Goal: Task Accomplishment & Management: Use online tool/utility

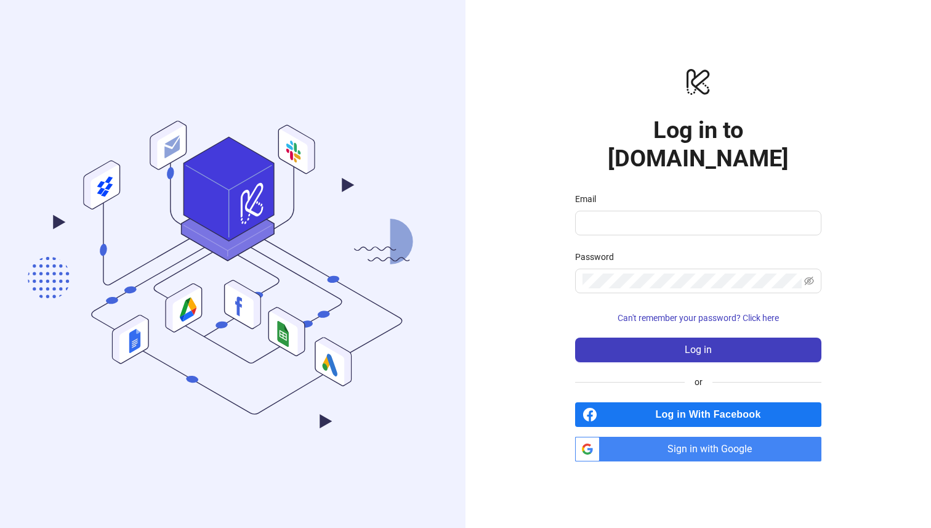
click at [687, 442] on span "Sign in with Google" at bounding box center [712, 448] width 217 height 25
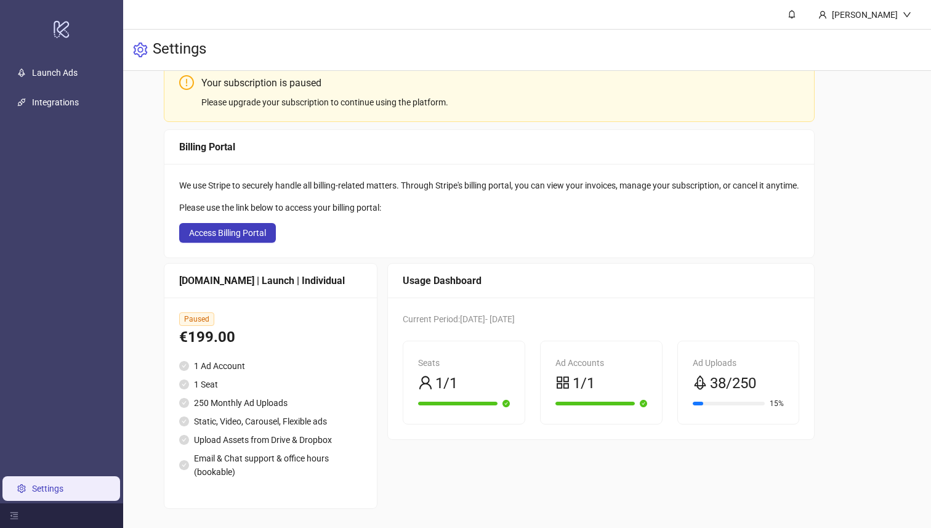
scroll to position [74, 0]
click at [238, 228] on span "Access Billing Portal" at bounding box center [227, 232] width 77 height 10
click at [73, 70] on link "Launch Ads" at bounding box center [55, 73] width 46 height 10
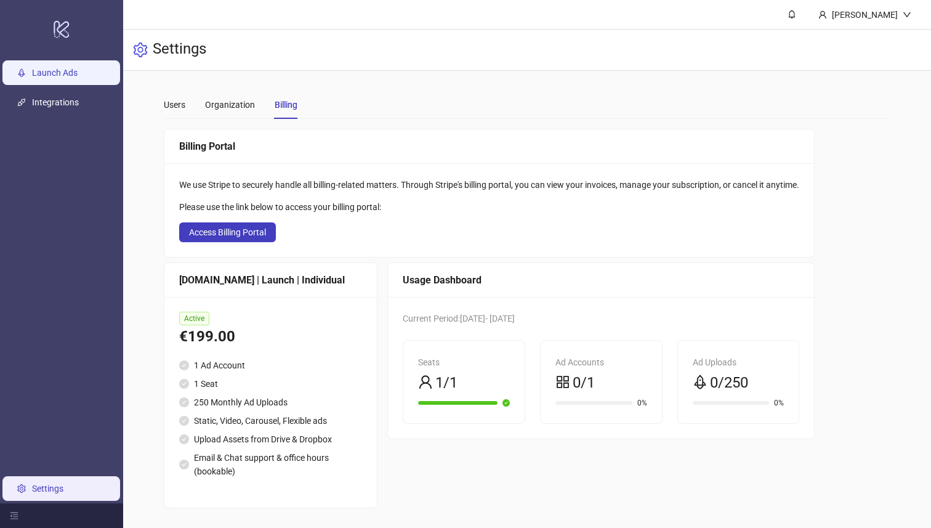
click at [55, 68] on link "Launch Ads" at bounding box center [55, 73] width 46 height 10
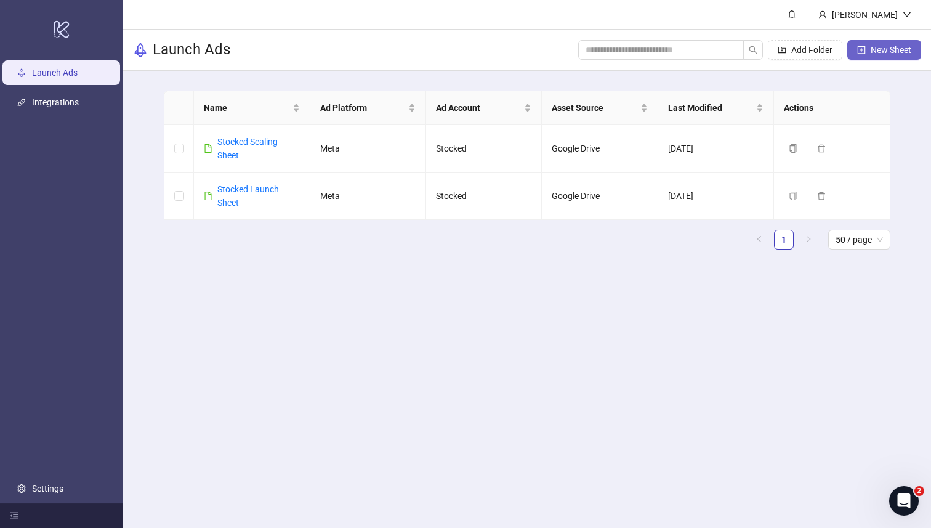
click at [868, 52] on button "New Sheet" at bounding box center [884, 50] width 74 height 20
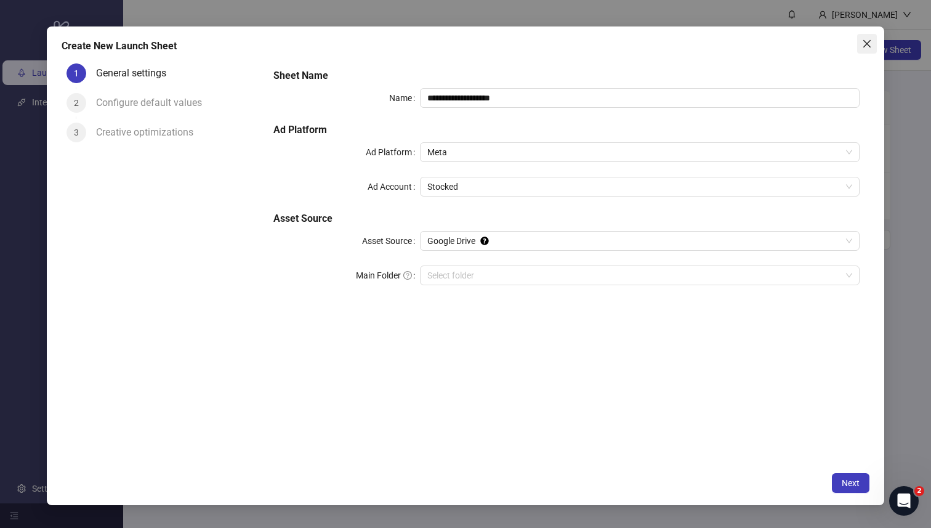
click at [864, 41] on icon "close" at bounding box center [866, 43] width 7 height 7
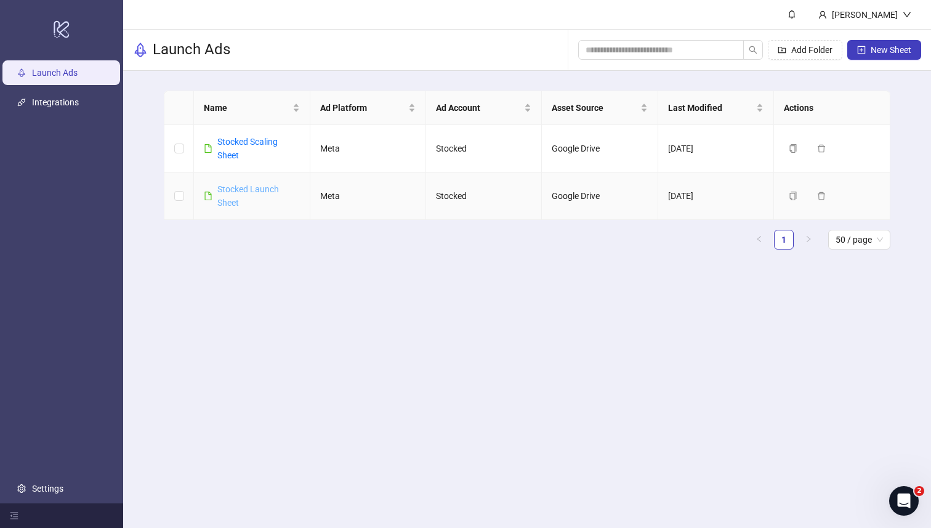
click at [233, 193] on link "Stocked Launch Sheet" at bounding box center [248, 195] width 62 height 23
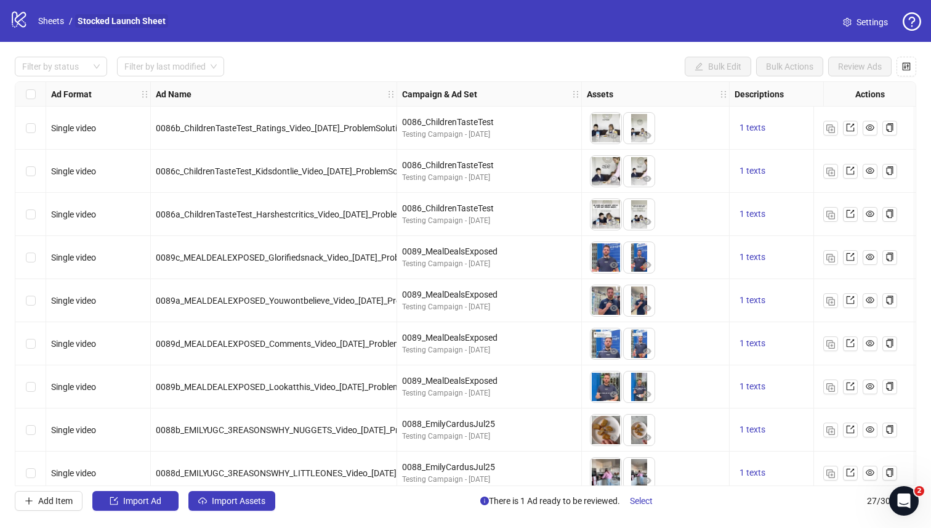
click at [153, 27] on link "Stocked Launch Sheet" at bounding box center [121, 21] width 93 height 14
click at [151, 19] on link "Stocked Launch Sheet" at bounding box center [121, 21] width 93 height 14
click at [868, 23] on span "Settings" at bounding box center [871, 22] width 31 height 14
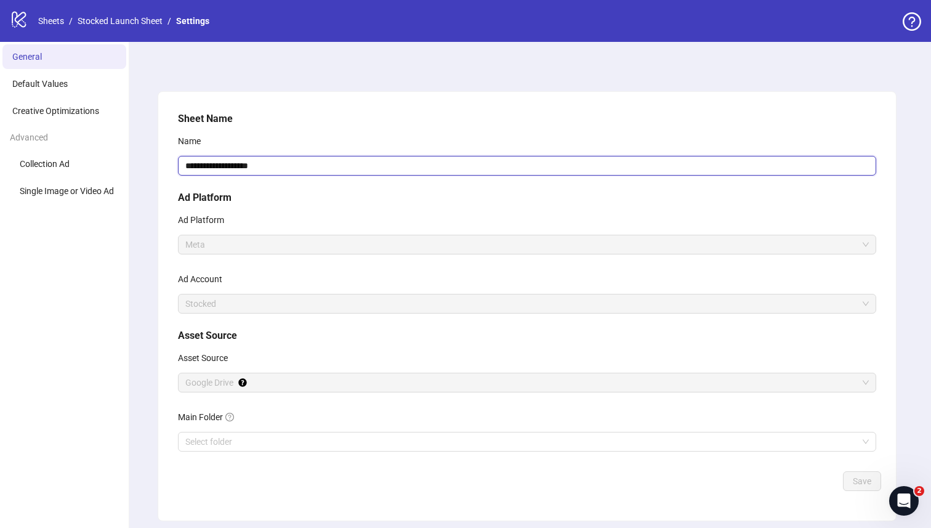
click at [231, 163] on input "**********" at bounding box center [527, 166] width 698 height 20
type input "**********"
click at [429, 137] on div "Name" at bounding box center [527, 143] width 698 height 25
click at [848, 470] on div "**********" at bounding box center [527, 288] width 708 height 364
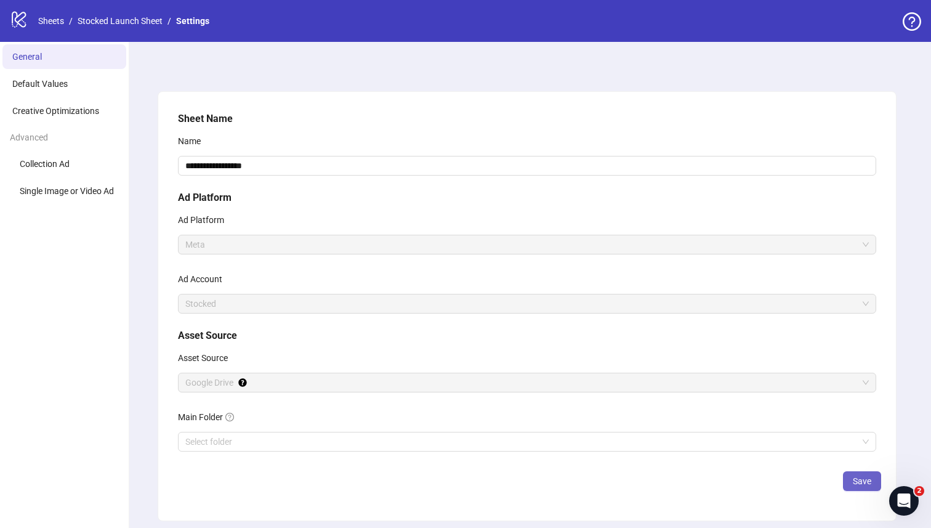
click at [853, 478] on span "Save" at bounding box center [862, 481] width 18 height 10
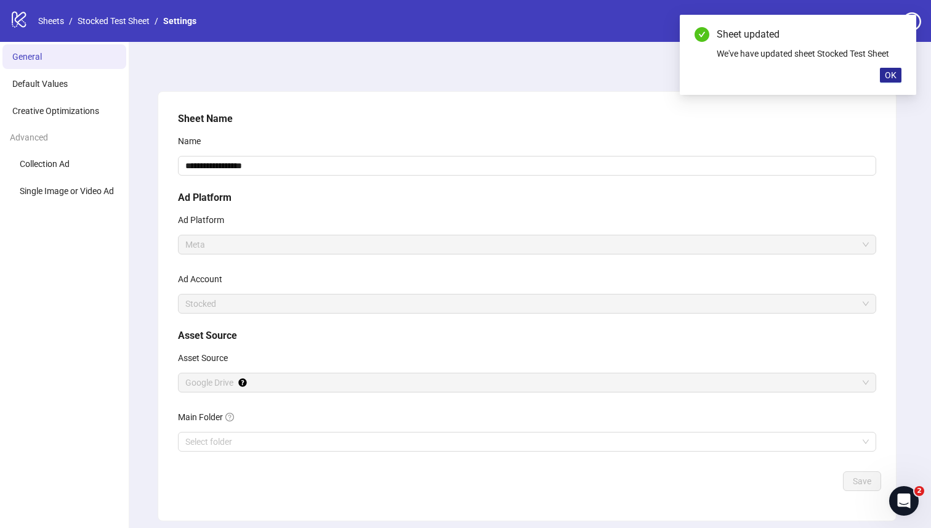
click at [886, 76] on span "OK" at bounding box center [891, 75] width 12 height 10
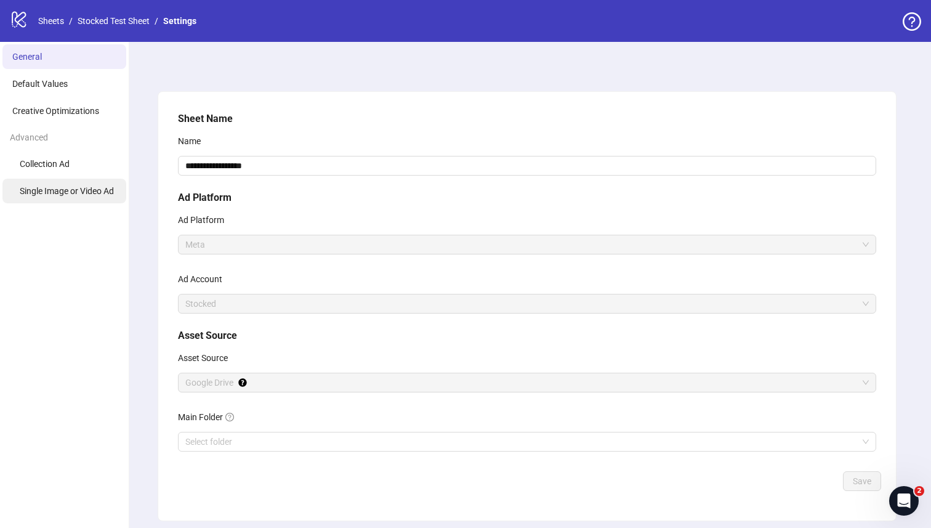
click at [63, 193] on span "Single Image or Video Ad" at bounding box center [67, 191] width 94 height 10
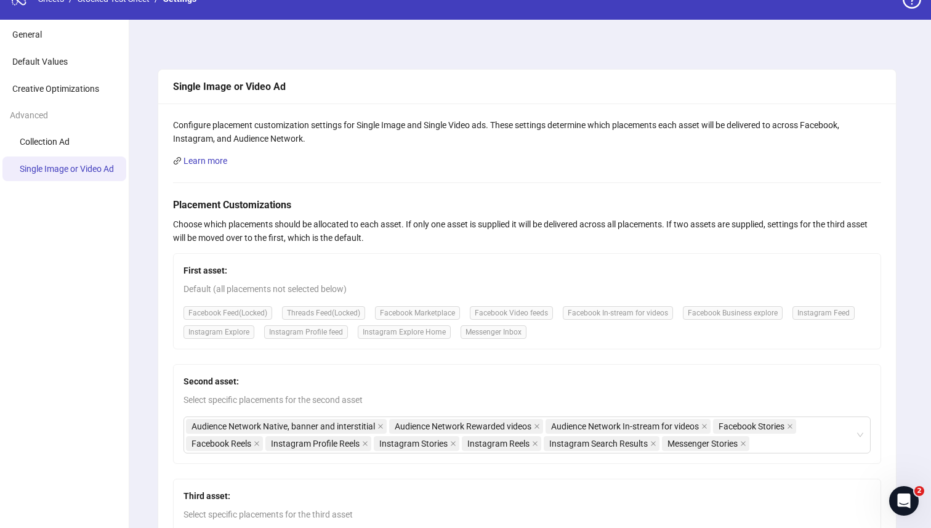
scroll to position [20, 0]
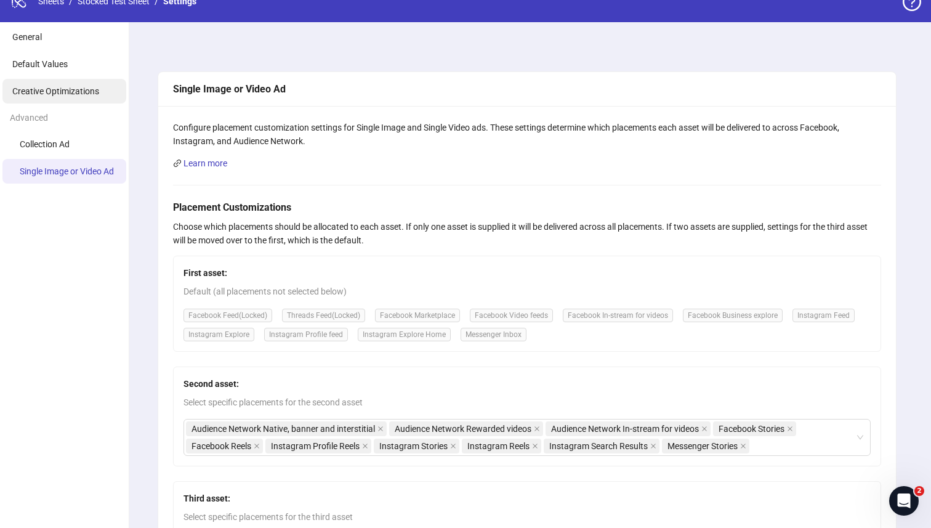
click at [54, 100] on li "Creative Optimizations" at bounding box center [64, 91] width 124 height 25
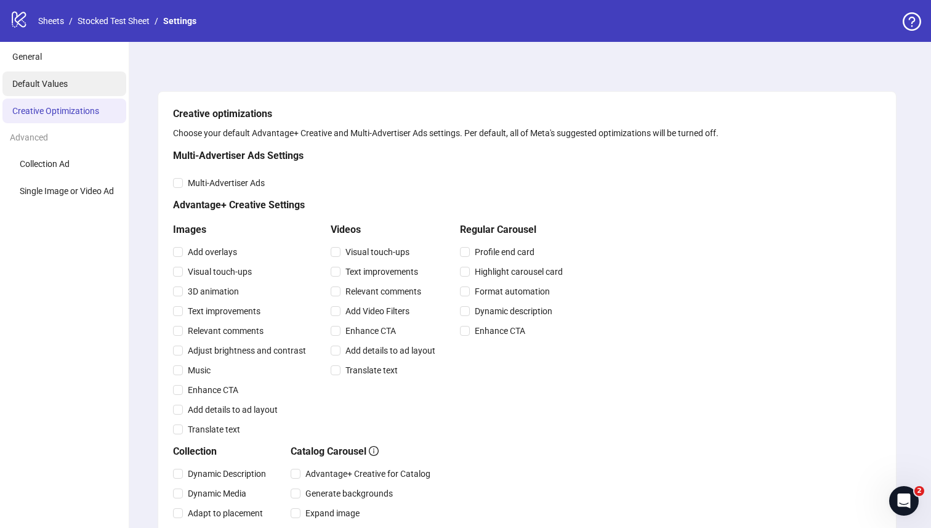
click at [54, 82] on span "Default Values" at bounding box center [39, 84] width 55 height 10
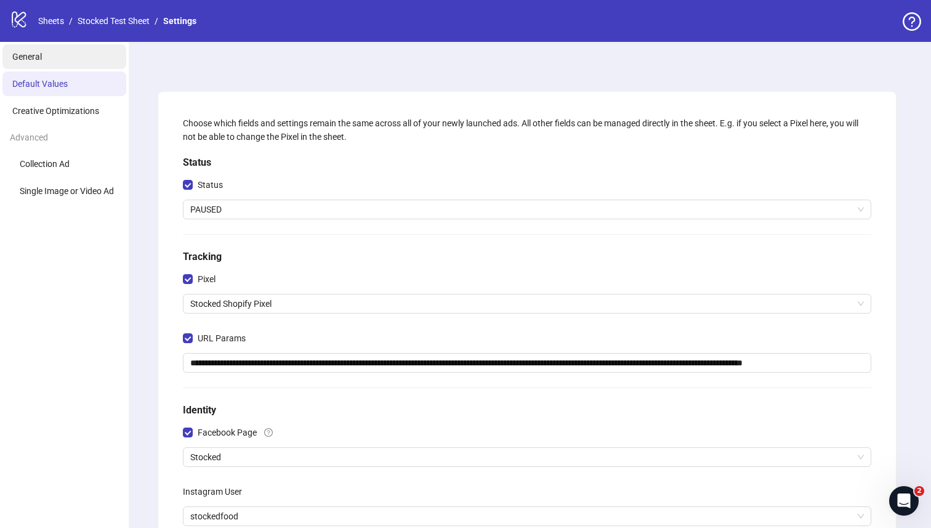
click at [46, 55] on li "General" at bounding box center [64, 56] width 124 height 25
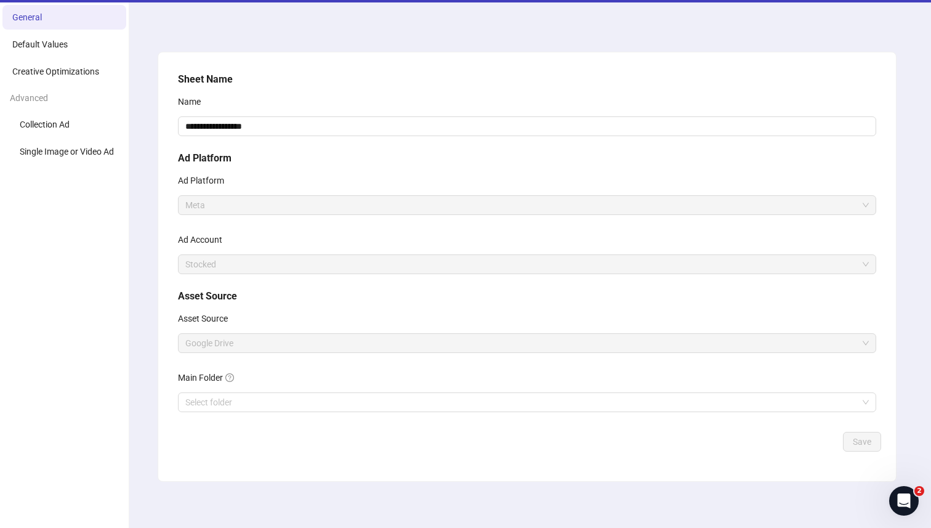
scroll to position [42, 0]
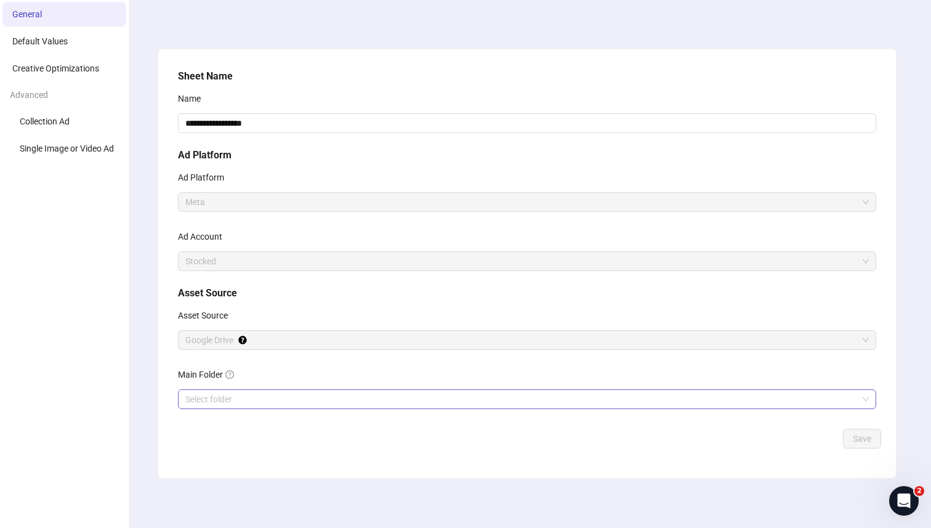
click at [255, 400] on input "Main Folder" at bounding box center [521, 399] width 672 height 18
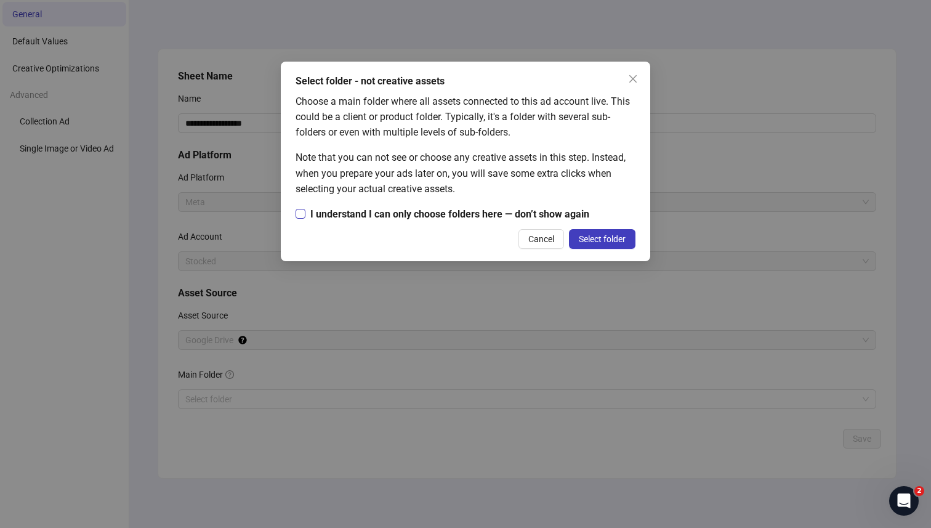
click at [395, 216] on span "I understand I can only choose folders here — don’t show again" at bounding box center [449, 213] width 289 height 15
click at [595, 244] on button "Select folder" at bounding box center [602, 239] width 66 height 20
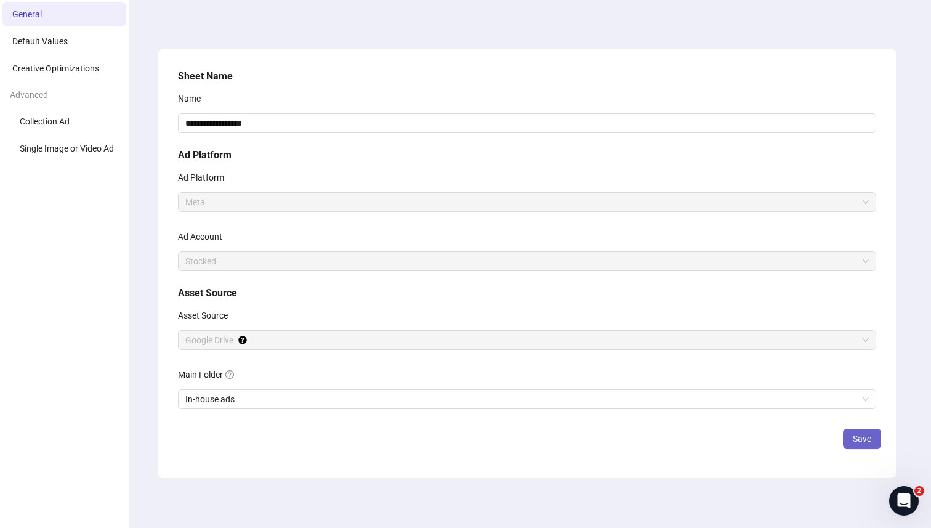
click at [861, 440] on span "Save" at bounding box center [862, 438] width 18 height 10
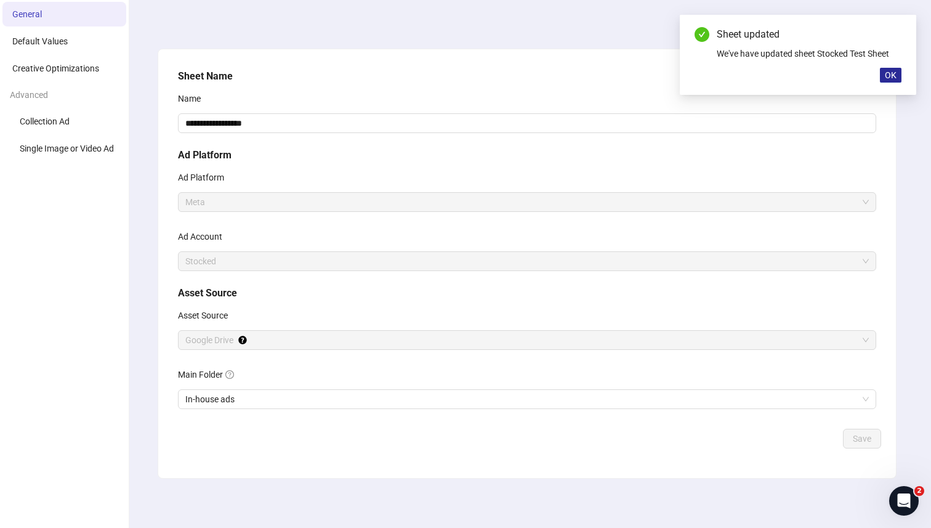
click at [895, 75] on span "OK" at bounding box center [891, 75] width 12 height 10
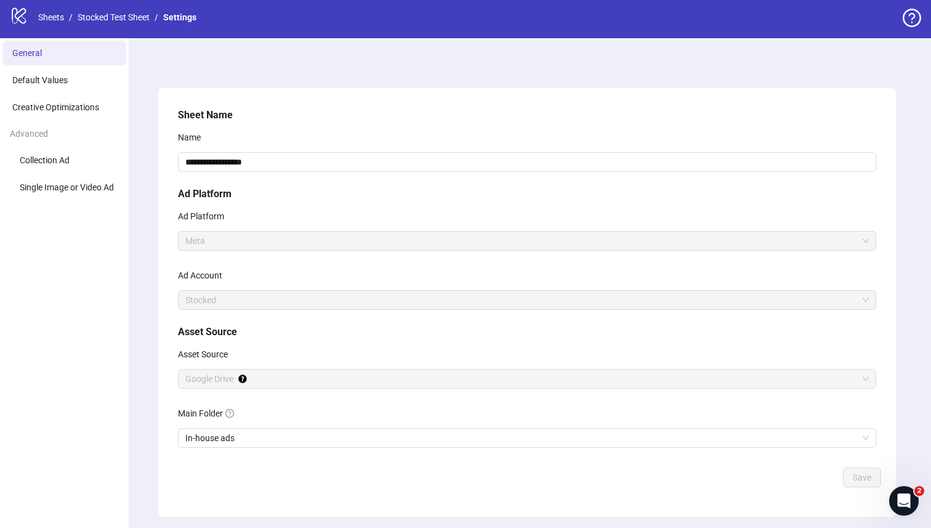
scroll to position [0, 0]
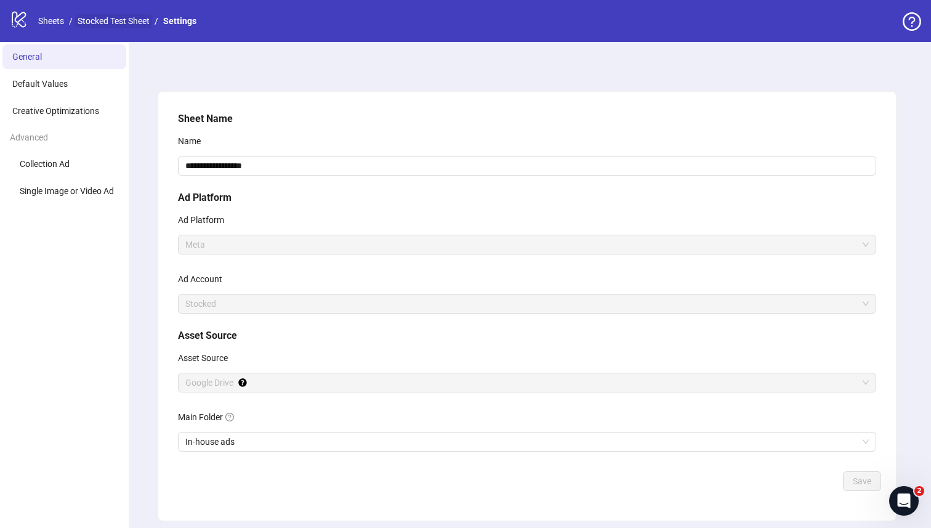
click at [114, 22] on link "Stocked Test Sheet" at bounding box center [113, 21] width 77 height 14
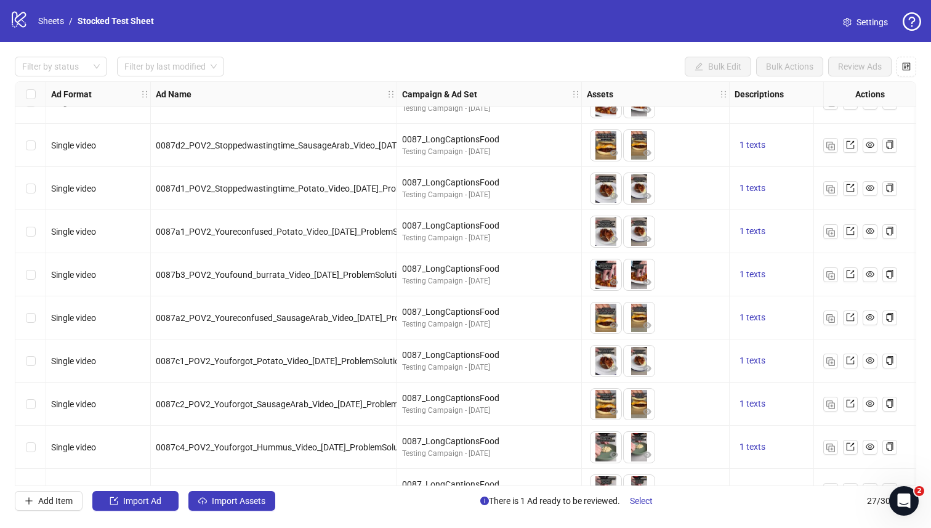
scroll to position [790, 0]
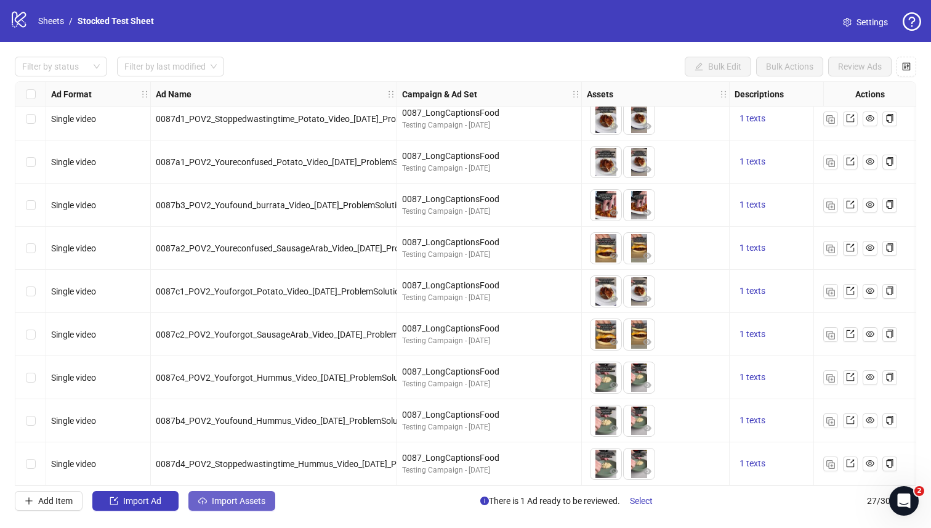
click at [233, 500] on span "Import Assets" at bounding box center [239, 501] width 54 height 10
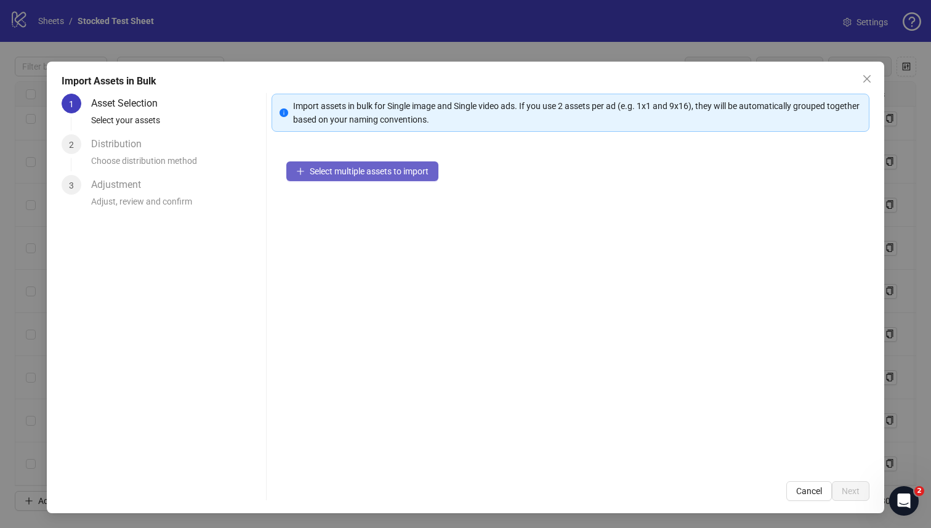
click at [336, 169] on span "Select multiple assets to import" at bounding box center [369, 171] width 119 height 10
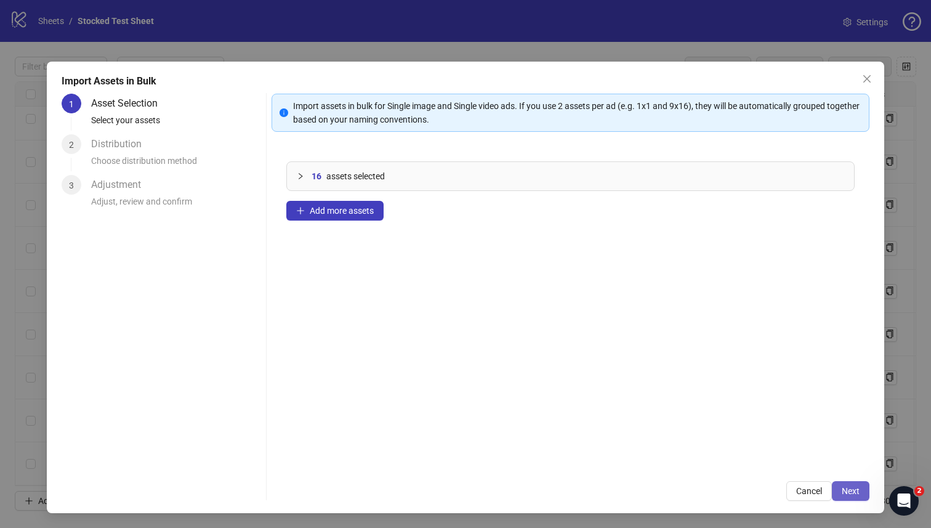
click at [859, 481] on div "Import assets in bulk for Single image and Single video ads. If you use 2 asset…" at bounding box center [570, 297] width 598 height 407
click at [857, 484] on button "Next" at bounding box center [851, 491] width 38 height 20
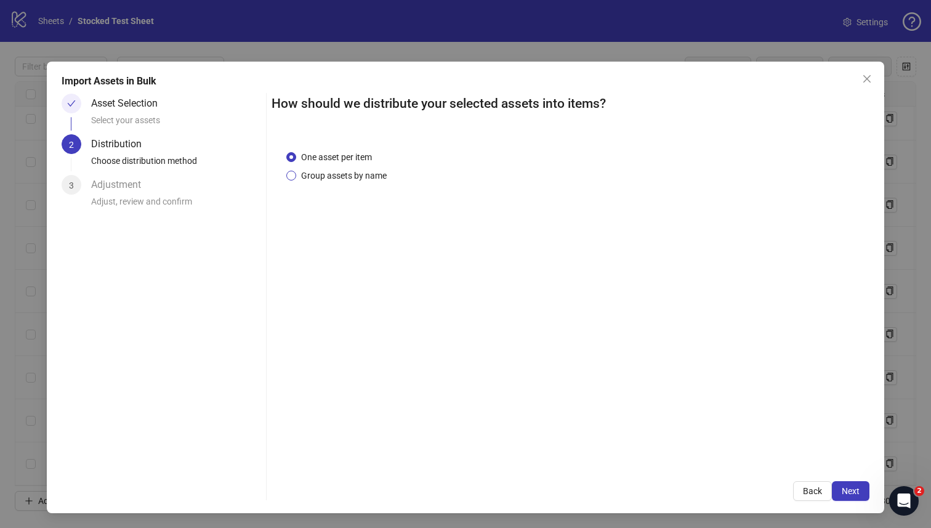
click at [352, 175] on span "Group assets by name" at bounding box center [343, 176] width 95 height 14
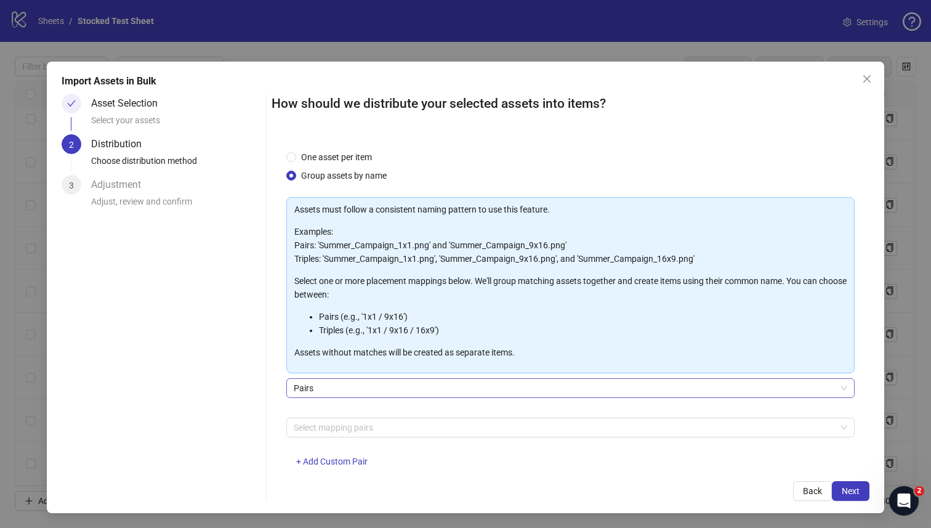
click at [408, 389] on span "Pairs" at bounding box center [571, 388] width 554 height 18
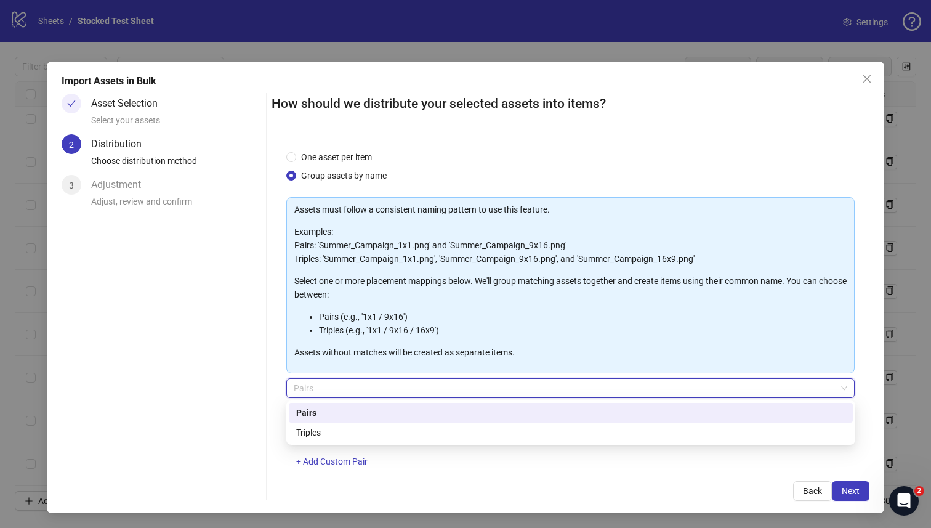
click at [408, 389] on span "Pairs" at bounding box center [571, 388] width 554 height 18
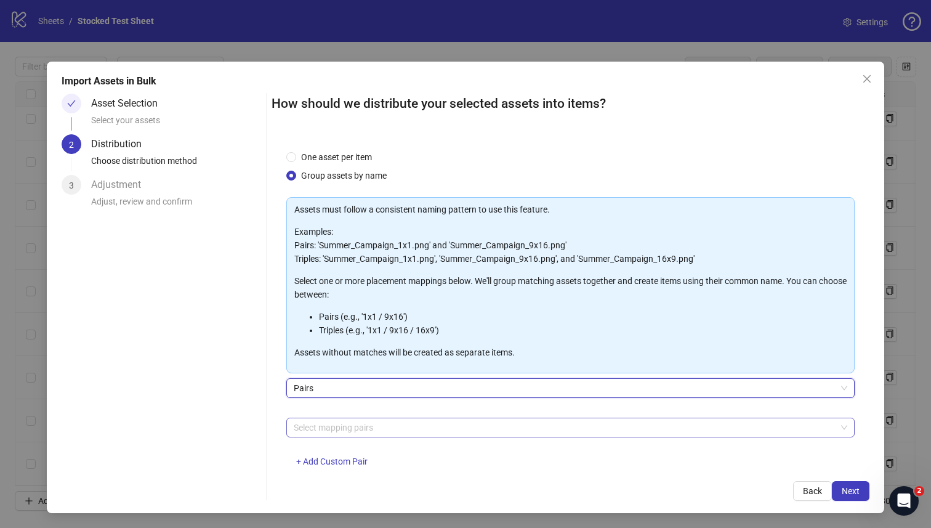
click at [394, 433] on div at bounding box center [564, 427] width 551 height 17
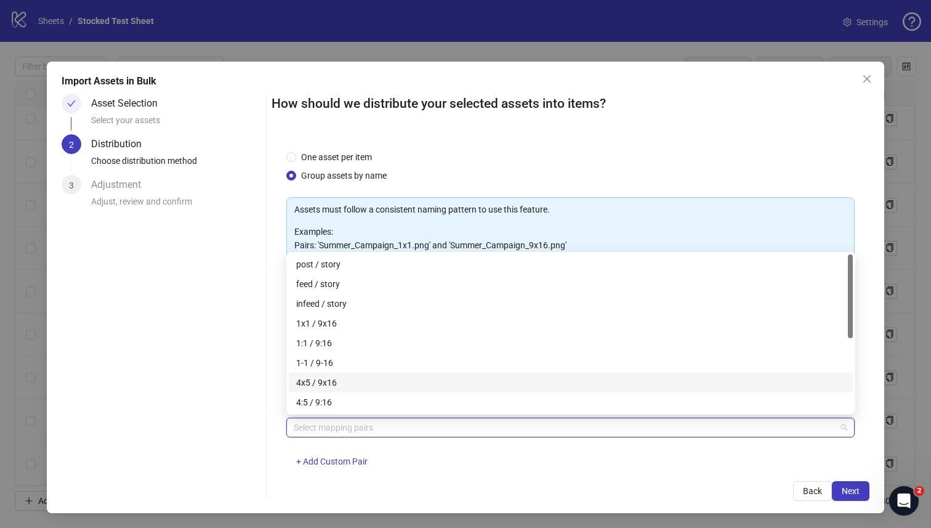
click at [359, 382] on div "4x5 / 9x16" at bounding box center [570, 382] width 549 height 14
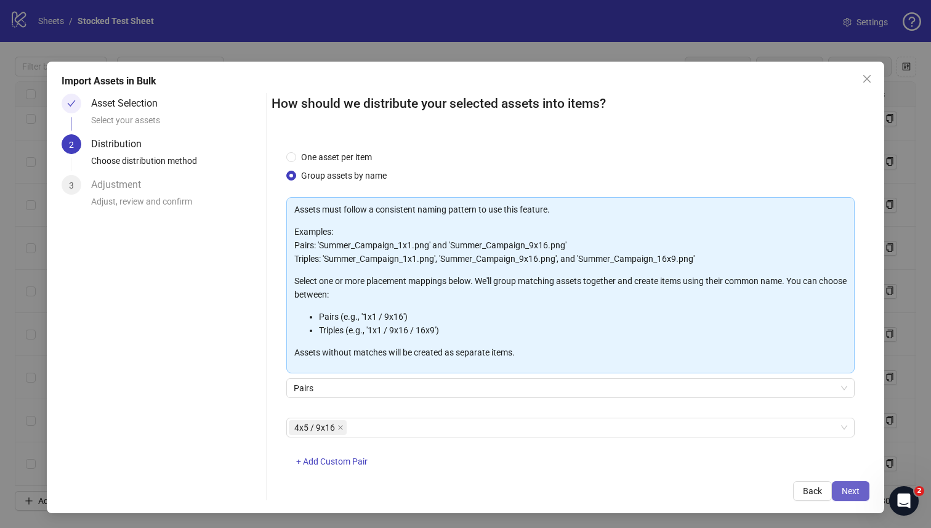
click at [855, 486] on span "Next" at bounding box center [850, 491] width 18 height 10
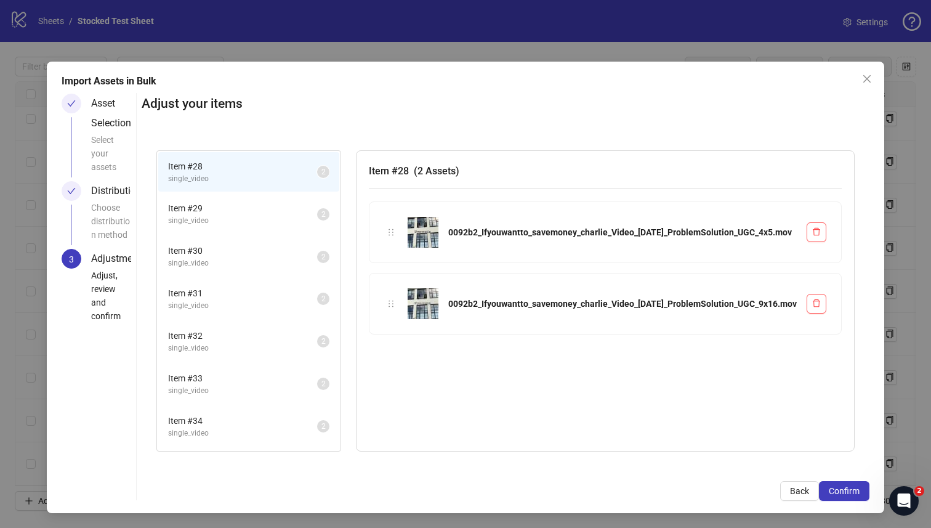
click at [317, 219] on span "single_video" at bounding box center [242, 221] width 149 height 12
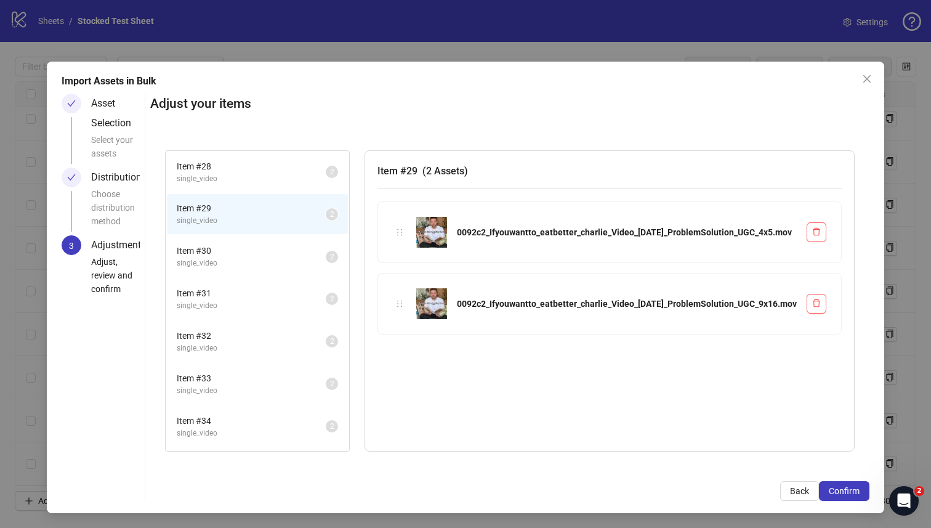
click at [326, 255] on span "Item # 30" at bounding box center [251, 251] width 149 height 14
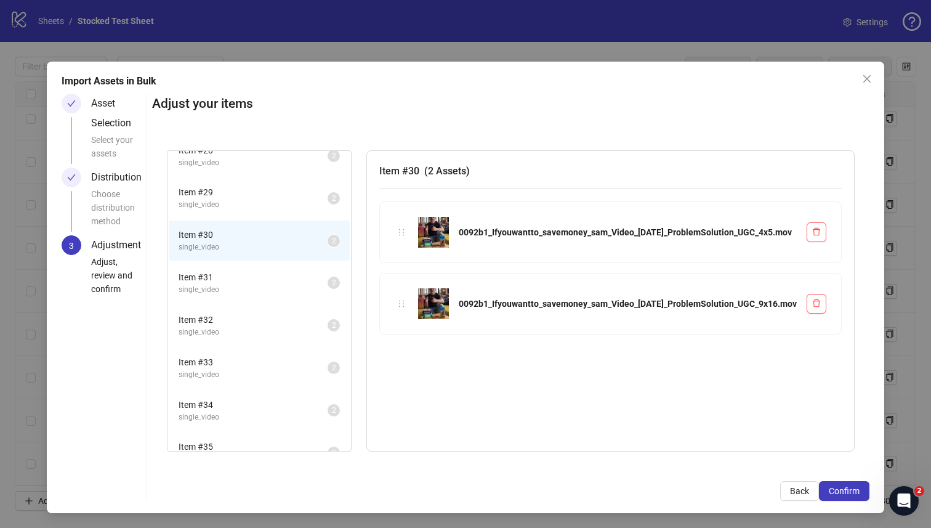
scroll to position [19, 0]
click at [327, 281] on span "single_video" at bounding box center [253, 287] width 149 height 12
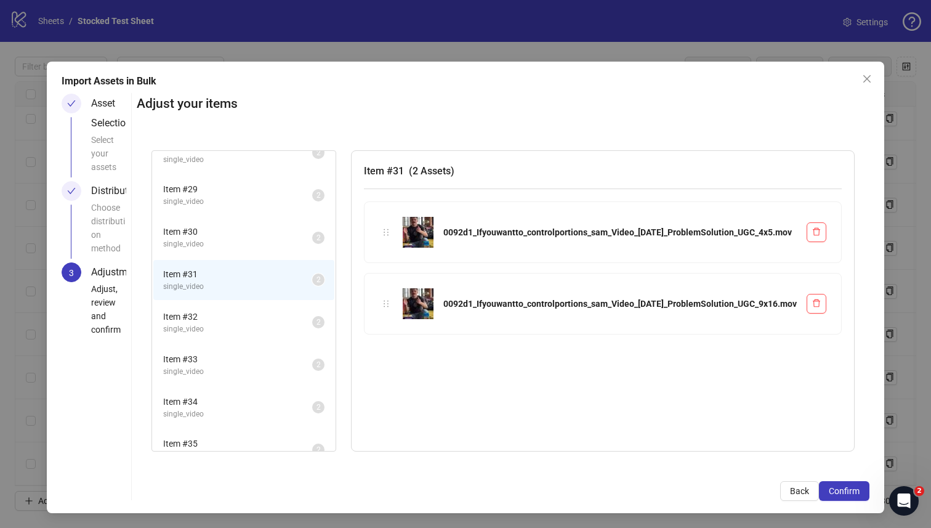
click at [312, 316] on span "Item # 32" at bounding box center [237, 317] width 149 height 14
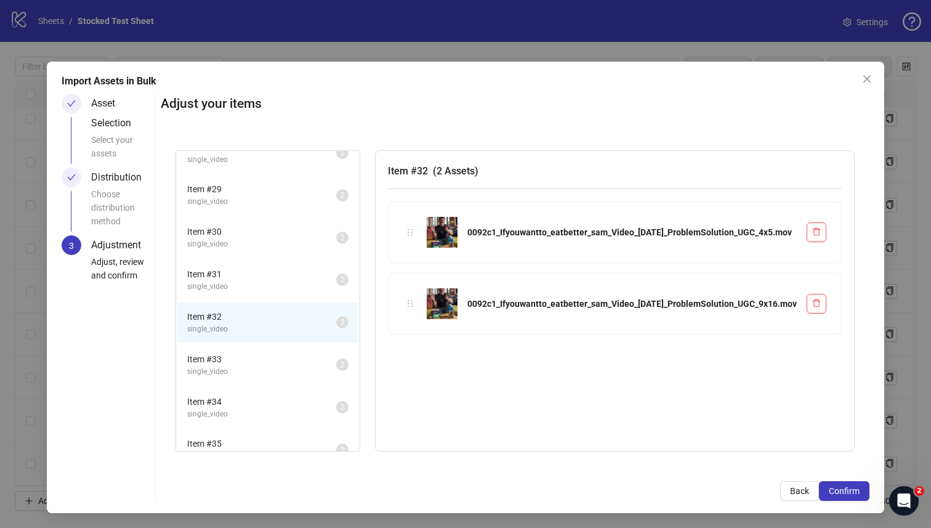
click at [336, 355] on span "Item # 33" at bounding box center [261, 359] width 149 height 14
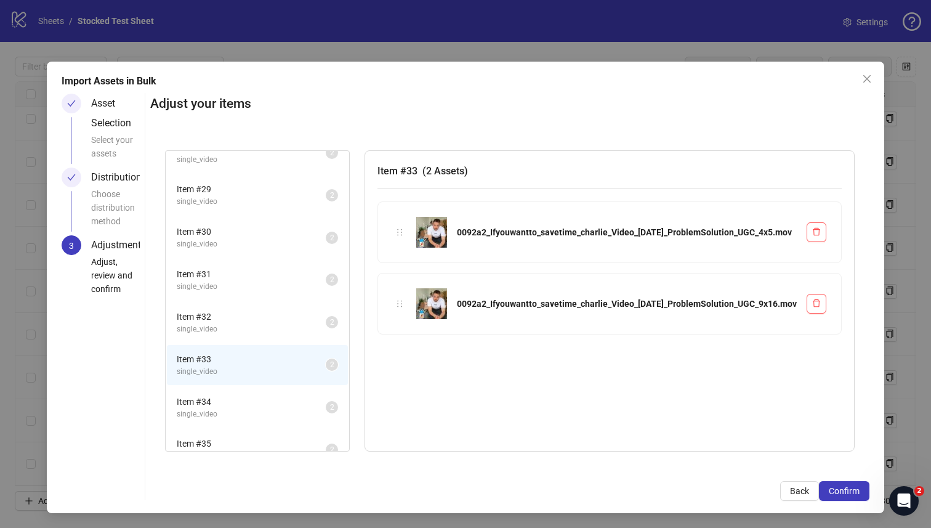
click at [348, 391] on li "Item # 34 single_video 2" at bounding box center [257, 407] width 181 height 40
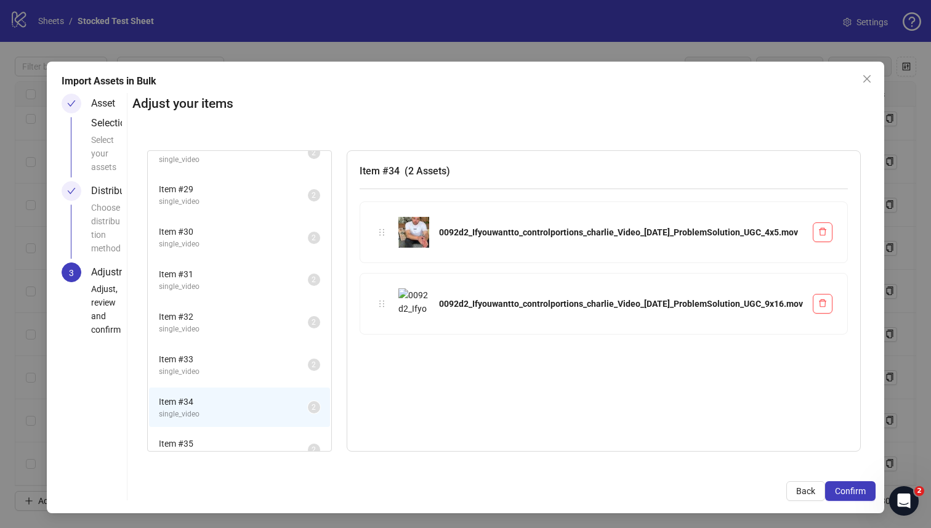
click at [331, 428] on div "Item # 35 single_video 2" at bounding box center [239, 449] width 183 height 42
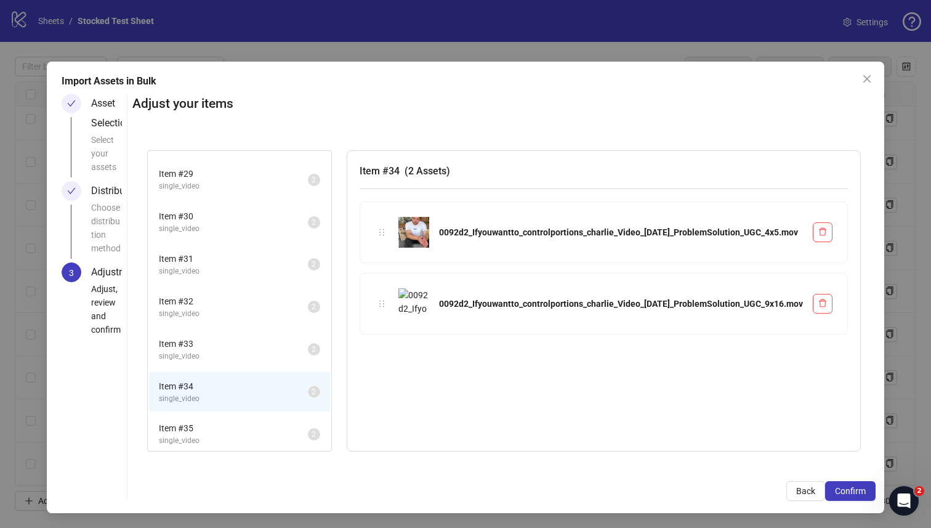
scroll to position [39, 0]
click at [308, 424] on span "Item # 35" at bounding box center [233, 424] width 149 height 14
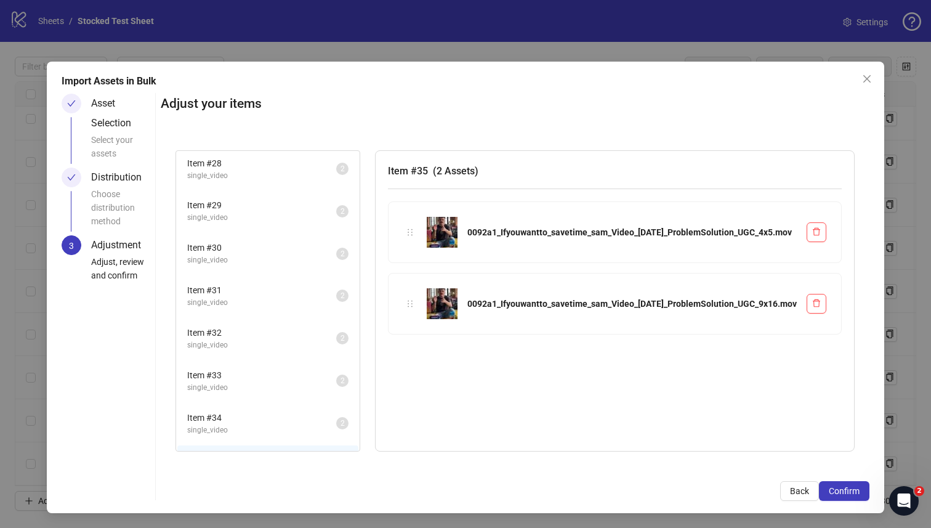
scroll to position [0, 0]
click at [844, 488] on span "Confirm" at bounding box center [844, 491] width 31 height 10
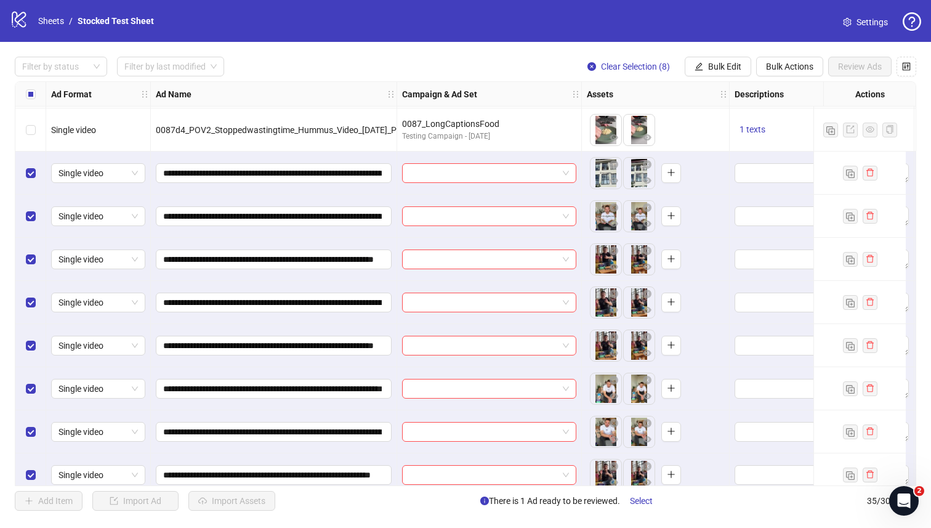
scroll to position [1097, 0]
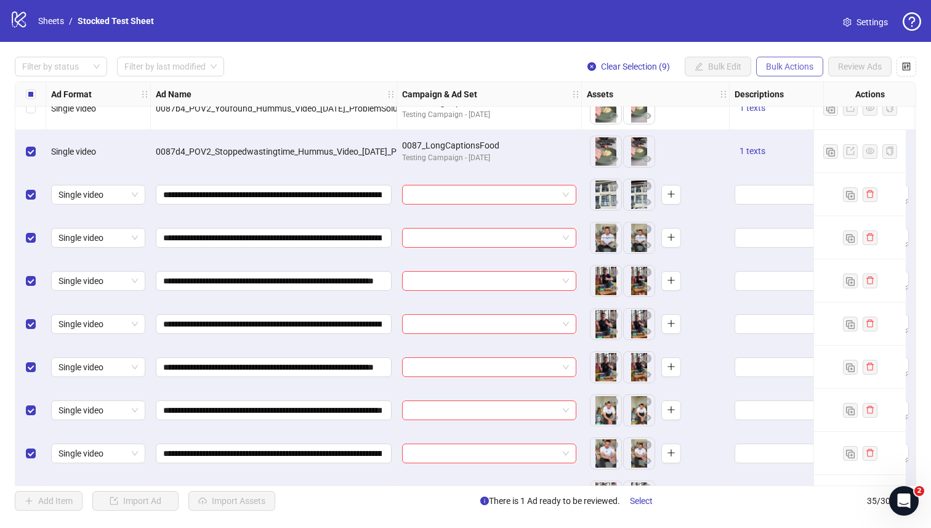
click at [783, 68] on span "Bulk Actions" at bounding box center [789, 67] width 47 height 10
click at [784, 67] on span "Bulk Actions" at bounding box center [789, 67] width 47 height 10
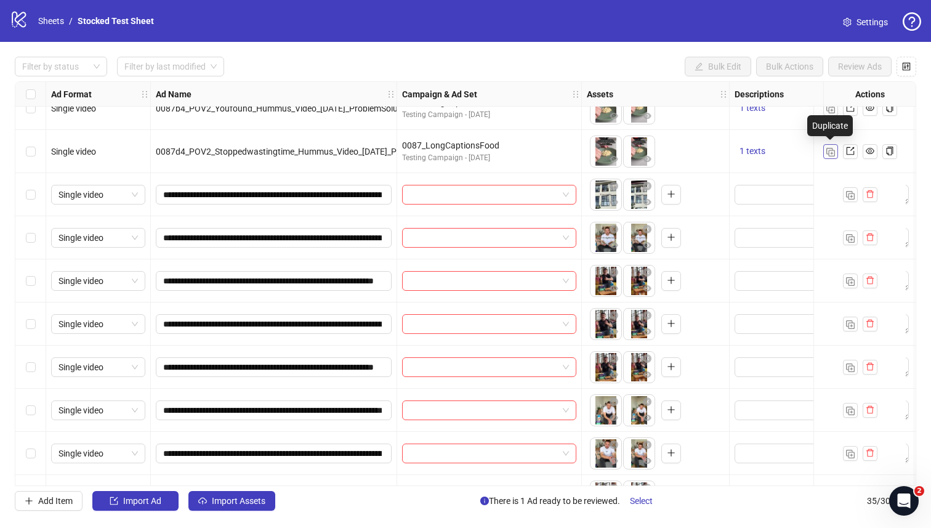
click at [829, 151] on img "button" at bounding box center [830, 152] width 9 height 9
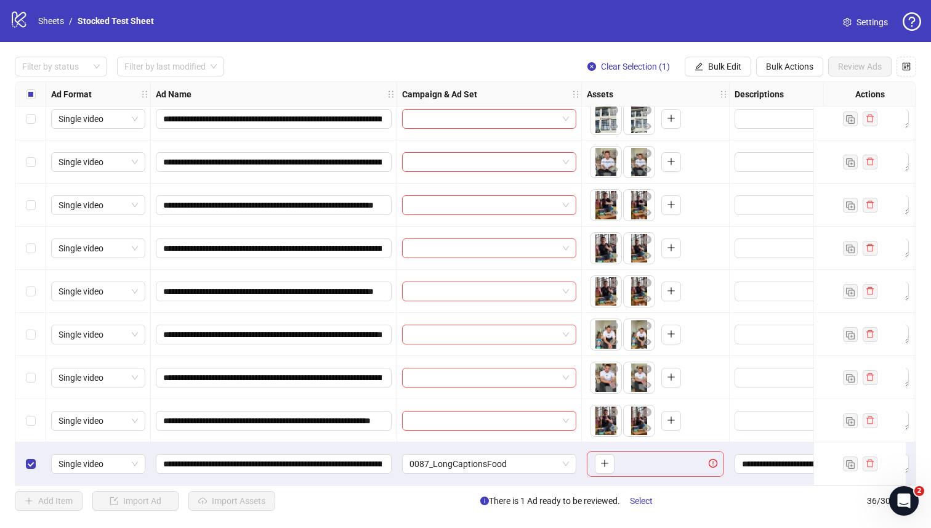
scroll to position [923, 0]
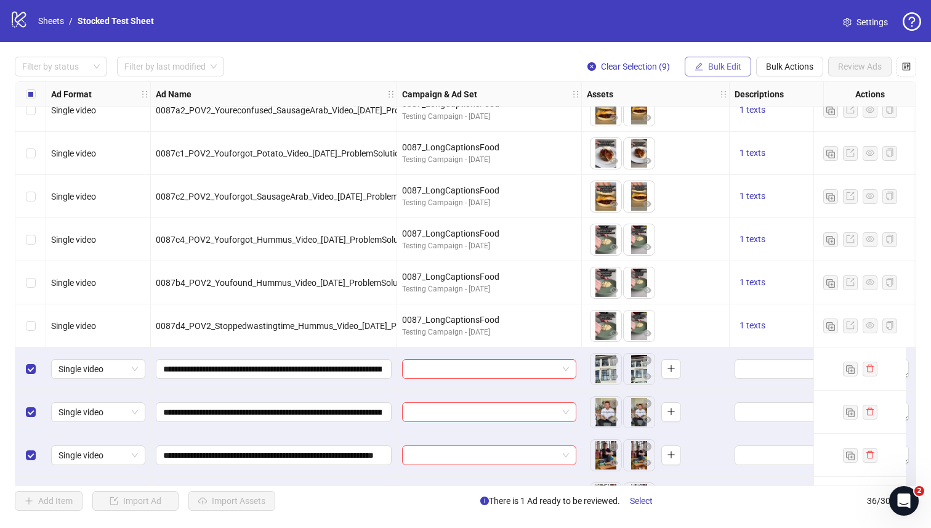
click at [736, 66] on span "Bulk Edit" at bounding box center [724, 67] width 33 height 10
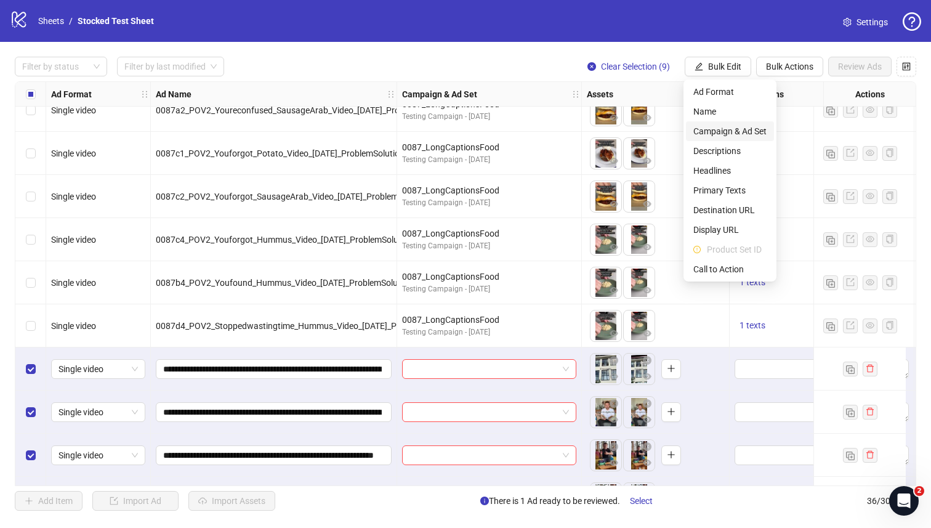
click at [731, 132] on span "Campaign & Ad Set" at bounding box center [729, 131] width 73 height 14
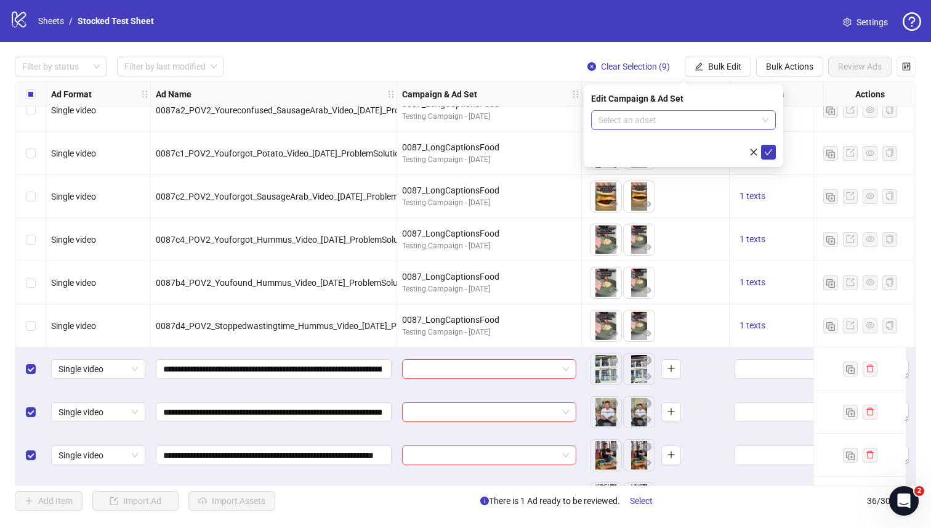
click at [739, 126] on input "search" at bounding box center [677, 120] width 159 height 18
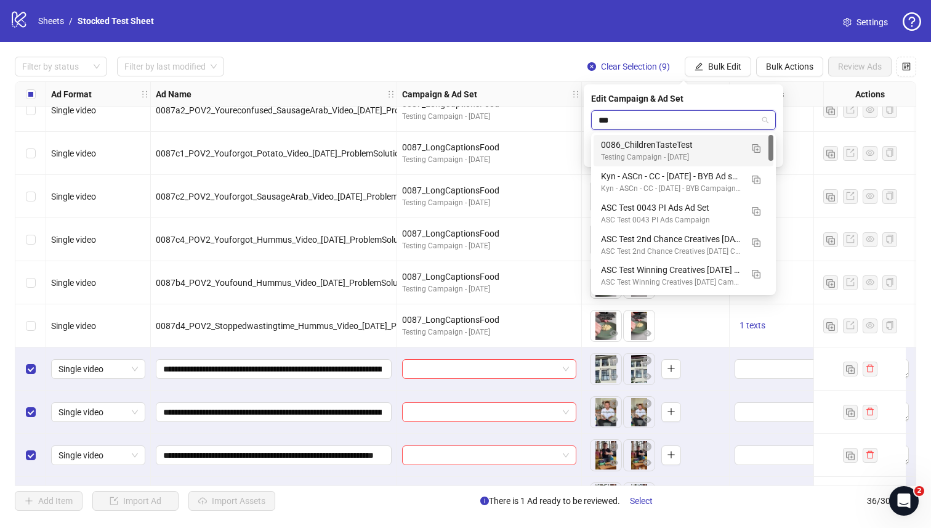
click at [678, 126] on input "***" at bounding box center [677, 120] width 159 height 18
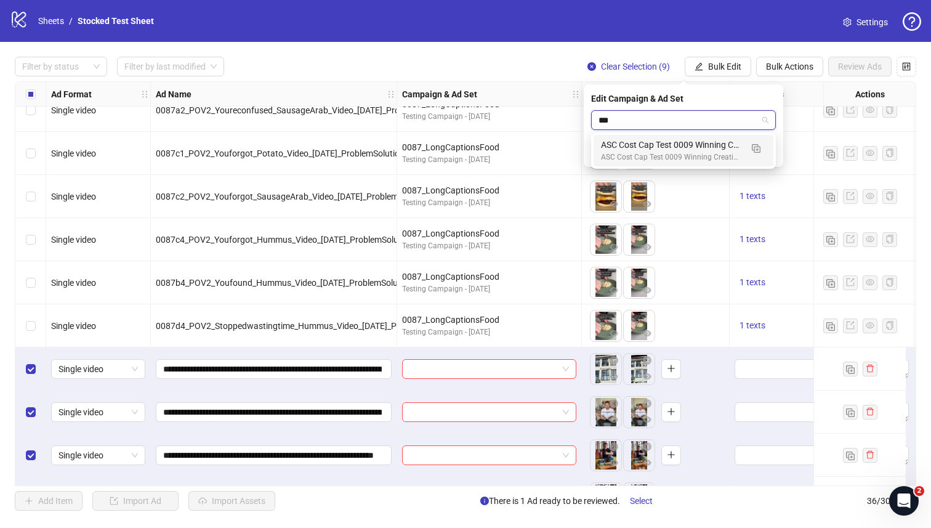
type input "****"
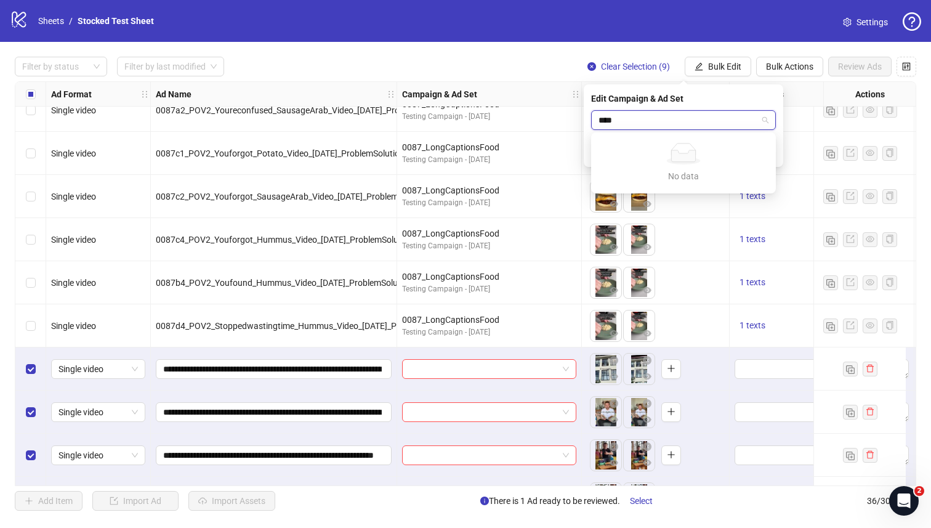
click at [658, 120] on input "****" at bounding box center [677, 120] width 159 height 18
type input "*******"
click at [696, 121] on input "*******" at bounding box center [677, 120] width 159 height 18
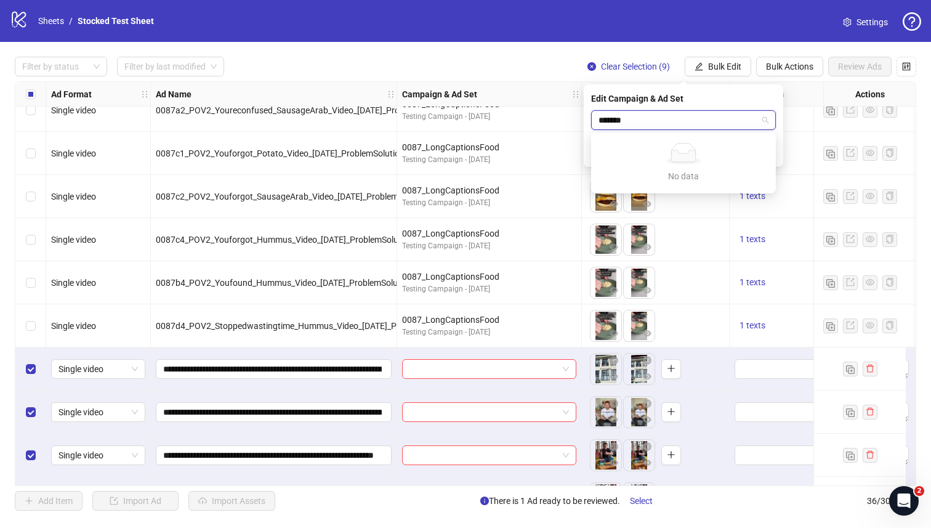
click at [696, 121] on input "*******" at bounding box center [677, 120] width 159 height 18
type input "****"
click at [656, 119] on input "search" at bounding box center [677, 120] width 159 height 18
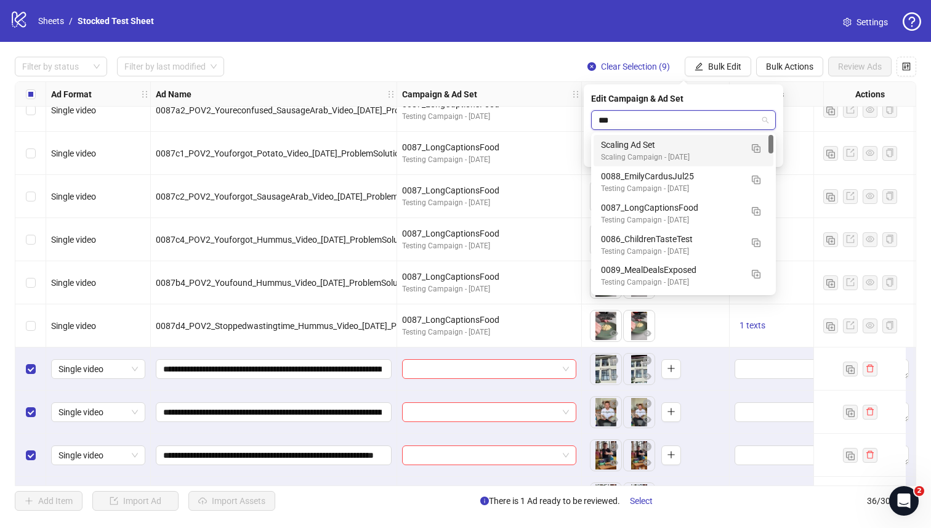
type input "****"
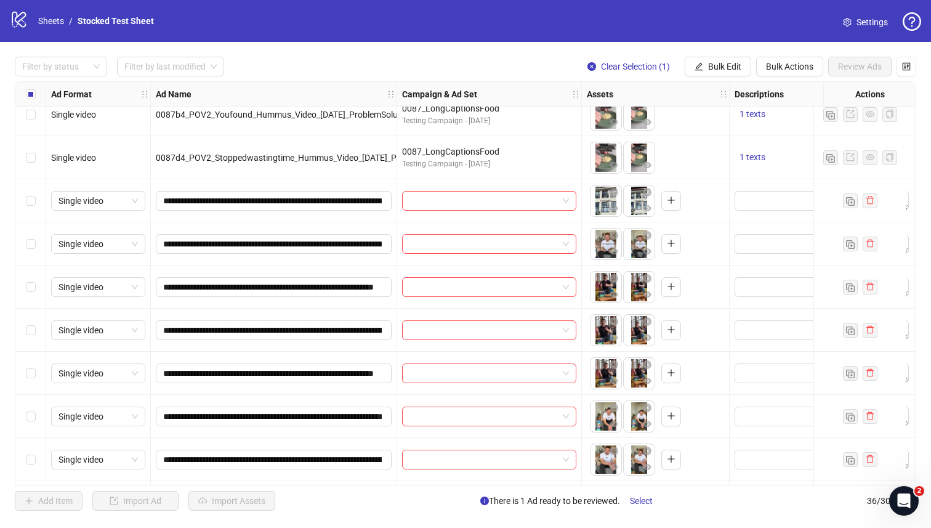
scroll to position [1076, 0]
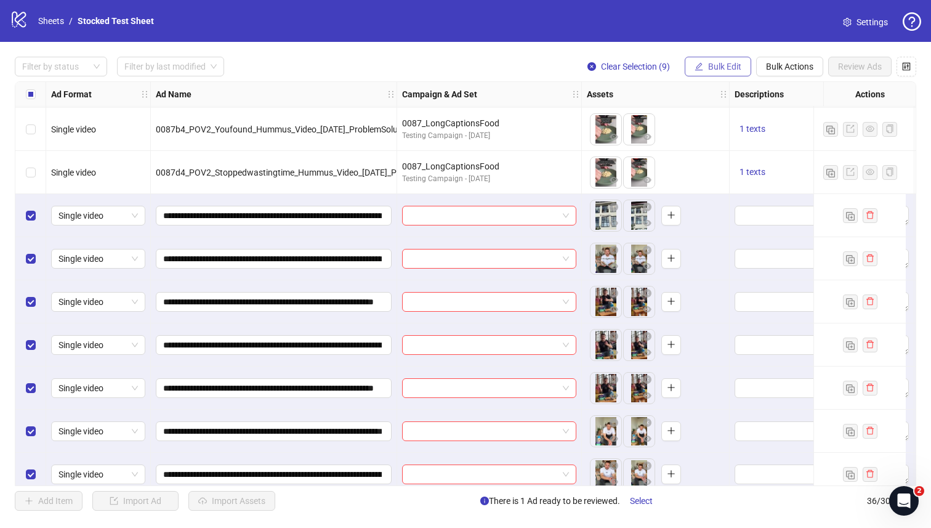
click at [720, 63] on span "Bulk Edit" at bounding box center [724, 67] width 33 height 10
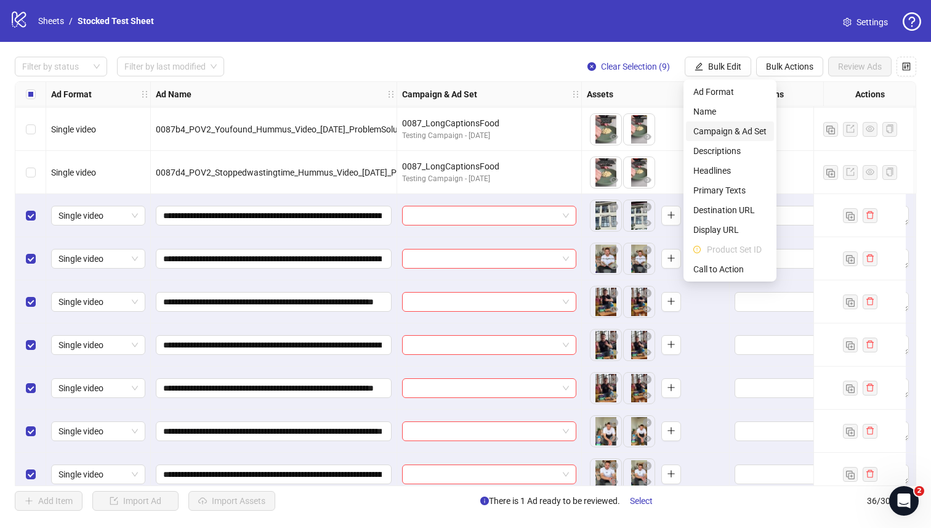
click at [721, 129] on span "Campaign & Ad Set" at bounding box center [729, 131] width 73 height 14
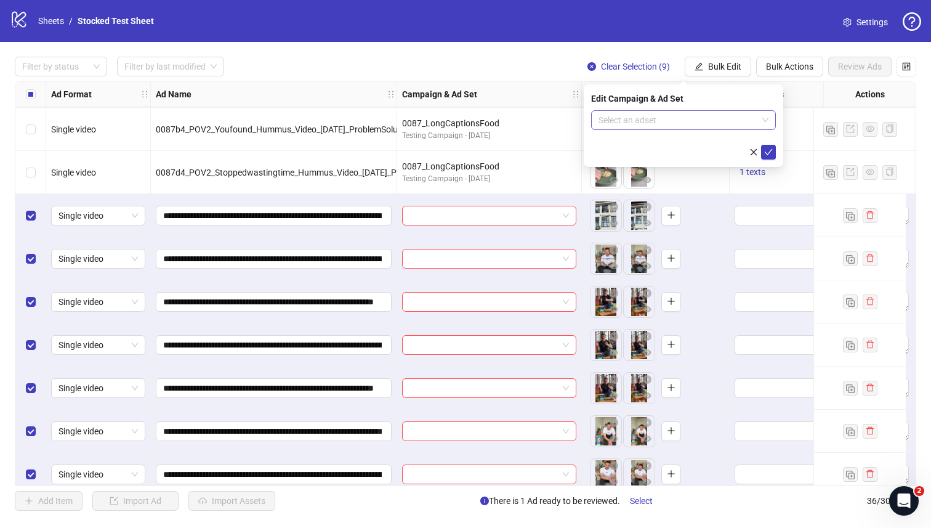
click at [664, 119] on input "search" at bounding box center [677, 120] width 159 height 18
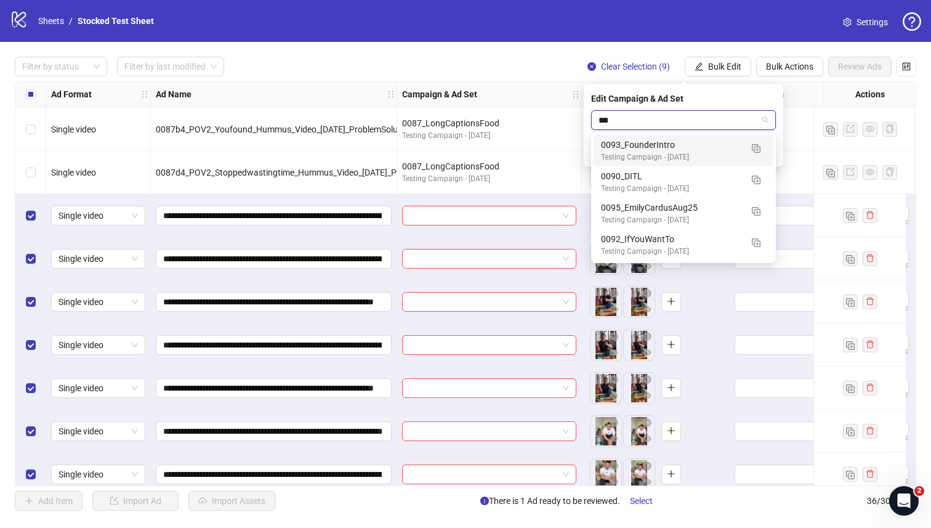
type input "****"
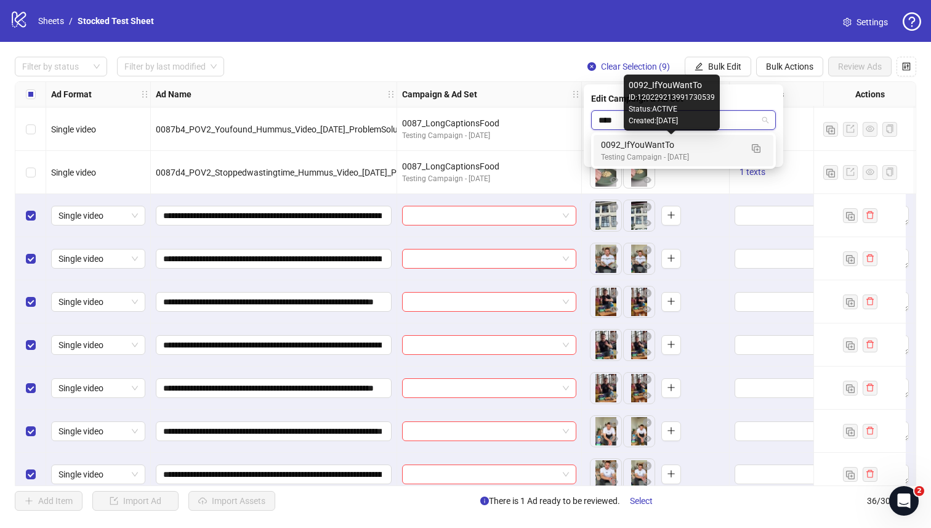
click at [677, 149] on div "0092_IfYouWantTo" at bounding box center [671, 145] width 140 height 14
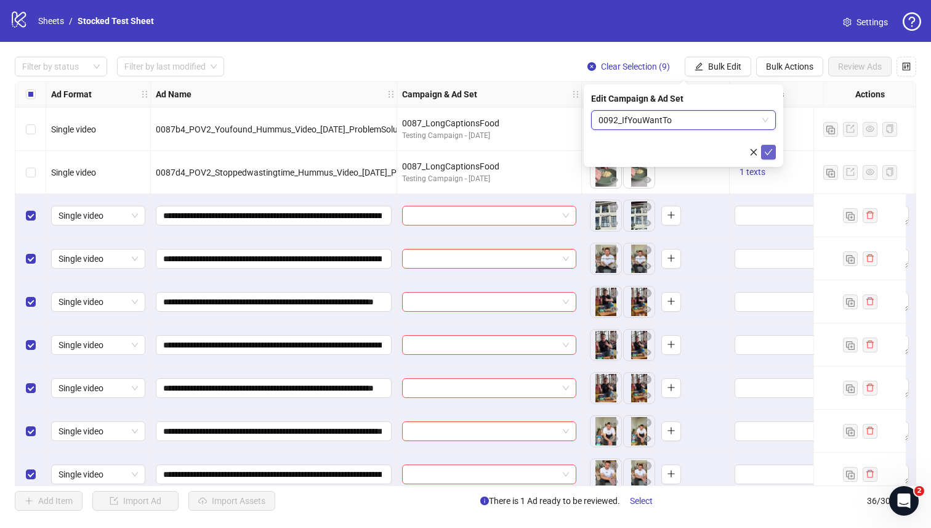
click at [766, 155] on icon "check" at bounding box center [768, 152] width 9 height 9
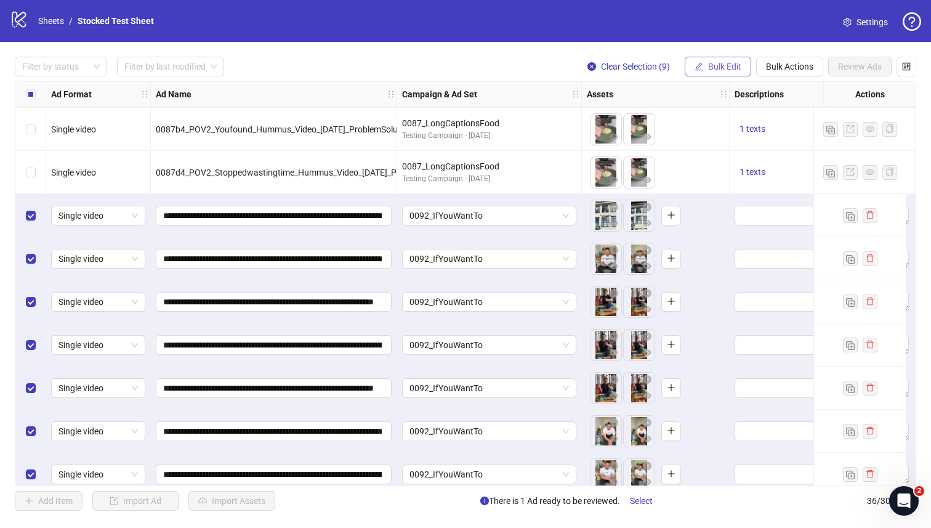
click at [733, 66] on span "Bulk Edit" at bounding box center [724, 67] width 33 height 10
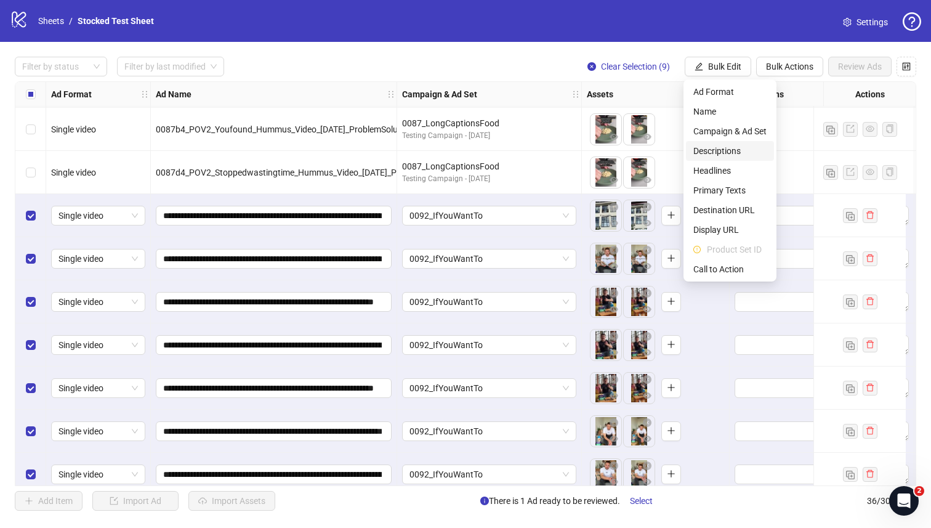
click at [728, 148] on span "Descriptions" at bounding box center [729, 151] width 73 height 14
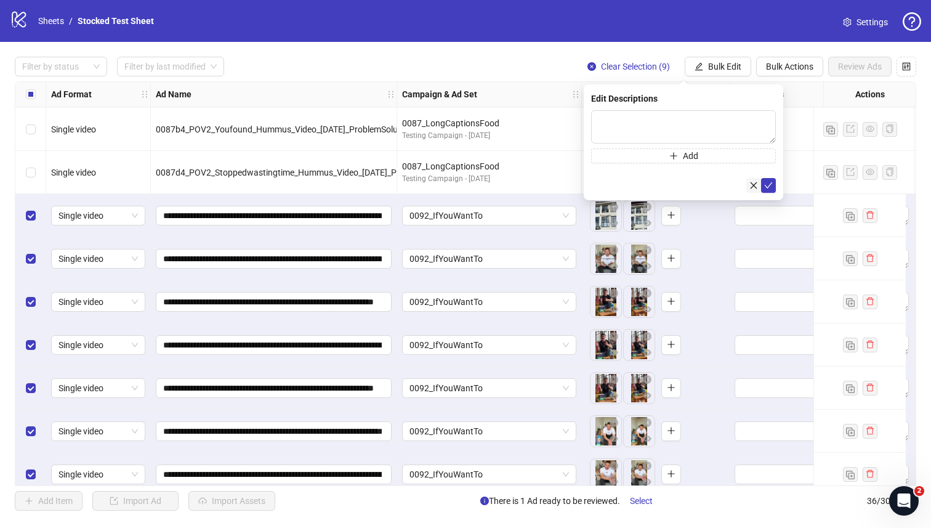
click at [754, 184] on icon "close" at bounding box center [753, 185] width 9 height 9
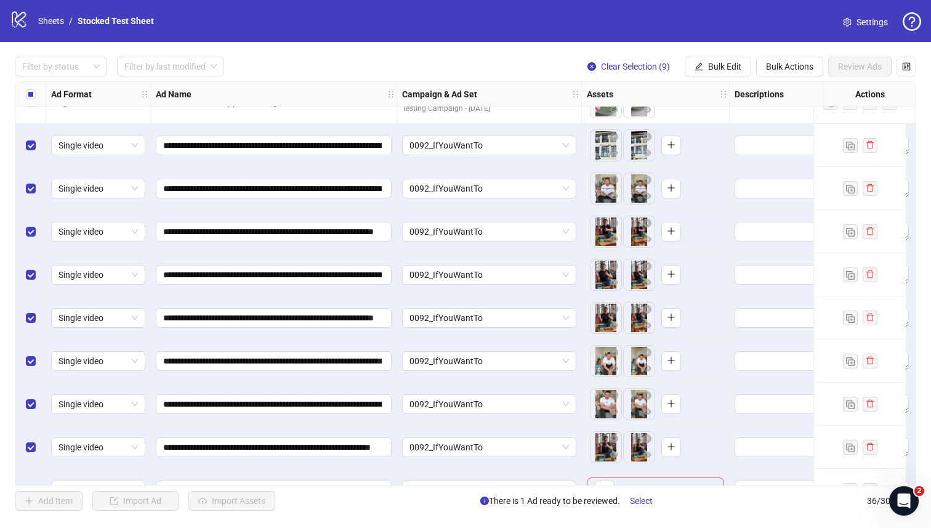
scroll to position [1178, 0]
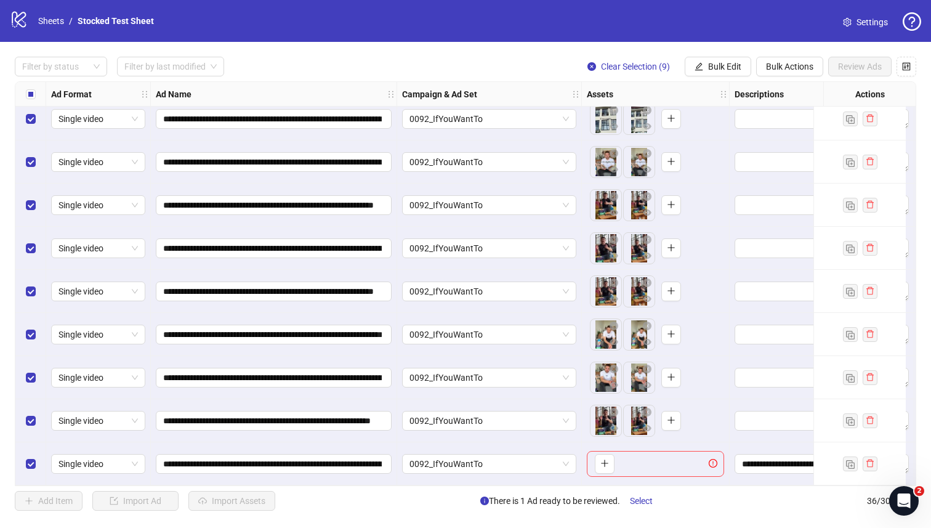
drag, startPoint x: 653, startPoint y: 475, endPoint x: 507, endPoint y: 475, distance: 146.5
click at [652, 475] on div "To pick up a draggable item, press the space bar. While dragging, use the arrow…" at bounding box center [656, 463] width 148 height 43
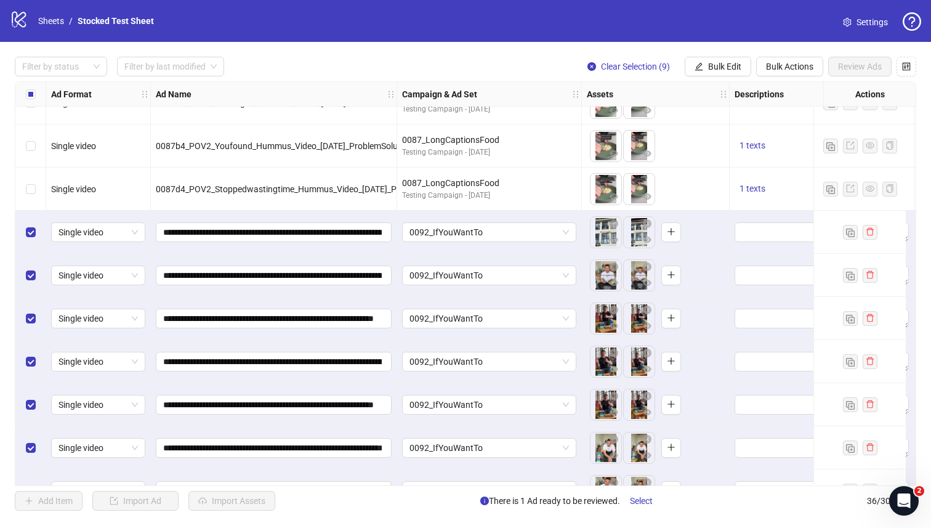
scroll to position [1057, 0]
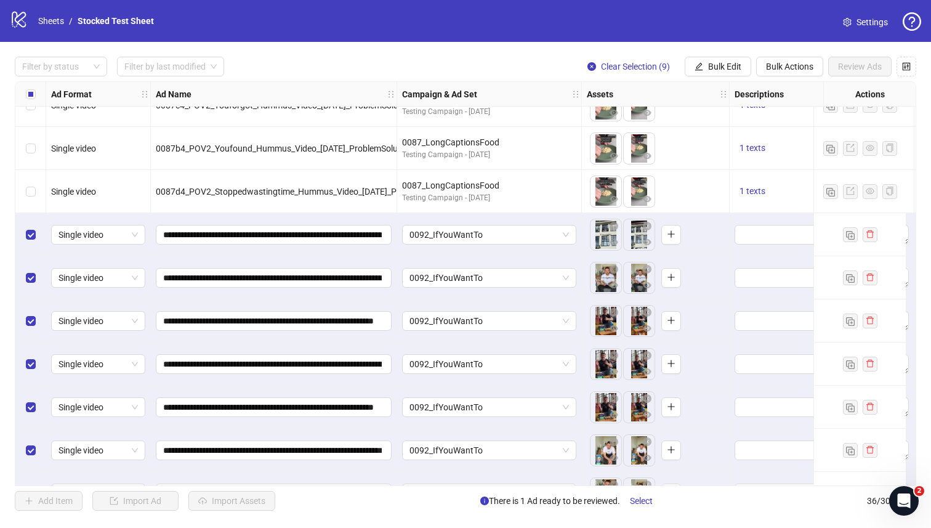
click at [28, 85] on div "Select all rows" at bounding box center [30, 94] width 31 height 25
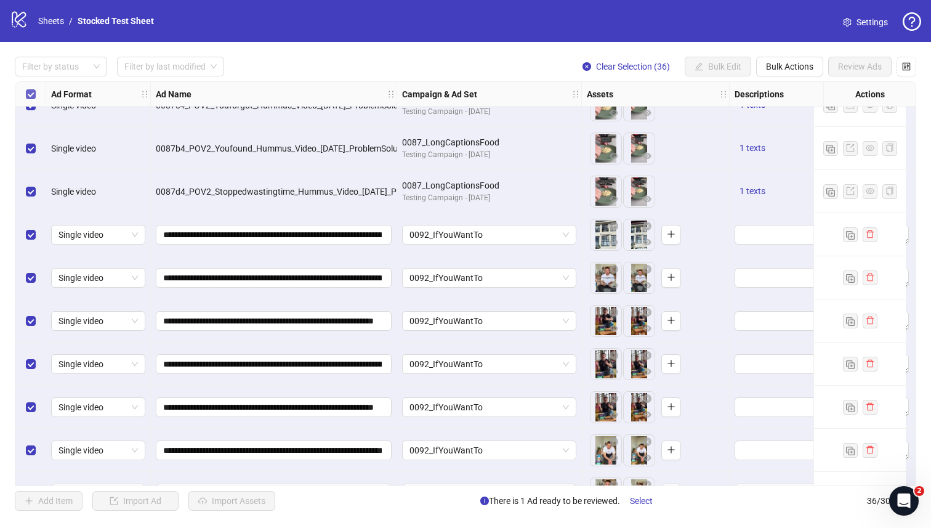
click at [30, 88] on label "Select all rows" at bounding box center [31, 94] width 10 height 14
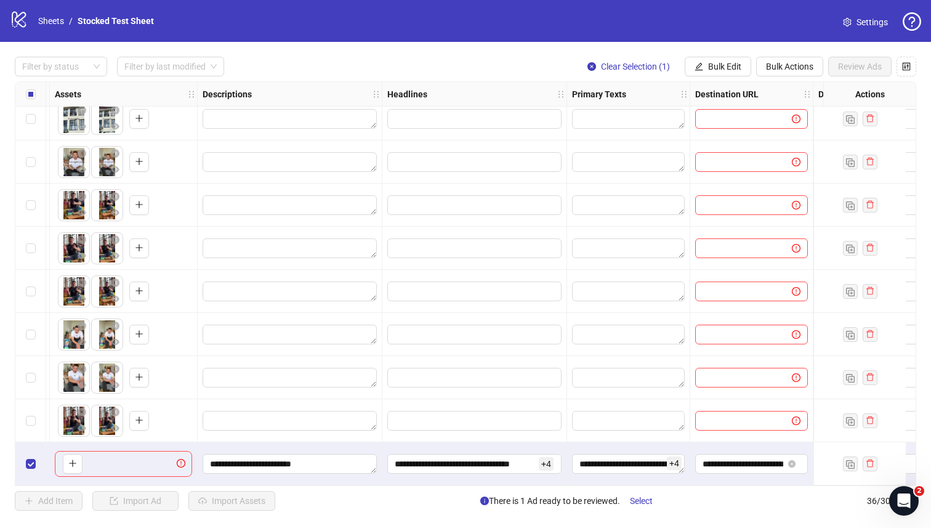
scroll to position [1178, 0]
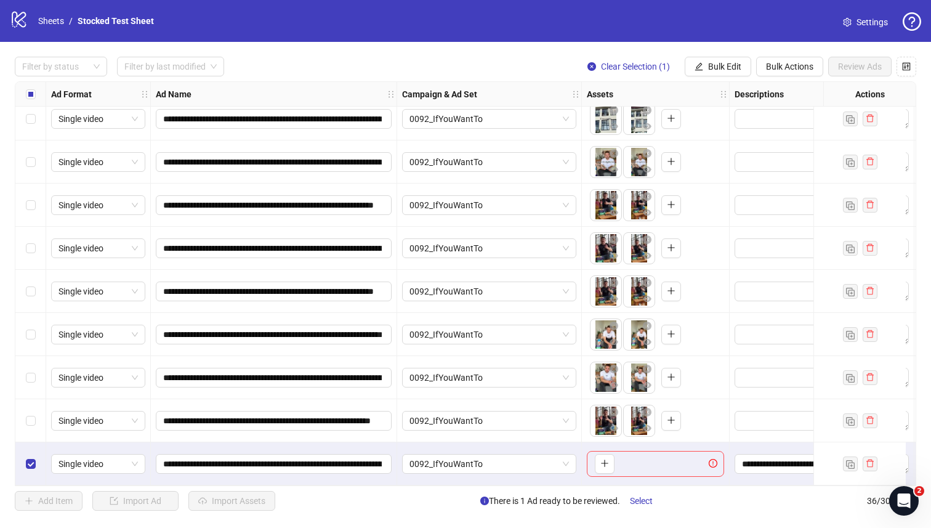
drag, startPoint x: 830, startPoint y: 462, endPoint x: 824, endPoint y: 346, distance: 116.5
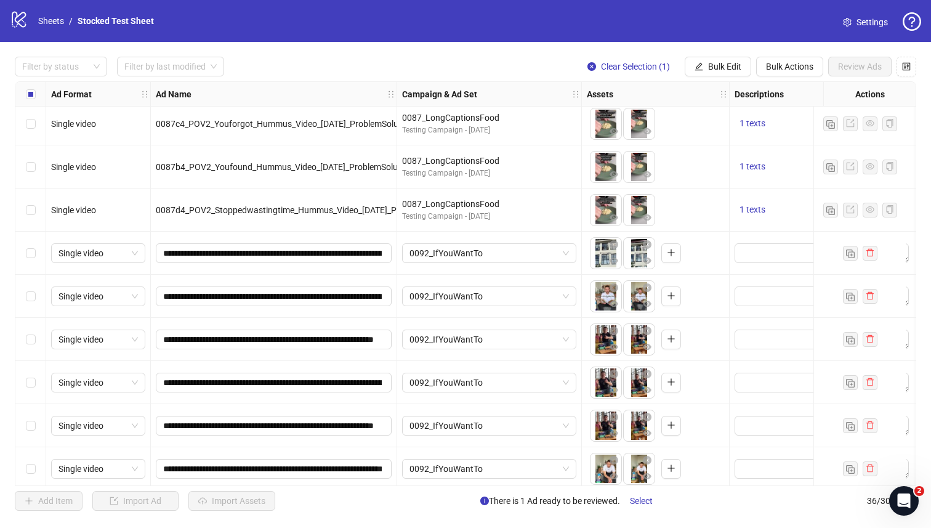
scroll to position [1032, 0]
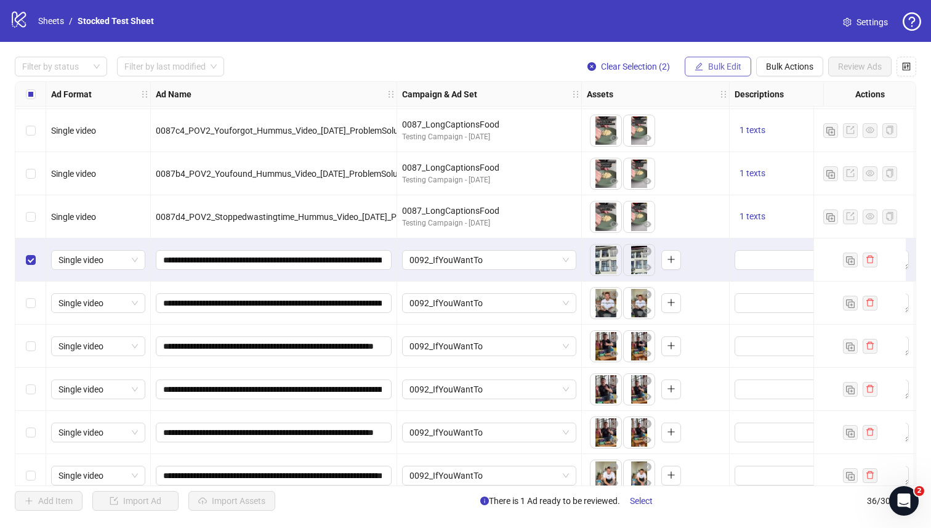
click at [717, 63] on span "Bulk Edit" at bounding box center [724, 67] width 33 height 10
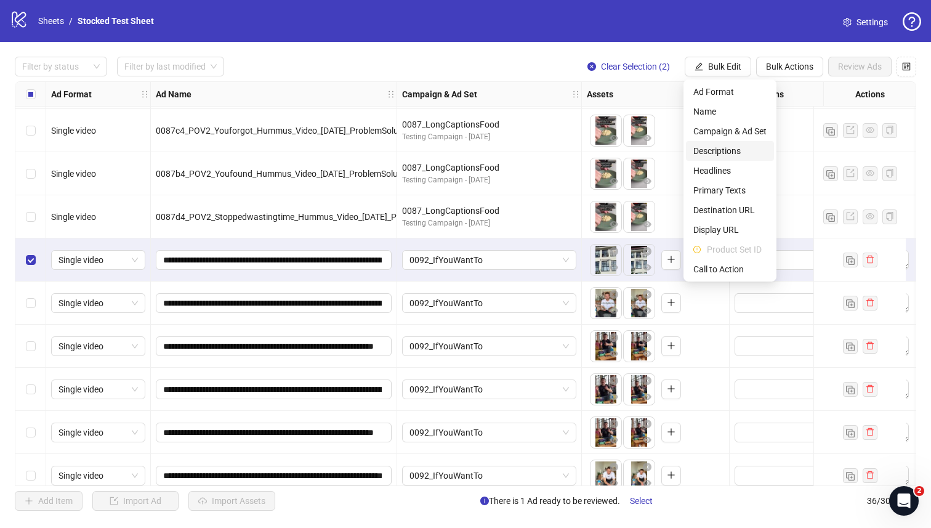
click at [728, 149] on span "Descriptions" at bounding box center [729, 151] width 73 height 14
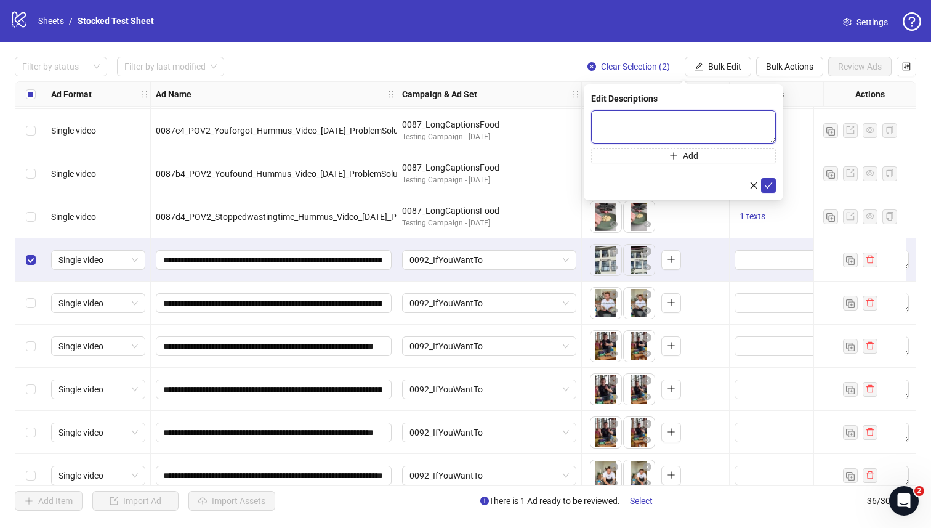
click at [757, 123] on textarea at bounding box center [683, 126] width 185 height 33
click at [772, 140] on textarea at bounding box center [683, 126] width 185 height 33
click at [906, 64] on icon "control" at bounding box center [906, 66] width 9 height 9
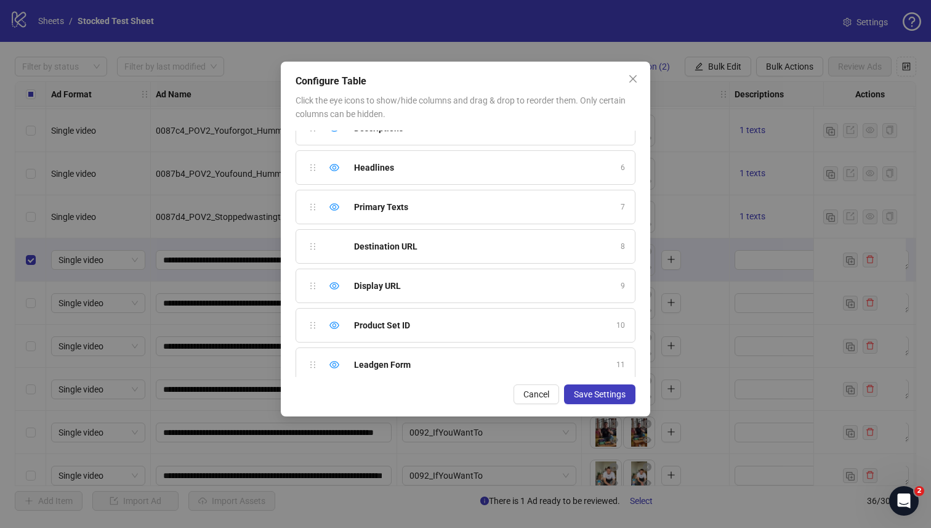
scroll to position [305, 0]
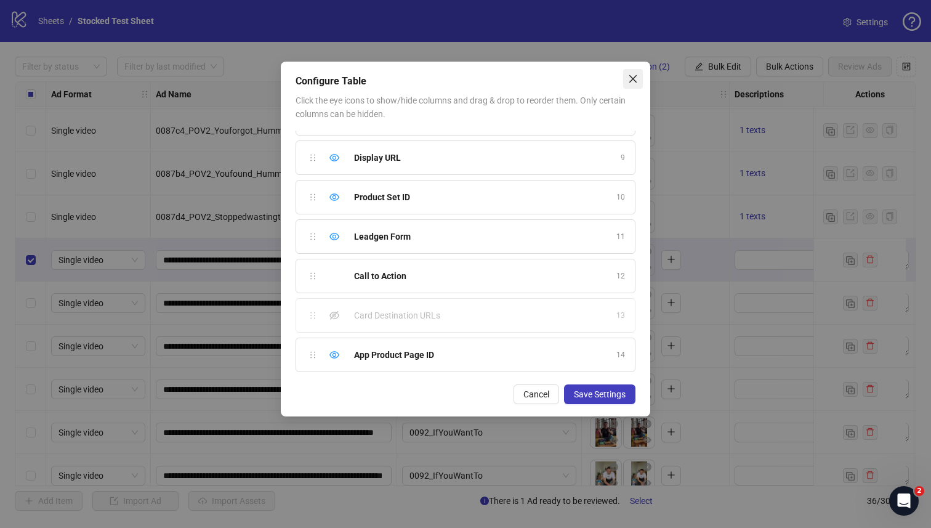
click at [634, 78] on icon "close" at bounding box center [632, 78] width 7 height 7
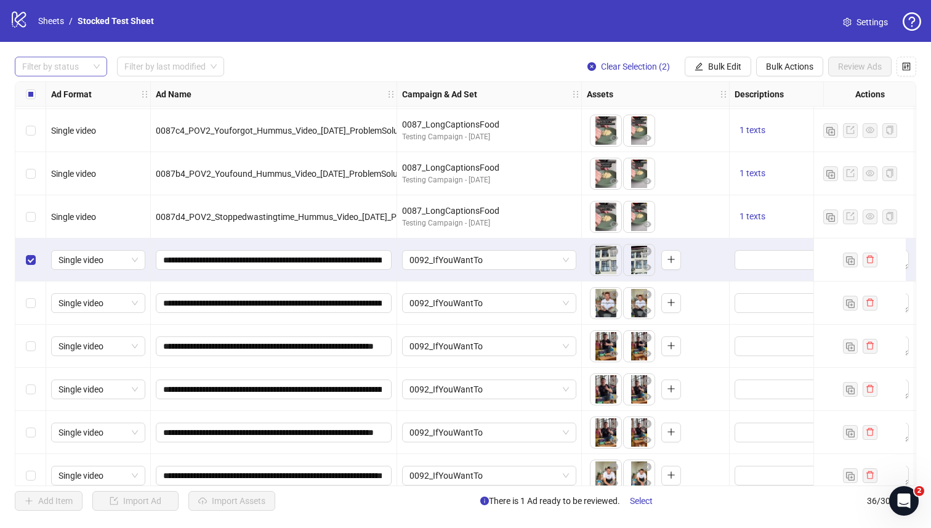
click at [71, 63] on div at bounding box center [54, 66] width 74 height 17
click at [160, 72] on input "search" at bounding box center [164, 66] width 81 height 18
click at [90, 68] on div at bounding box center [54, 66] width 74 height 17
click at [57, 92] on div "Draft" at bounding box center [61, 92] width 73 height 14
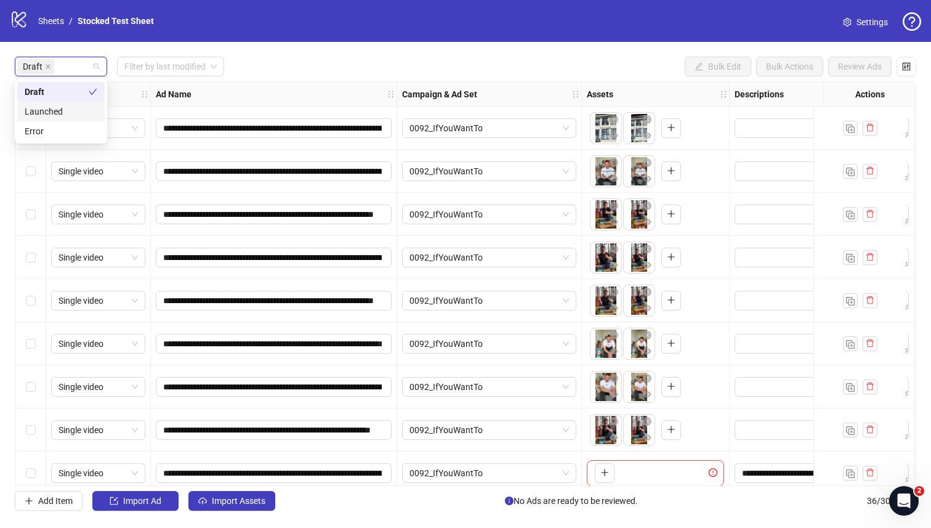
scroll to position [14, 0]
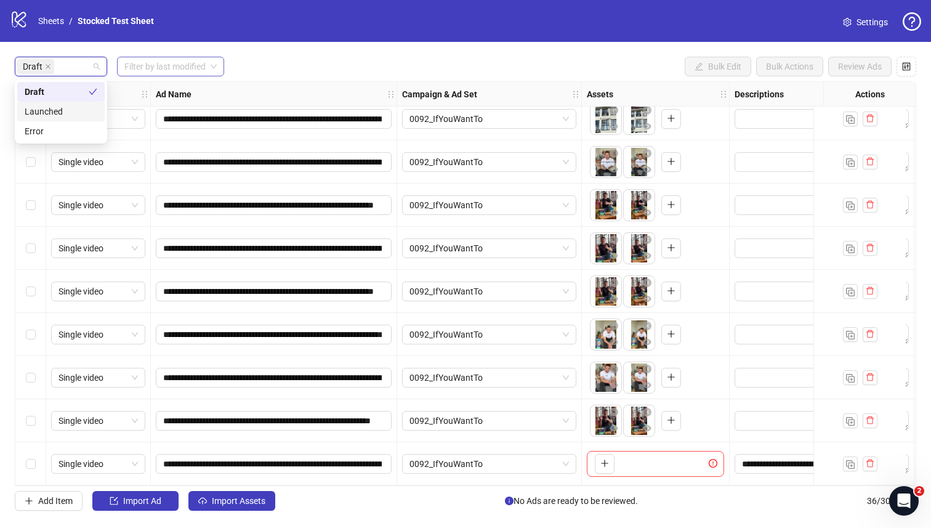
click at [159, 65] on input "search" at bounding box center [164, 66] width 81 height 18
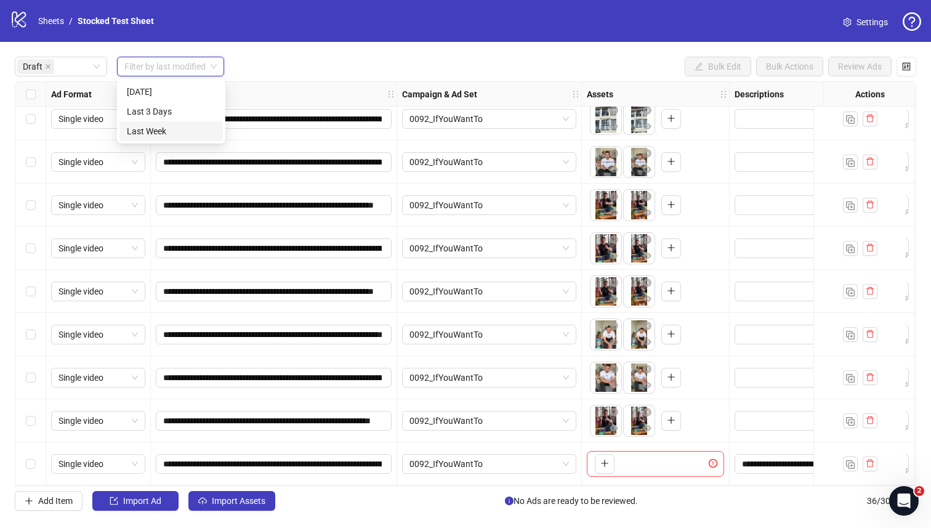
click at [159, 93] on div "[DATE]" at bounding box center [171, 92] width 89 height 14
click at [63, 70] on div "Draft" at bounding box center [54, 66] width 74 height 17
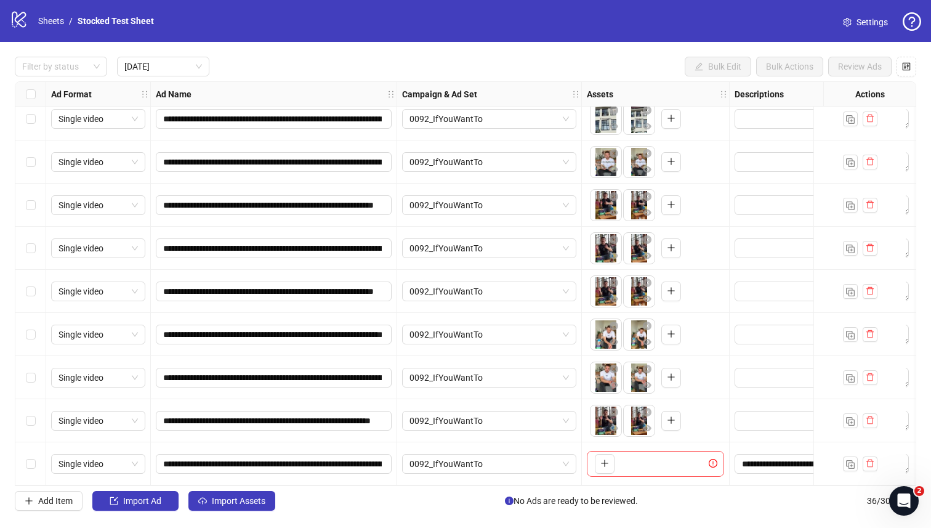
drag, startPoint x: 19, startPoint y: 463, endPoint x: 14, endPoint y: 374, distance: 89.4
click at [14, 374] on div "**********" at bounding box center [465, 283] width 931 height 483
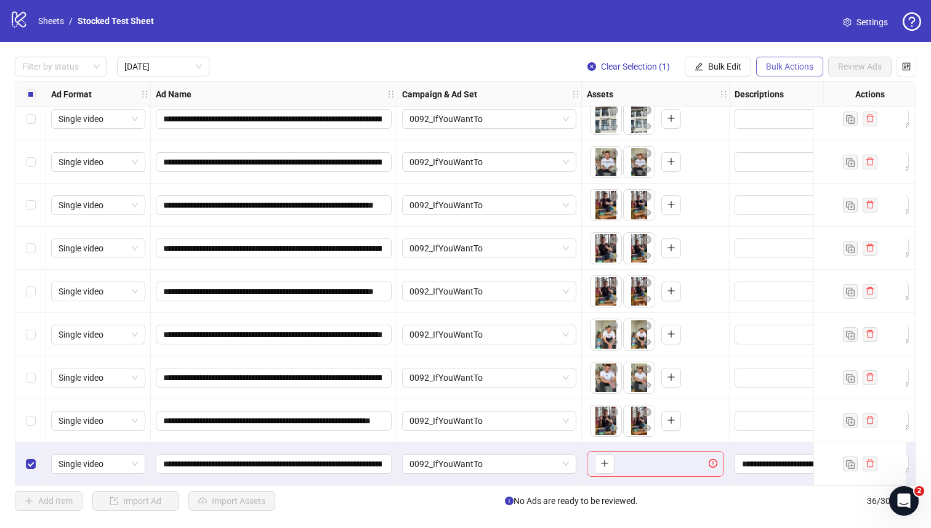
click at [776, 60] on button "Bulk Actions" at bounding box center [789, 67] width 67 height 20
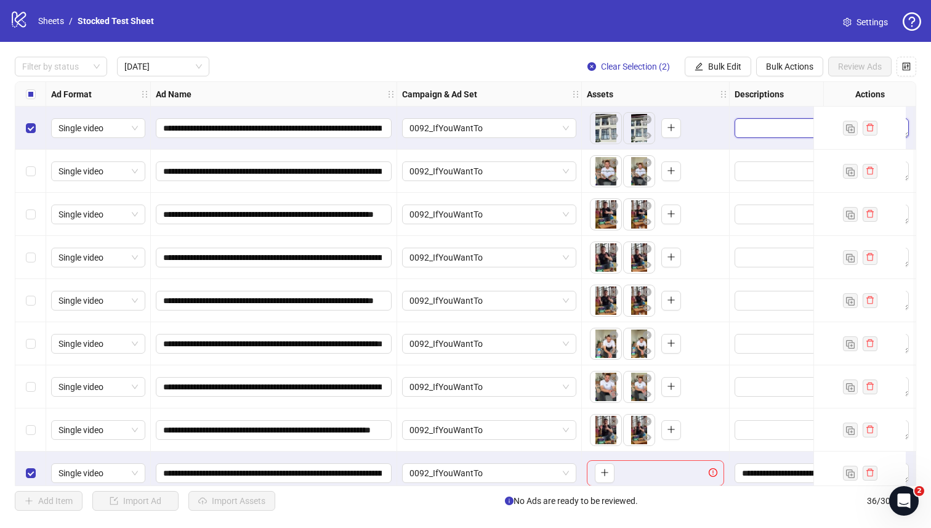
click at [761, 132] on textarea "Edit values" at bounding box center [821, 128] width 174 height 20
click at [717, 64] on span "Bulk Edit" at bounding box center [724, 67] width 33 height 10
click at [517, 54] on div "**********" at bounding box center [465, 283] width 931 height 483
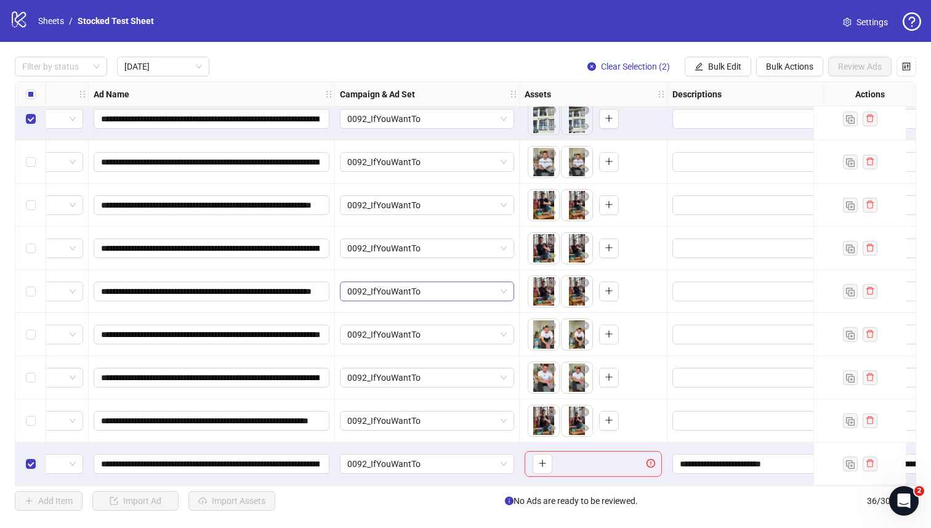
scroll to position [14, 222]
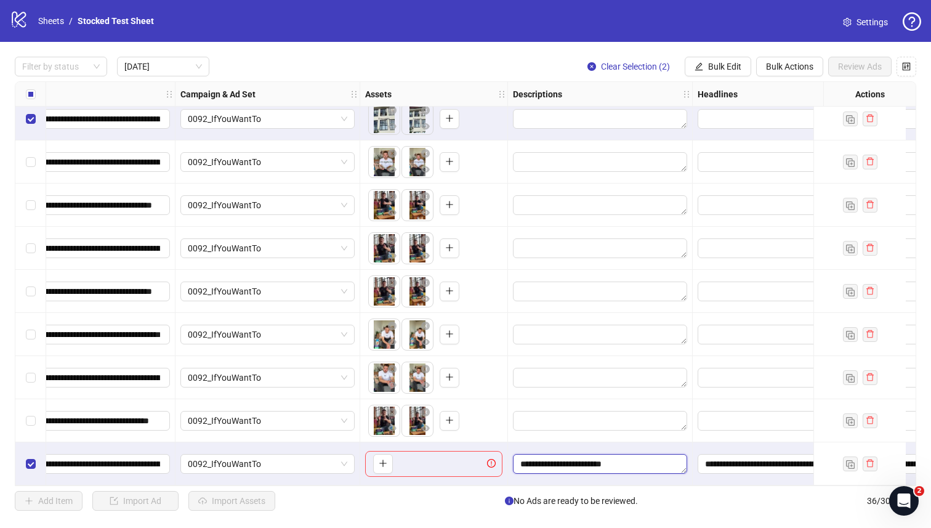
click at [587, 456] on textarea "**********" at bounding box center [600, 464] width 174 height 20
click at [604, 457] on textarea "**********" at bounding box center [600, 464] width 174 height 20
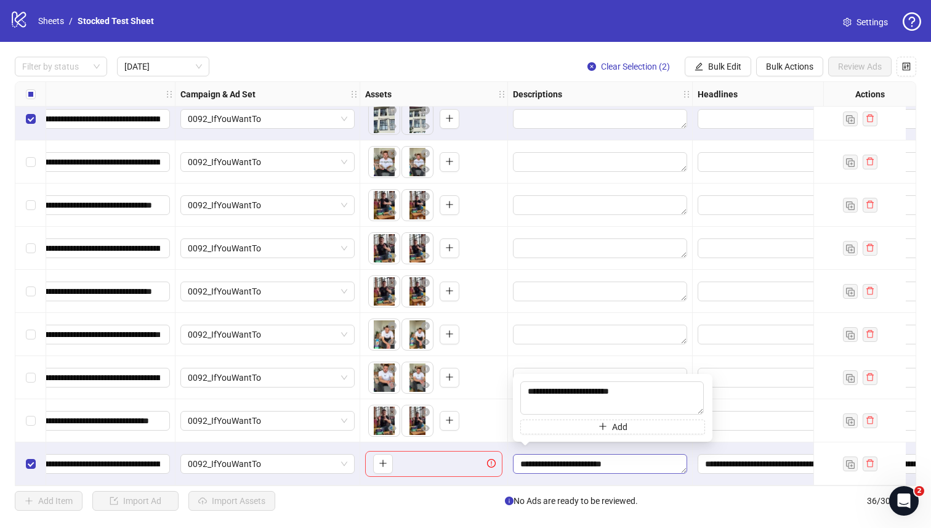
click at [604, 457] on textarea "**********" at bounding box center [600, 464] width 174 height 20
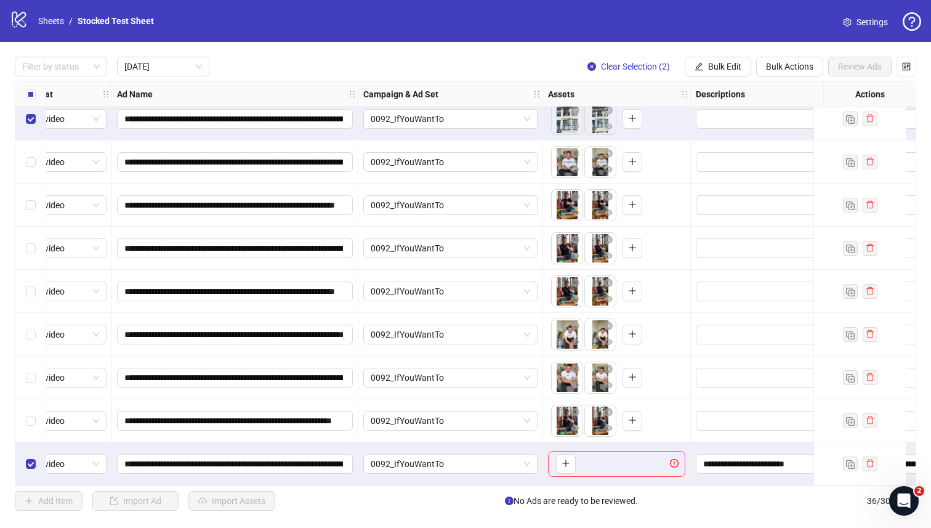
scroll to position [14, 0]
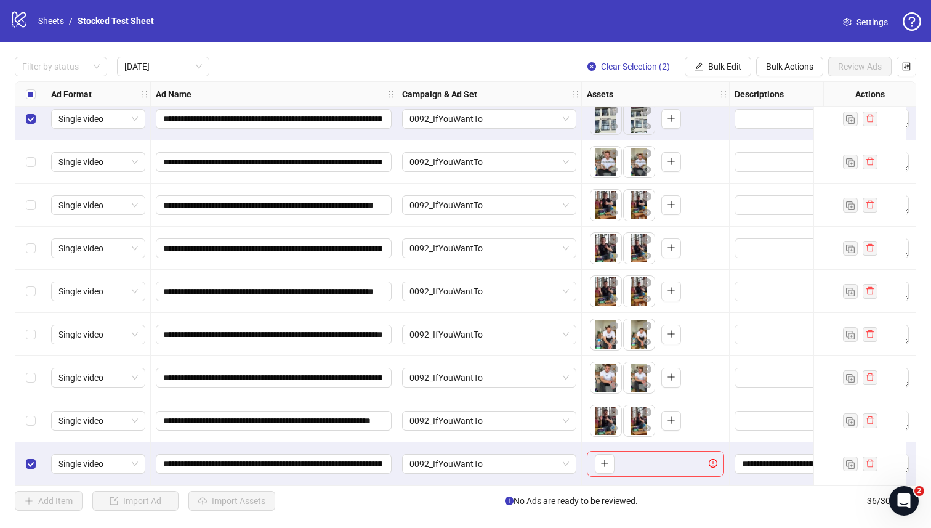
click at [30, 99] on label "Select all rows" at bounding box center [31, 94] width 10 height 14
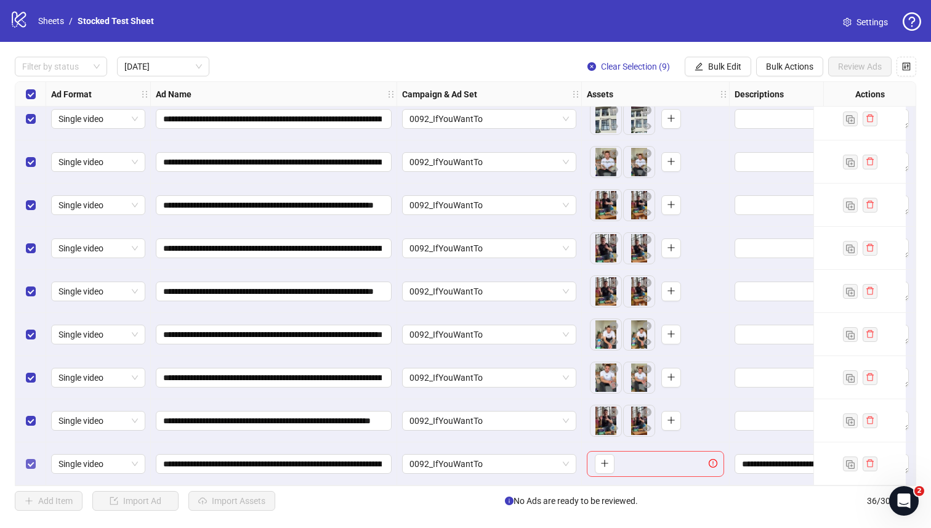
click at [28, 464] on label "Select row 9" at bounding box center [31, 464] width 10 height 14
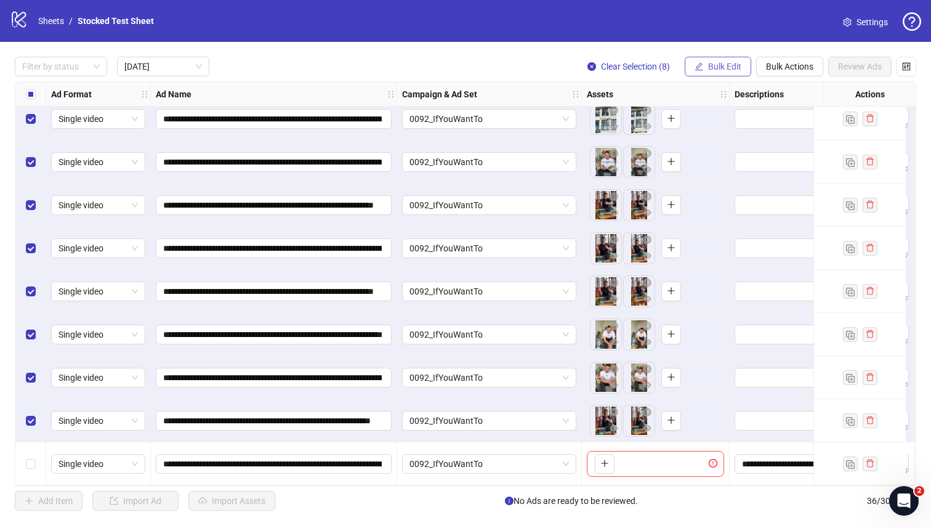
click at [718, 65] on span "Bulk Edit" at bounding box center [724, 67] width 33 height 10
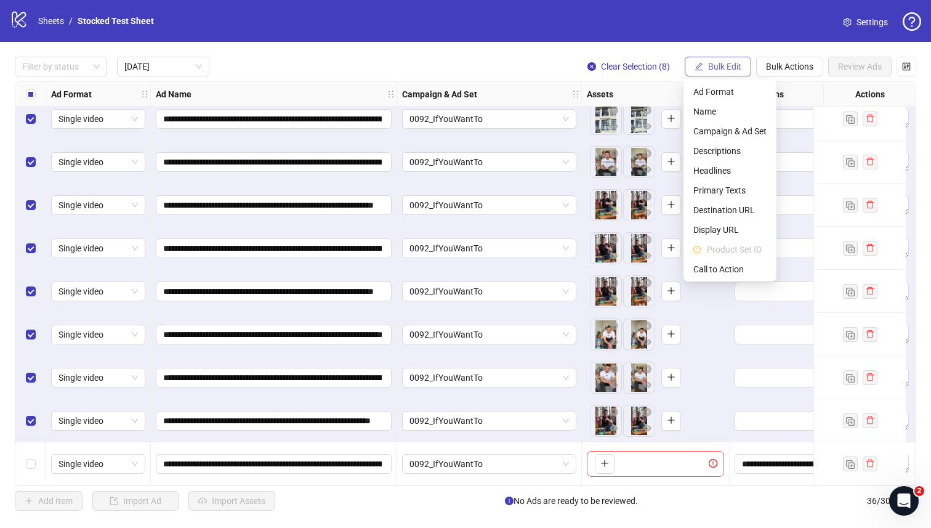
click at [718, 65] on span "Bulk Edit" at bounding box center [724, 67] width 33 height 10
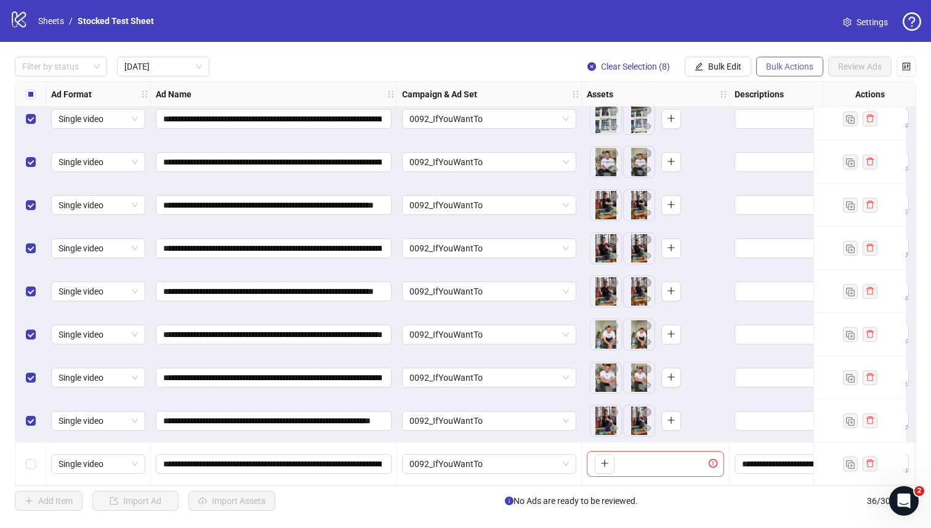
click at [781, 63] on span "Bulk Actions" at bounding box center [789, 67] width 47 height 10
click at [791, 92] on span "Delete" at bounding box center [807, 92] width 84 height 14
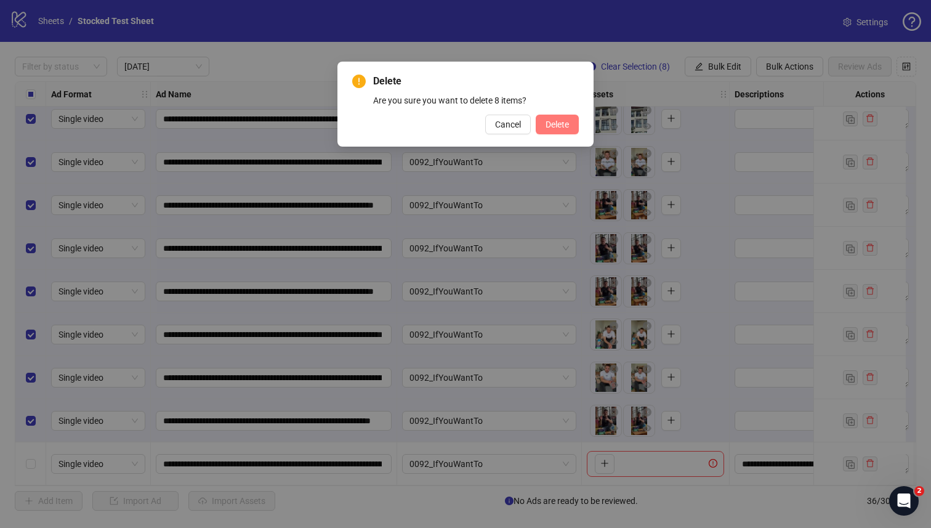
click at [558, 126] on span "Delete" at bounding box center [556, 124] width 23 height 10
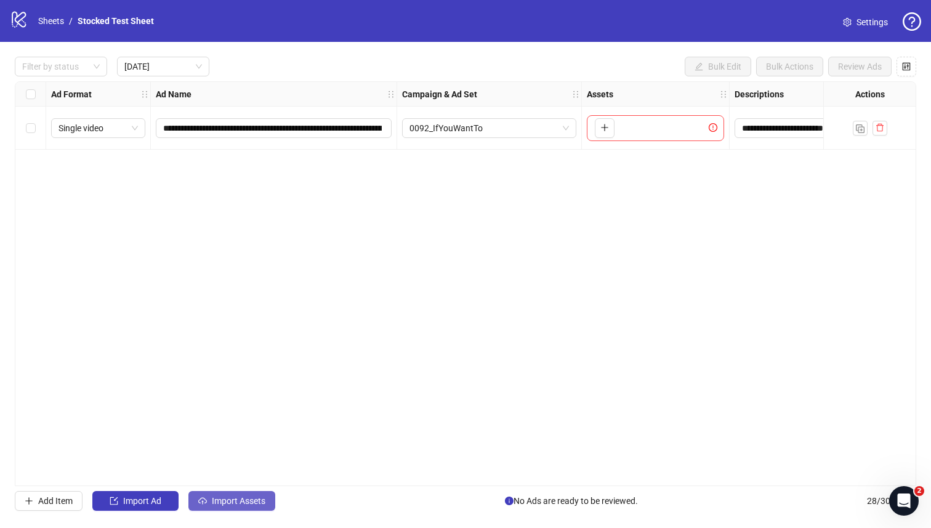
click at [217, 505] on span "Import Assets" at bounding box center [239, 501] width 54 height 10
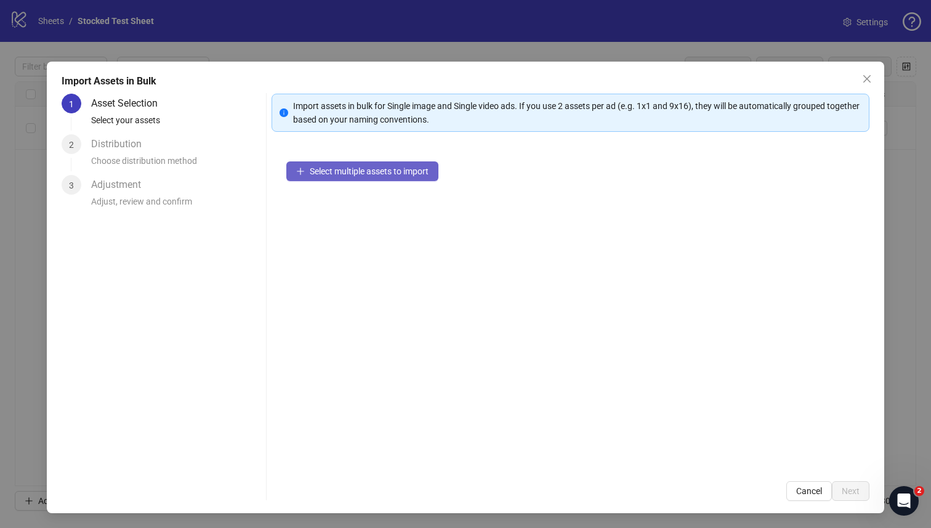
click at [343, 169] on span "Select multiple assets to import" at bounding box center [369, 171] width 119 height 10
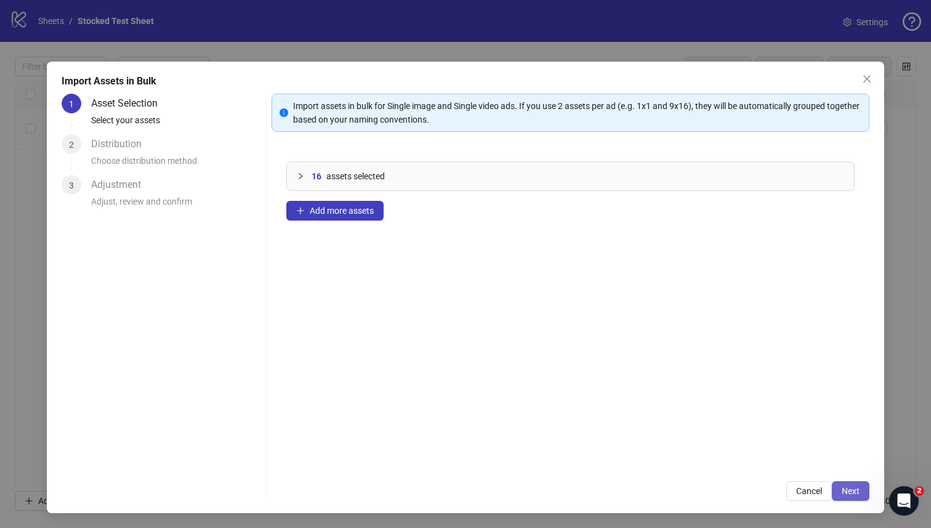
click at [845, 488] on span "Next" at bounding box center [850, 491] width 18 height 10
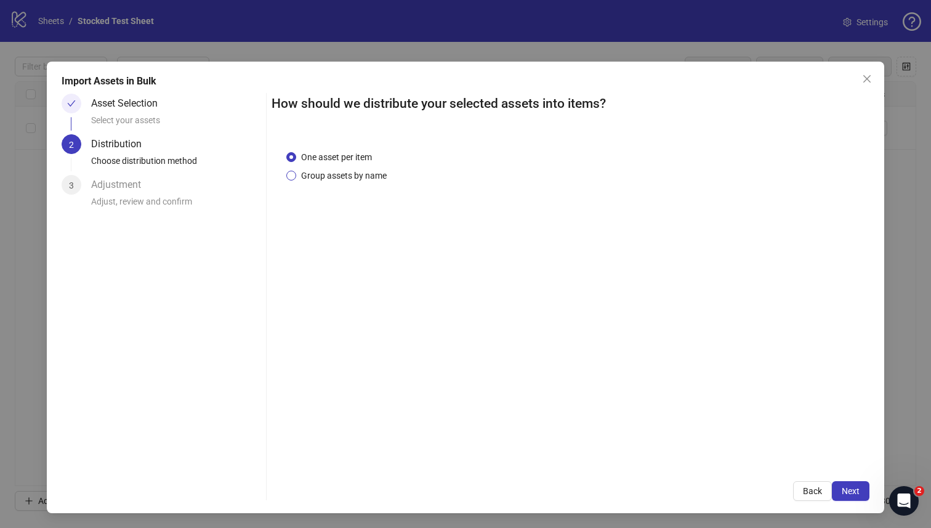
click at [342, 174] on span "Group assets by name" at bounding box center [343, 176] width 95 height 14
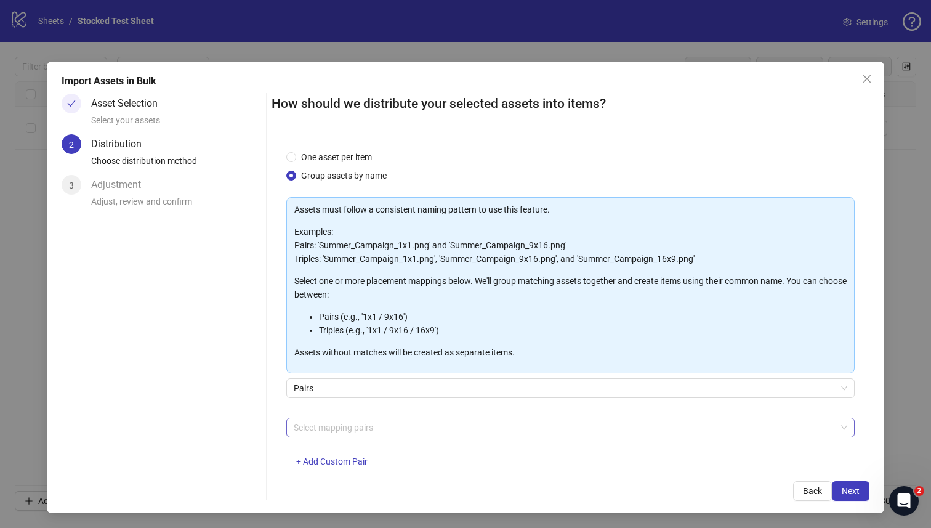
click at [348, 427] on div at bounding box center [564, 427] width 551 height 17
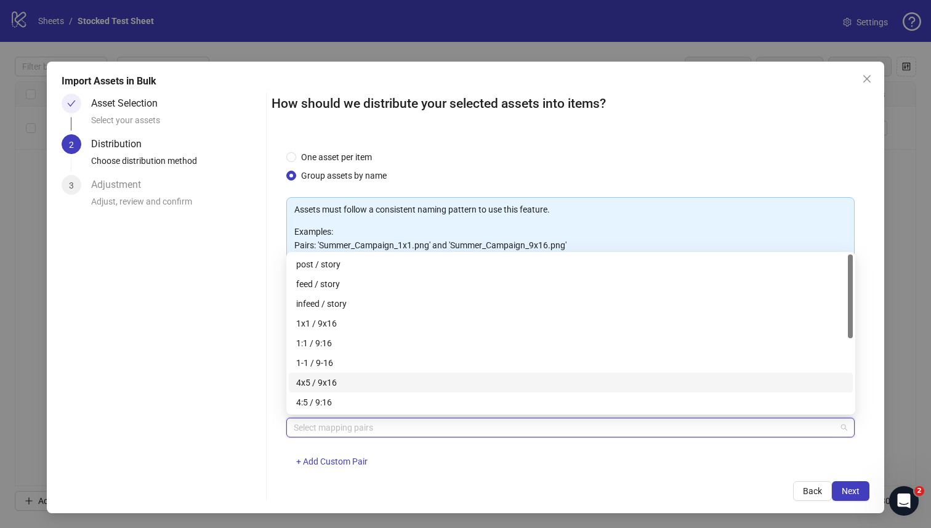
click at [347, 381] on div "4x5 / 9x16" at bounding box center [570, 382] width 549 height 14
click at [323, 380] on div "4x5 / 9x16" at bounding box center [566, 382] width 540 height 14
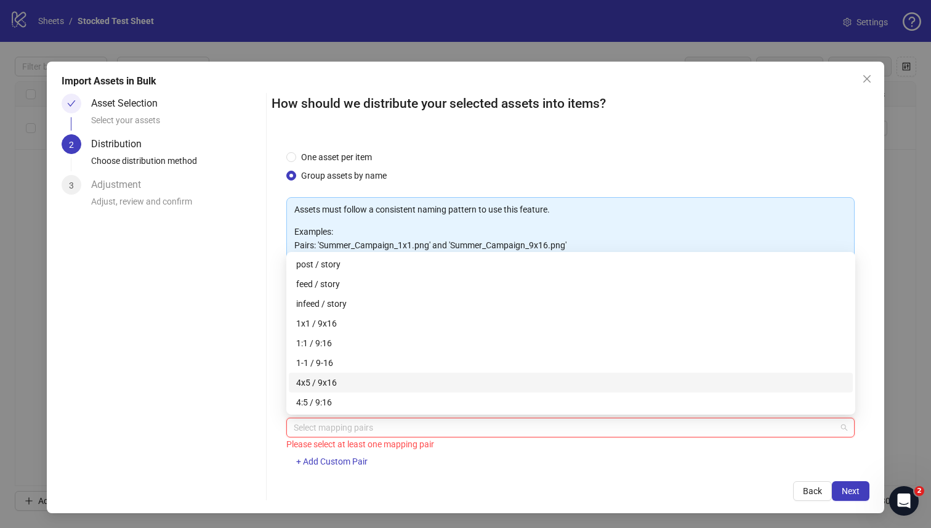
click at [313, 380] on div "4x5 / 9x16" at bounding box center [570, 382] width 549 height 14
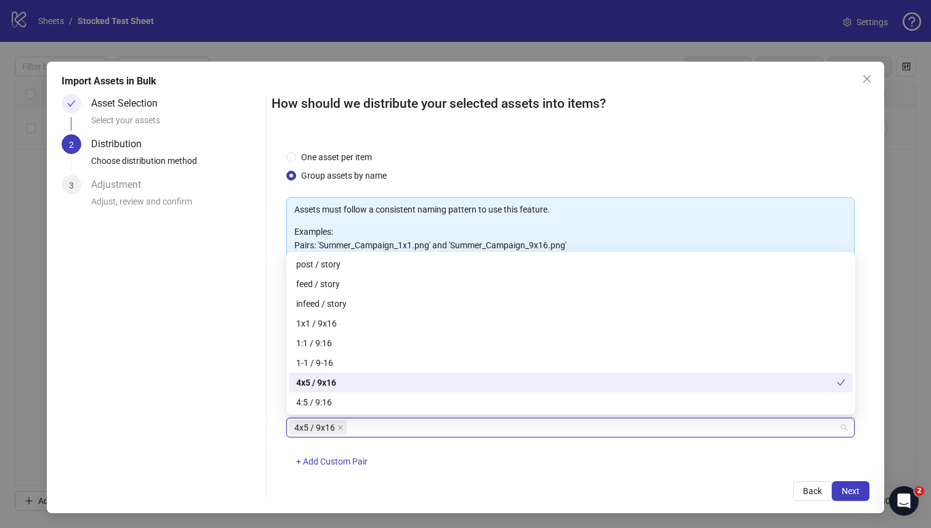
click at [259, 370] on div "Asset Selection Select your assets 2 Distribution Choose distribution method 3 …" at bounding box center [161, 297] width 199 height 407
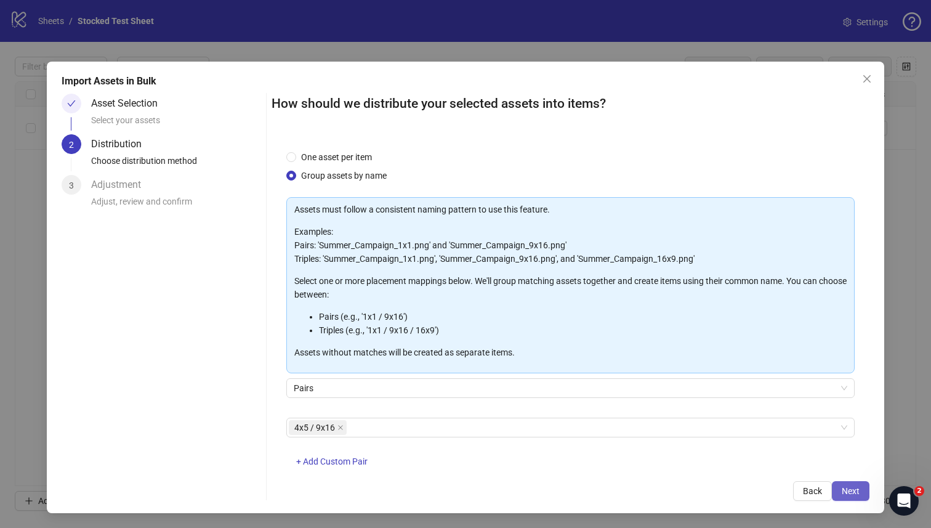
click at [841, 488] on span "Next" at bounding box center [850, 491] width 18 height 10
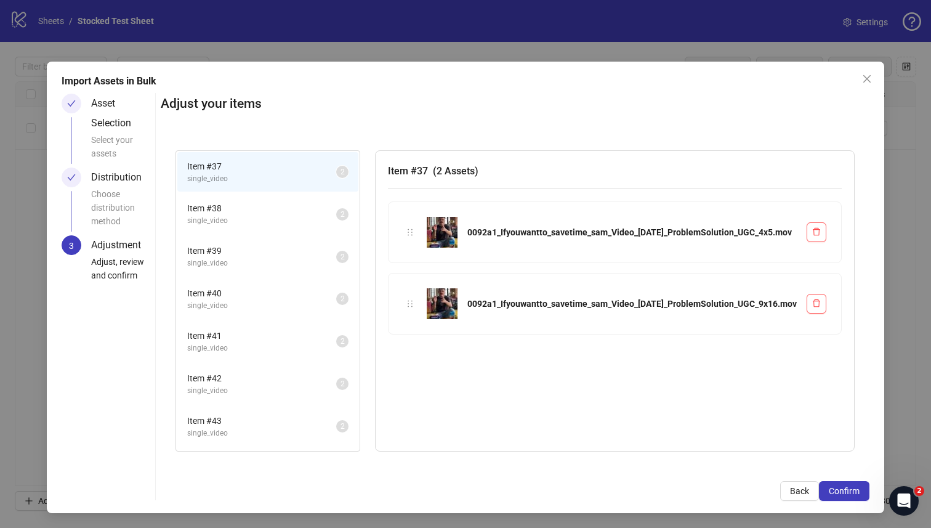
click at [336, 211] on span "Item # 38" at bounding box center [261, 208] width 149 height 14
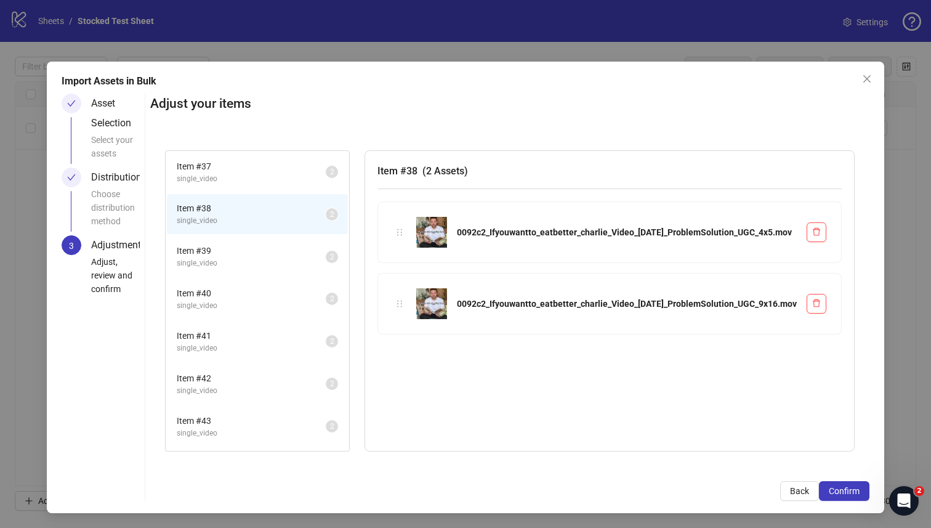
click at [326, 249] on span "Item # 39" at bounding box center [251, 251] width 149 height 14
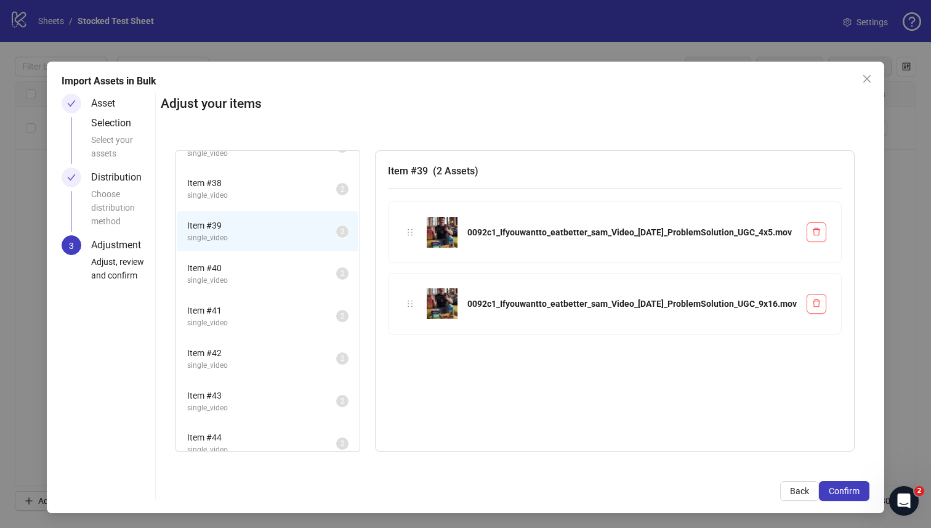
click at [336, 275] on span "single_video" at bounding box center [261, 281] width 149 height 12
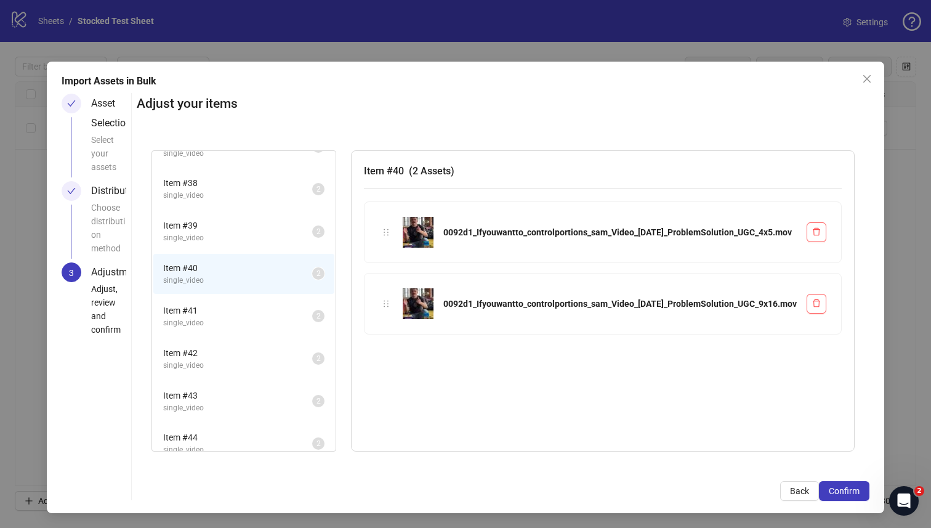
click at [312, 315] on span "Item # 41" at bounding box center [237, 310] width 149 height 14
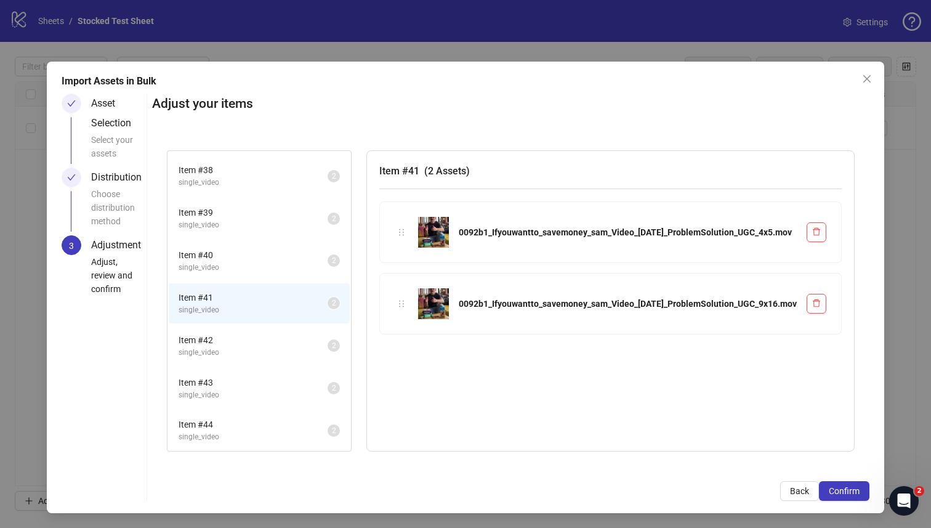
scroll to position [39, 0]
click at [327, 350] on span "single_video" at bounding box center [253, 352] width 149 height 12
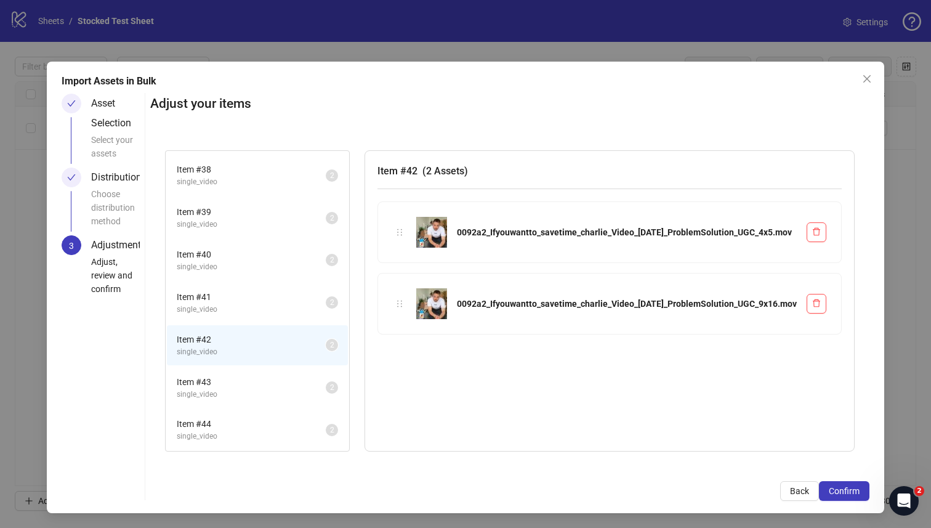
click at [326, 385] on span "Item # 43" at bounding box center [251, 382] width 149 height 14
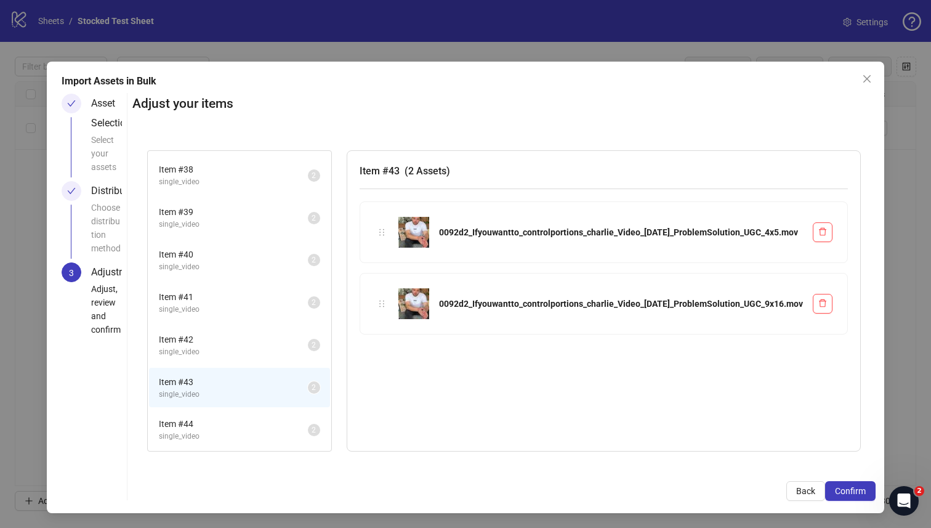
click at [308, 434] on span "single_video" at bounding box center [233, 436] width 149 height 12
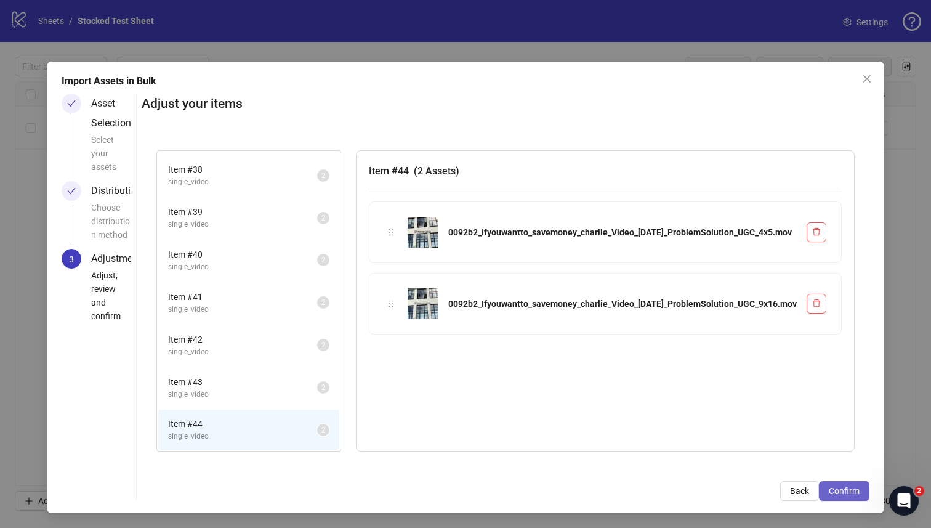
click at [827, 484] on button "Confirm" at bounding box center [844, 491] width 50 height 20
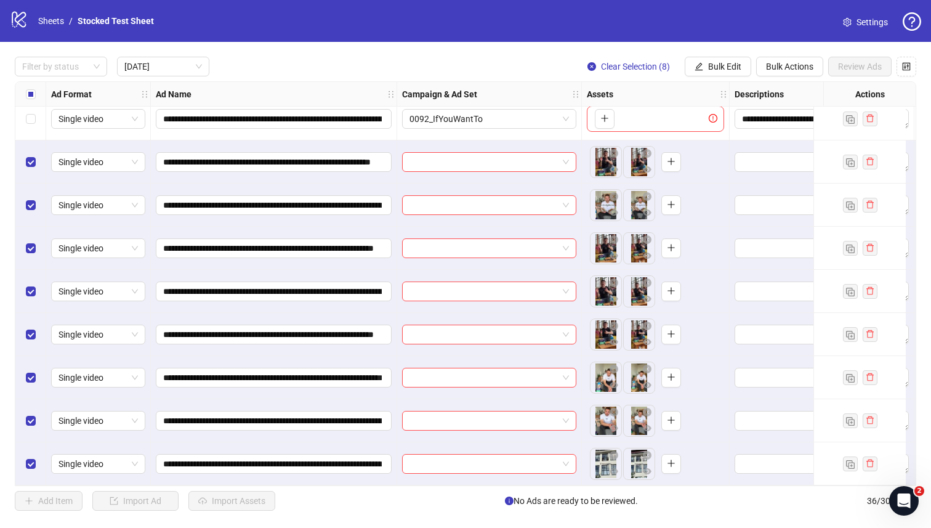
scroll to position [0, 0]
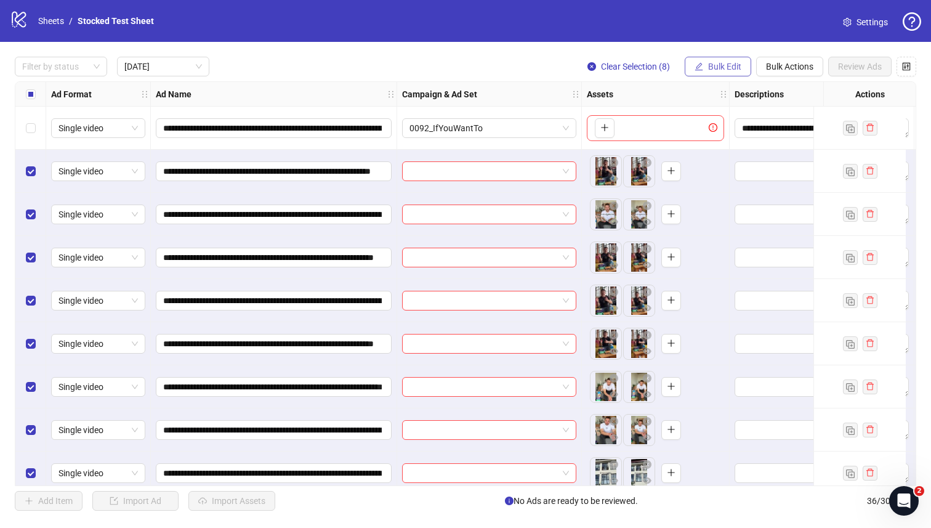
click at [710, 65] on span "Bulk Edit" at bounding box center [724, 67] width 33 height 10
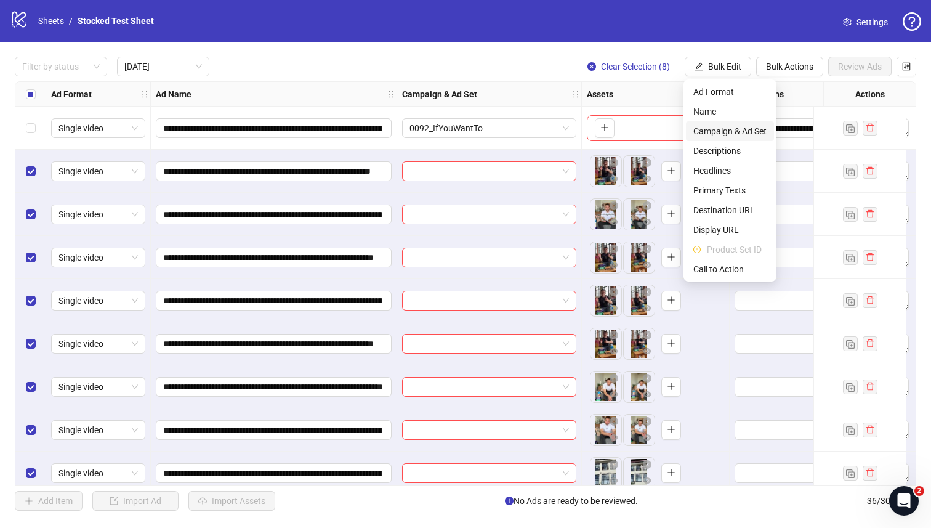
click at [731, 129] on span "Campaign & Ad Set" at bounding box center [729, 131] width 73 height 14
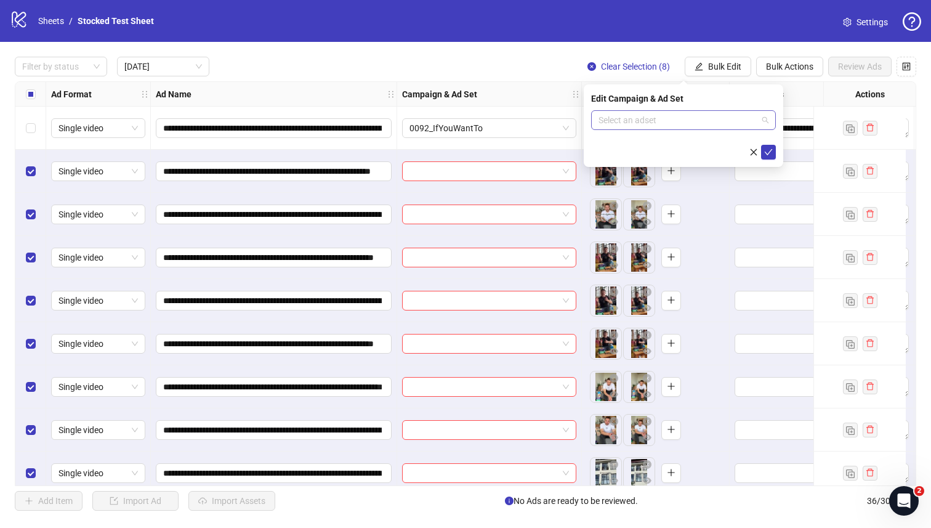
click at [667, 124] on input "search" at bounding box center [677, 120] width 159 height 18
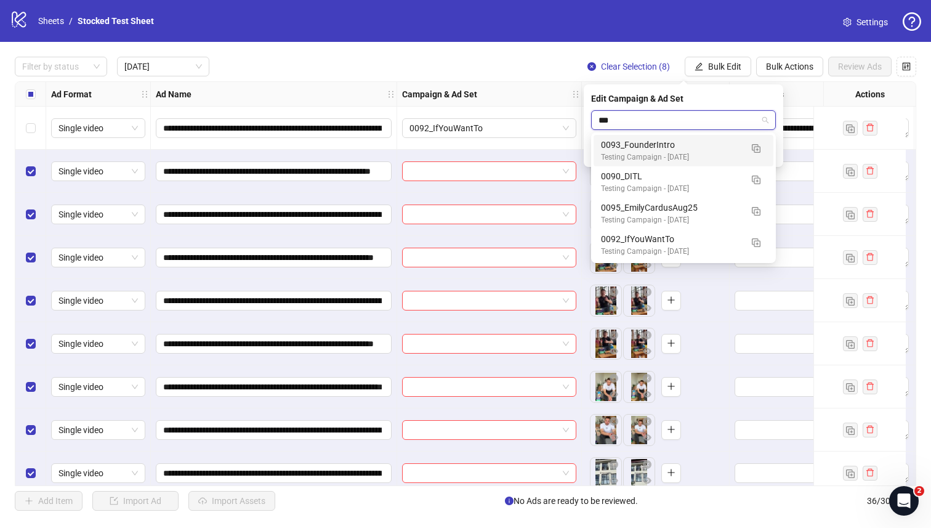
type input "****"
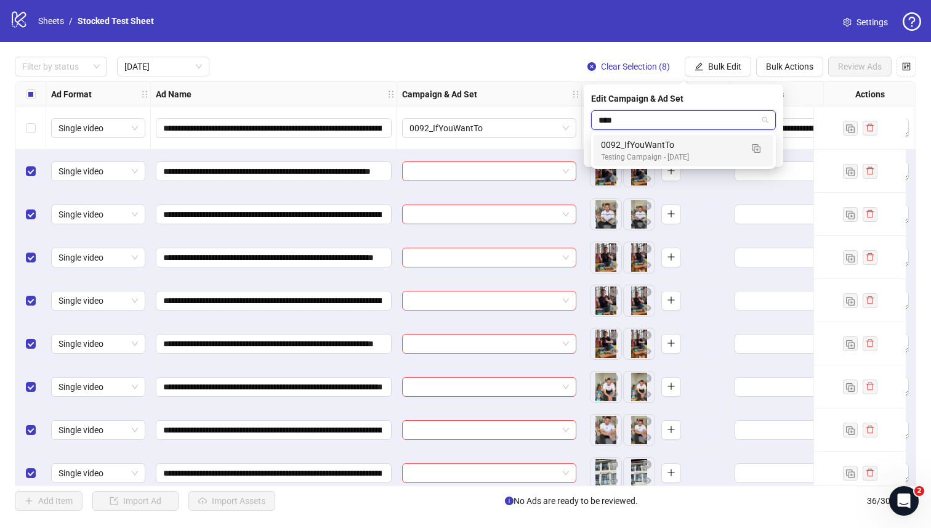
click at [678, 154] on div "Testing Campaign - [DATE]" at bounding box center [671, 157] width 140 height 12
click at [767, 155] on icon "check" at bounding box center [768, 152] width 9 height 9
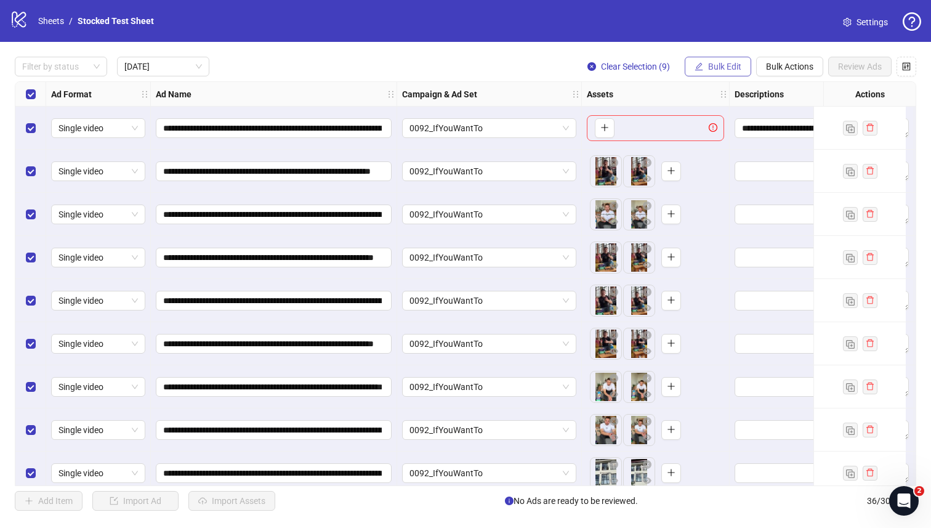
click at [717, 69] on span "Bulk Edit" at bounding box center [724, 67] width 33 height 10
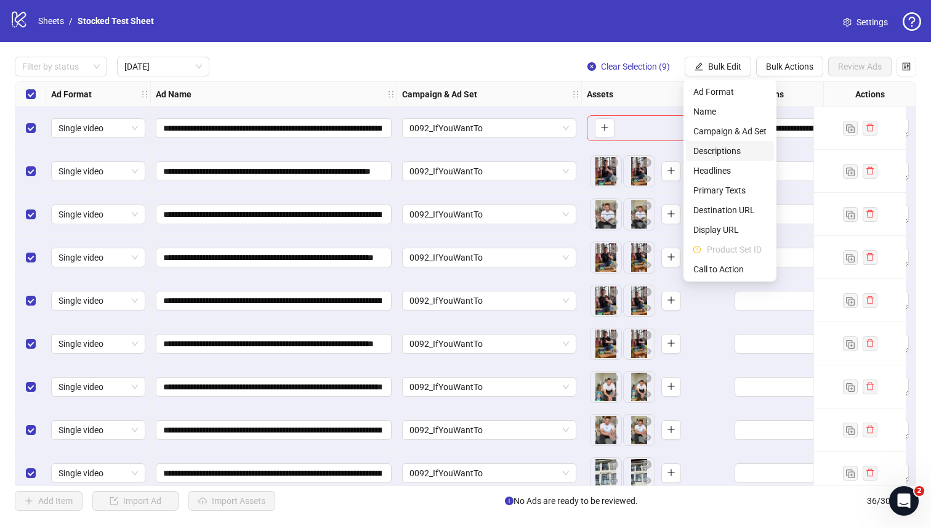
click at [729, 148] on span "Descriptions" at bounding box center [729, 151] width 73 height 14
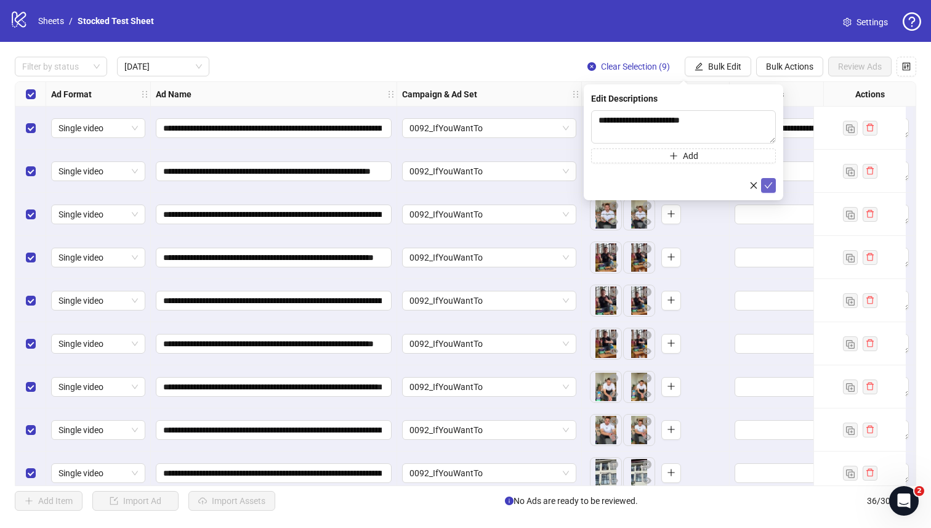
click at [771, 183] on icon "check" at bounding box center [768, 185] width 9 height 9
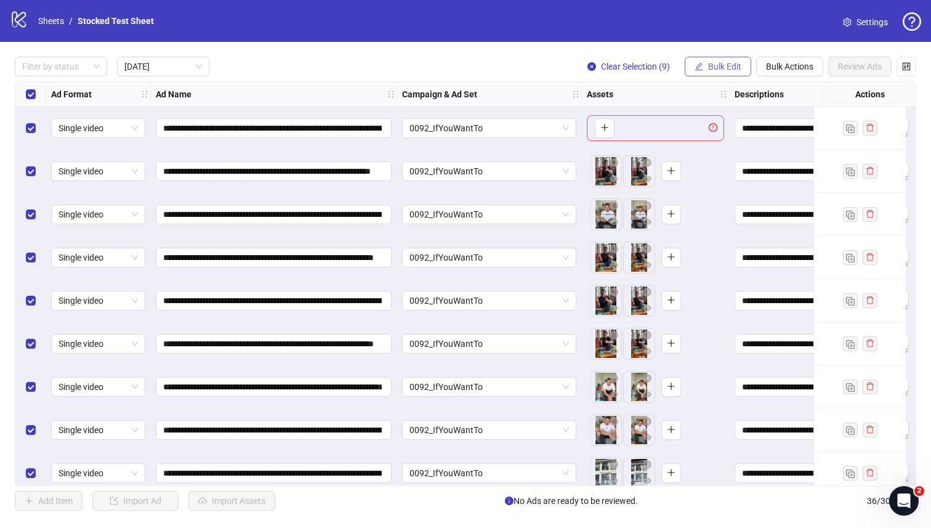
click at [716, 63] on span "Bulk Edit" at bounding box center [724, 67] width 33 height 10
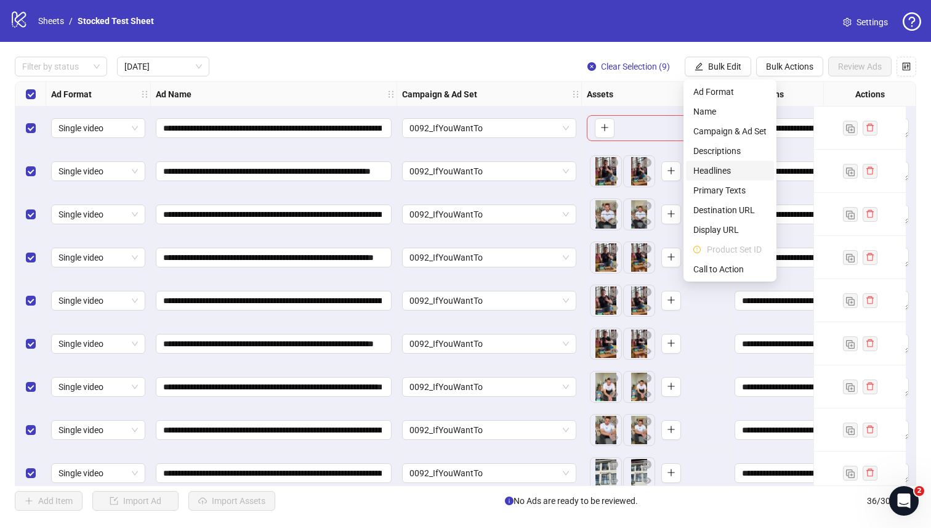
click at [728, 163] on li "Headlines" at bounding box center [730, 171] width 88 height 20
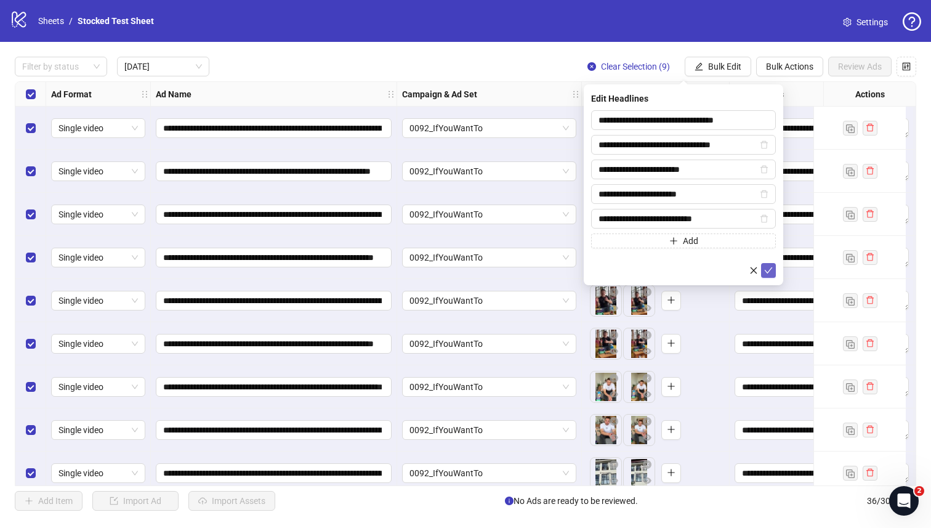
click at [765, 270] on icon "check" at bounding box center [768, 270] width 9 height 9
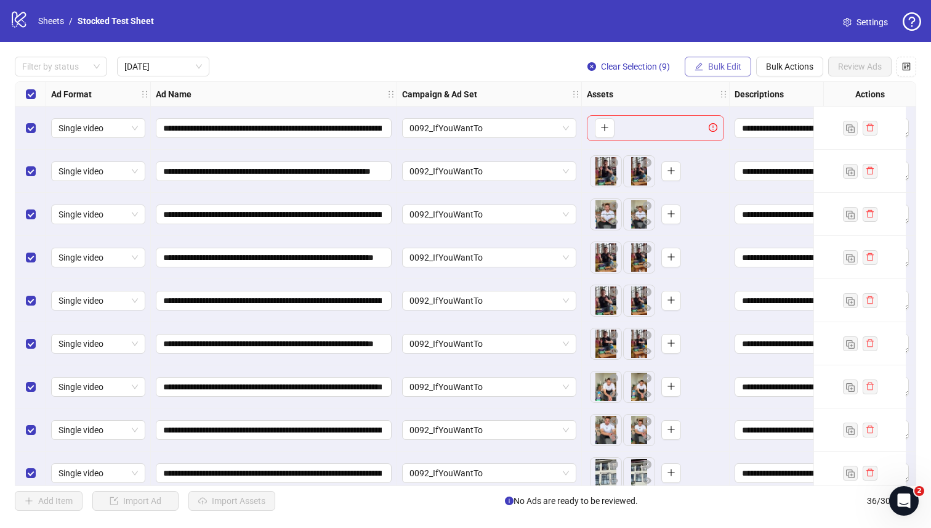
click at [725, 59] on button "Bulk Edit" at bounding box center [718, 67] width 66 height 20
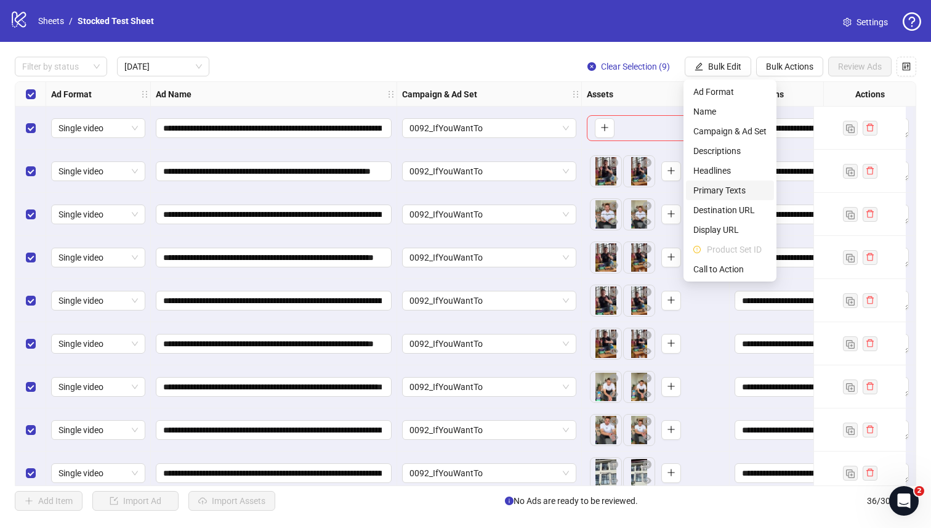
click at [734, 194] on span "Primary Texts" at bounding box center [729, 190] width 73 height 14
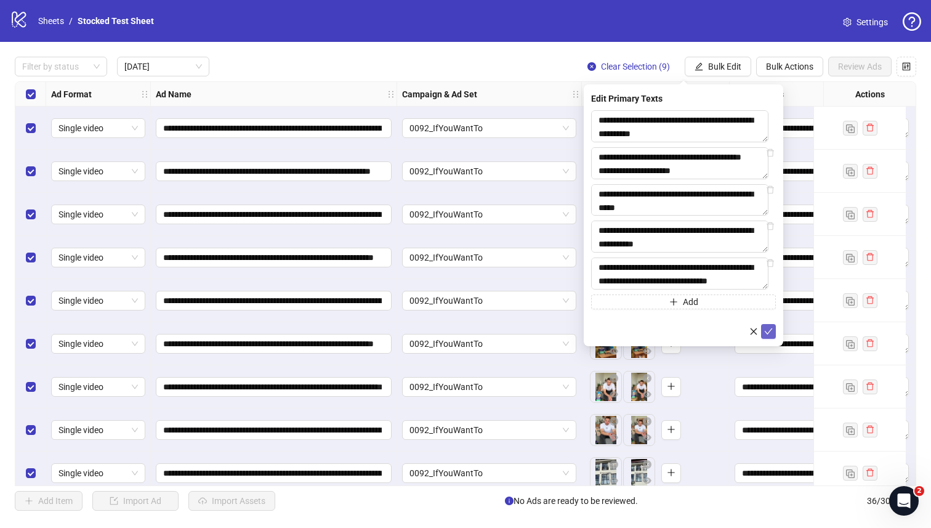
click at [767, 335] on icon "check" at bounding box center [768, 331] width 9 height 9
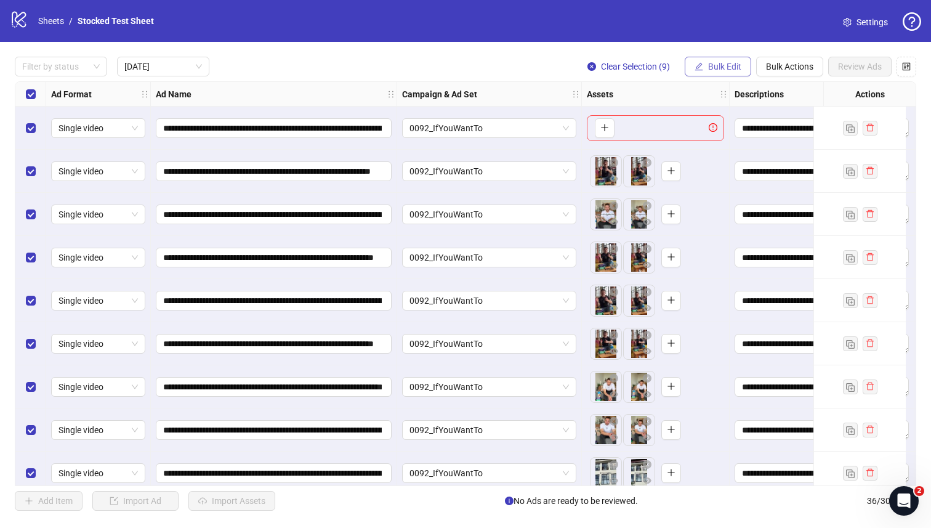
click at [728, 67] on span "Bulk Edit" at bounding box center [724, 67] width 33 height 10
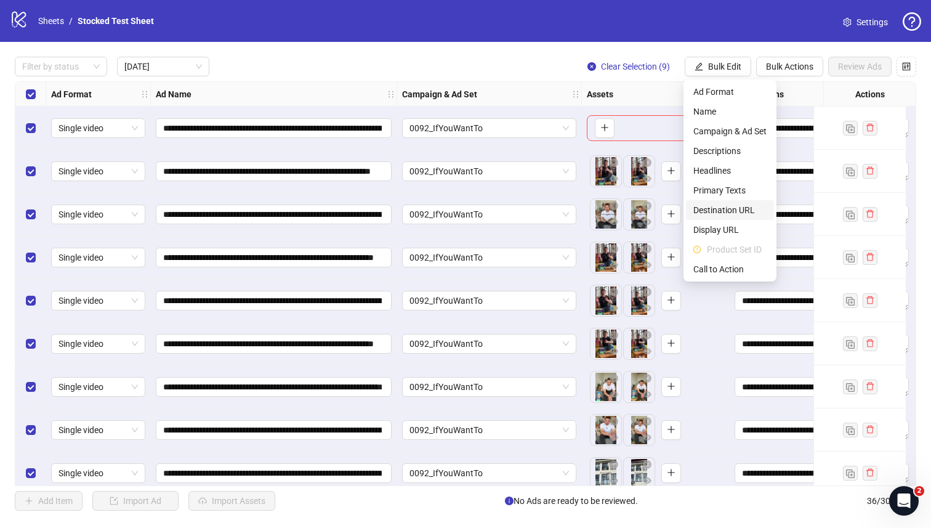
click at [740, 215] on span "Destination URL" at bounding box center [729, 210] width 73 height 14
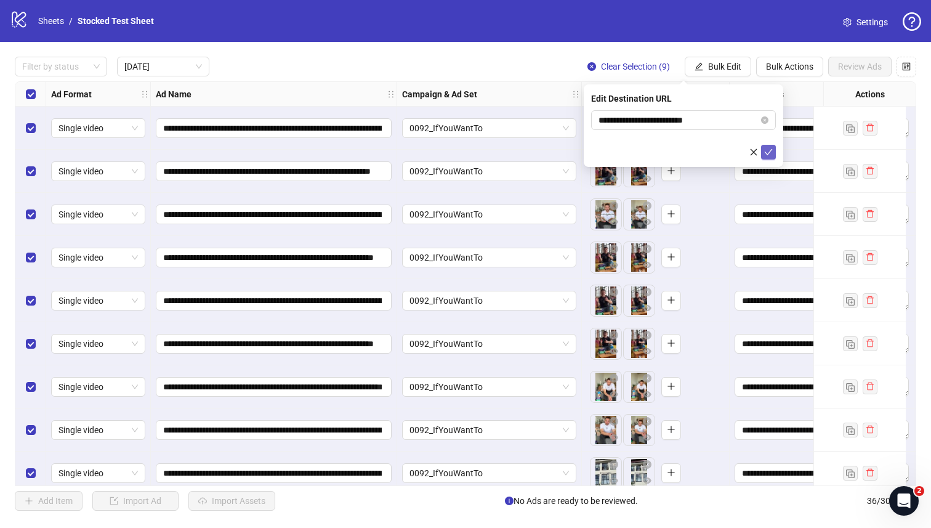
click at [771, 153] on icon "check" at bounding box center [768, 152] width 9 height 9
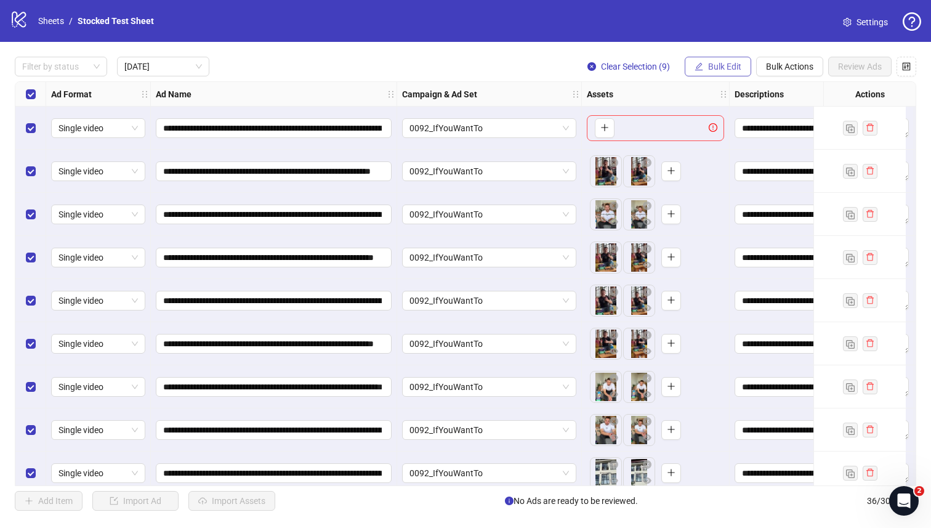
click at [714, 70] on span "Bulk Edit" at bounding box center [724, 67] width 33 height 10
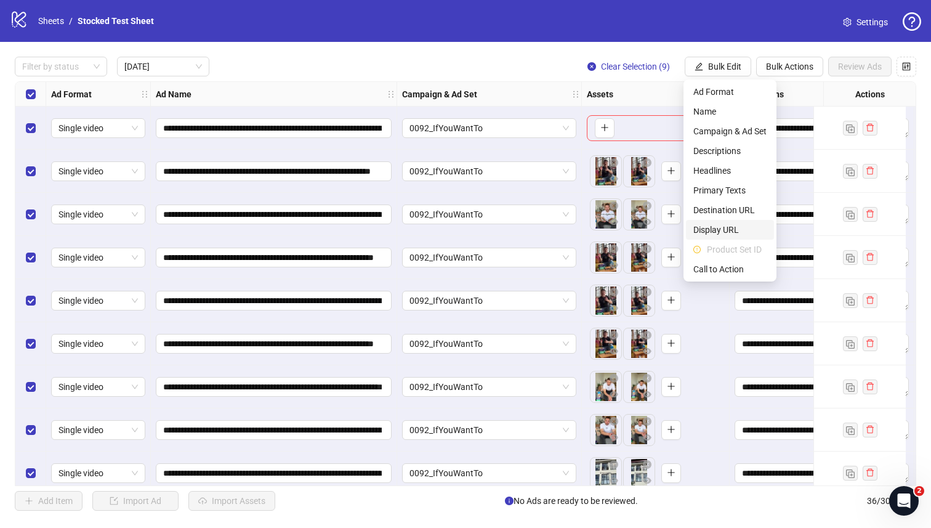
click at [732, 227] on span "Display URL" at bounding box center [729, 230] width 73 height 14
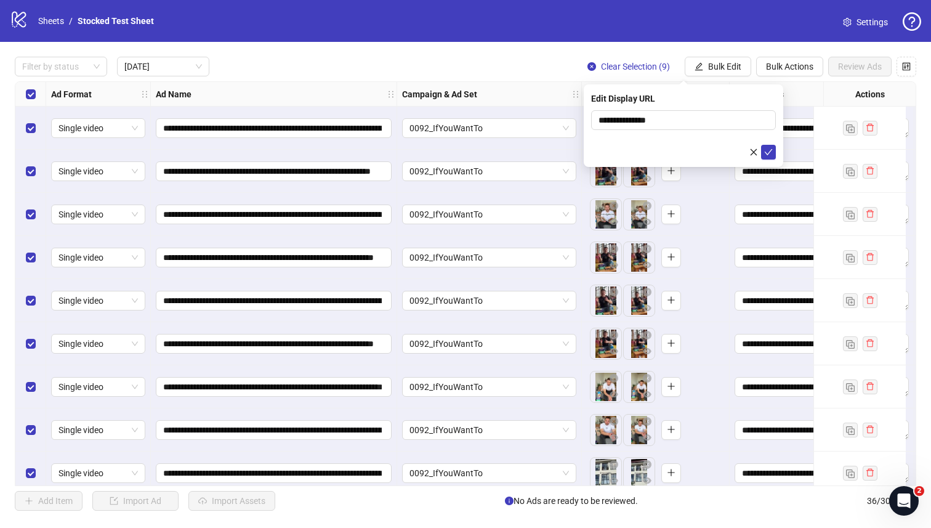
drag, startPoint x: 768, startPoint y: 153, endPoint x: 714, endPoint y: 88, distance: 84.3
click at [768, 152] on icon "check" at bounding box center [769, 152] width 8 height 6
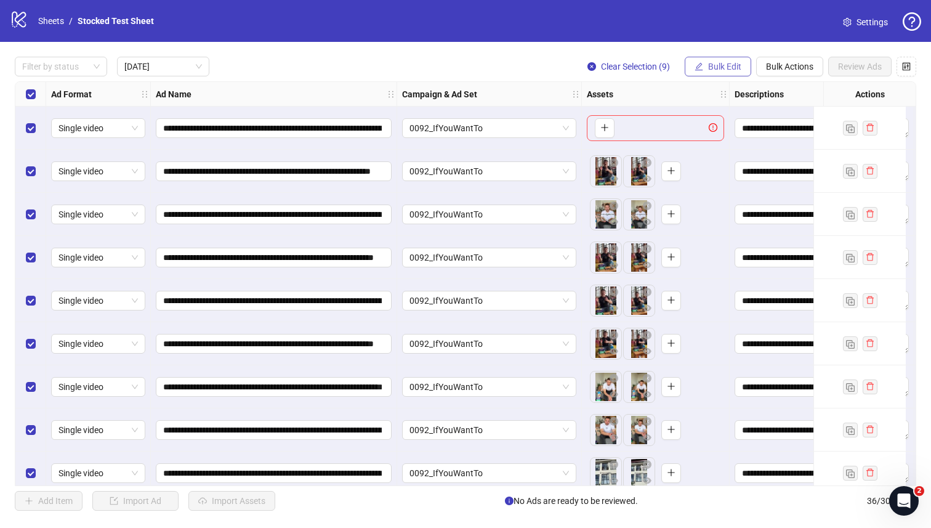
click at [705, 65] on button "Bulk Edit" at bounding box center [718, 67] width 66 height 20
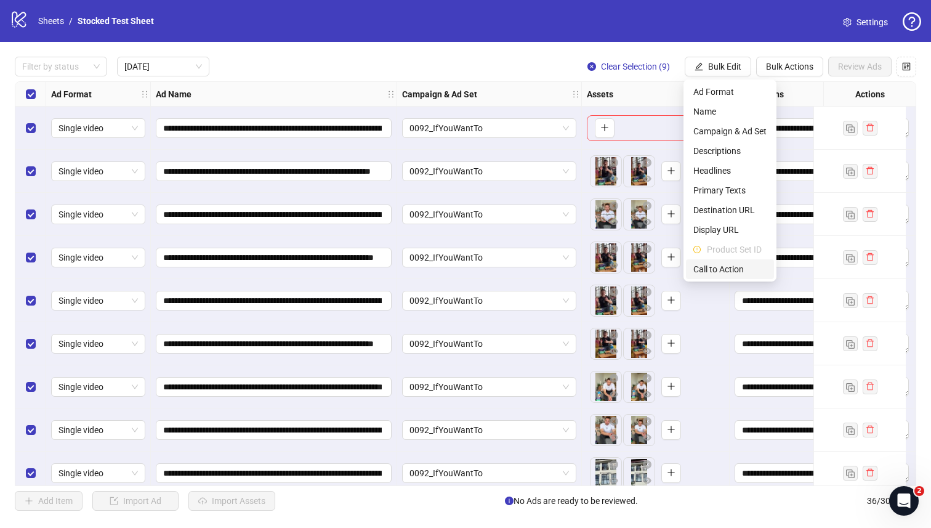
click at [728, 266] on span "Call to Action" at bounding box center [729, 269] width 73 height 14
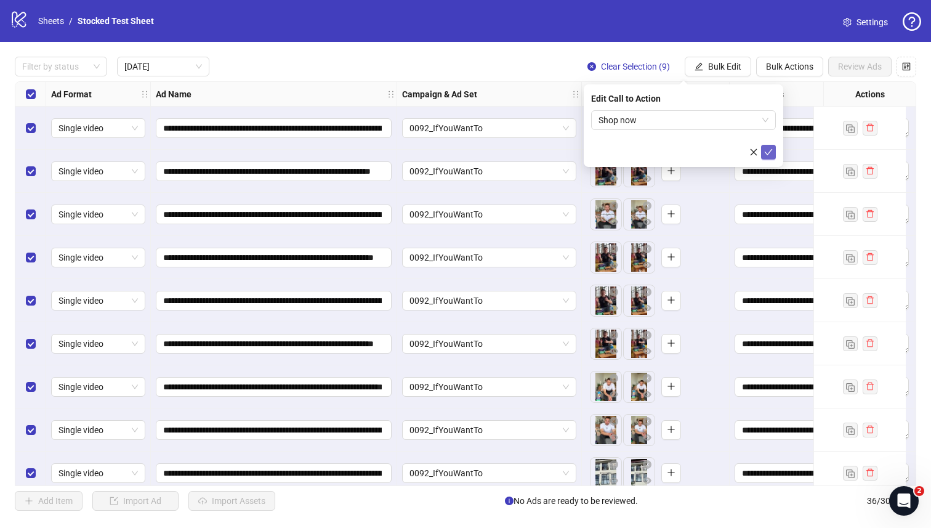
click at [771, 151] on icon "check" at bounding box center [768, 152] width 9 height 9
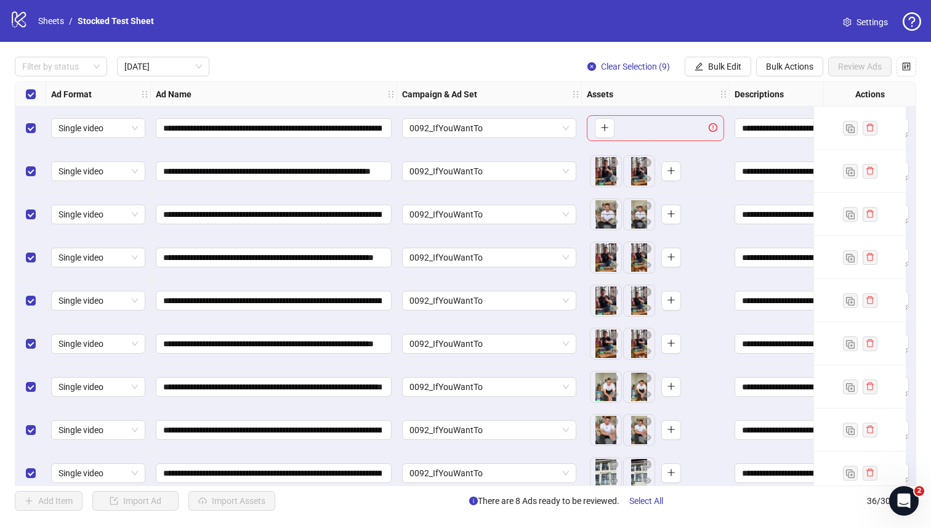
click at [709, 198] on div "To pick up a draggable item, press the space bar. While dragging, use the arrow…" at bounding box center [655, 214] width 137 height 38
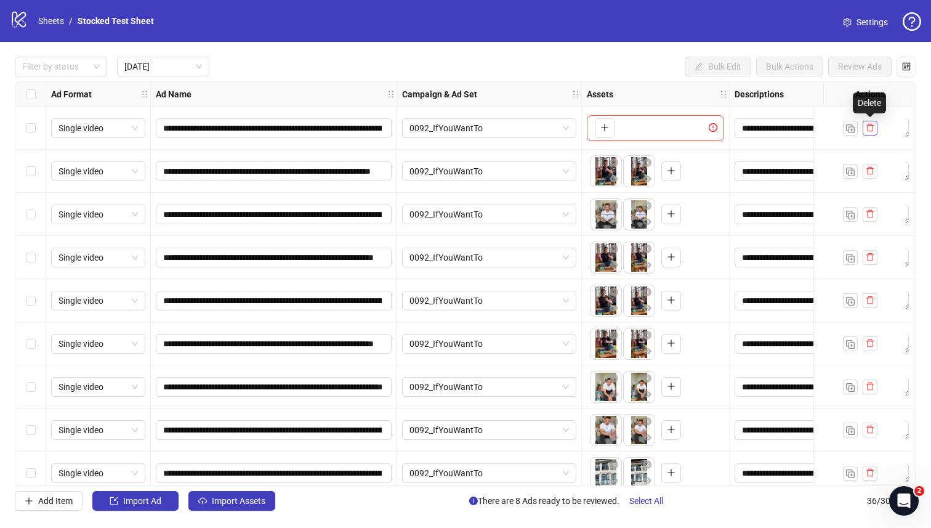
click at [868, 127] on icon "delete" at bounding box center [869, 127] width 9 height 9
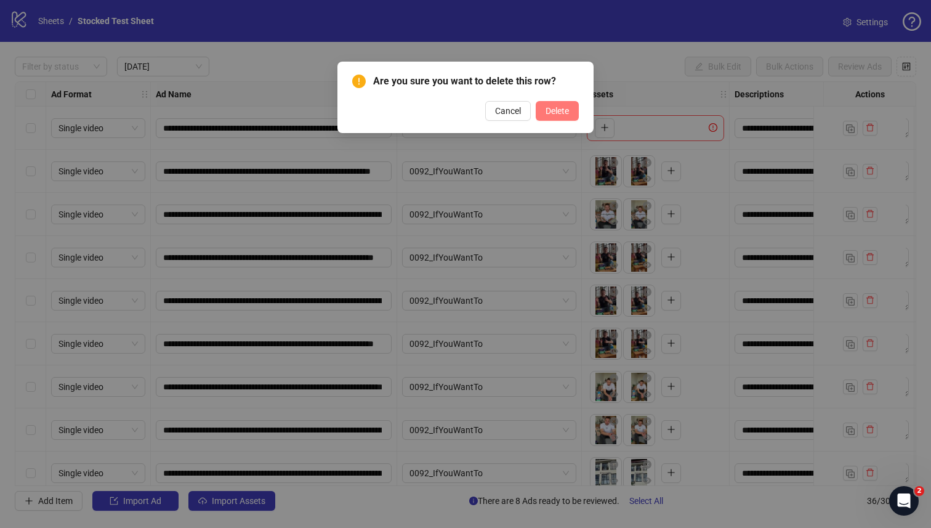
click at [552, 116] on button "Delete" at bounding box center [557, 111] width 43 height 20
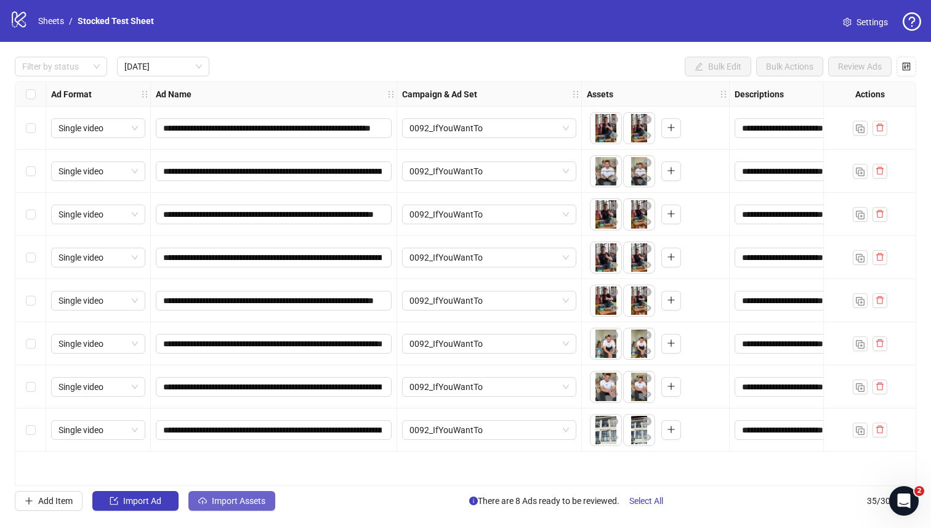
click at [234, 505] on span "Import Assets" at bounding box center [239, 501] width 54 height 10
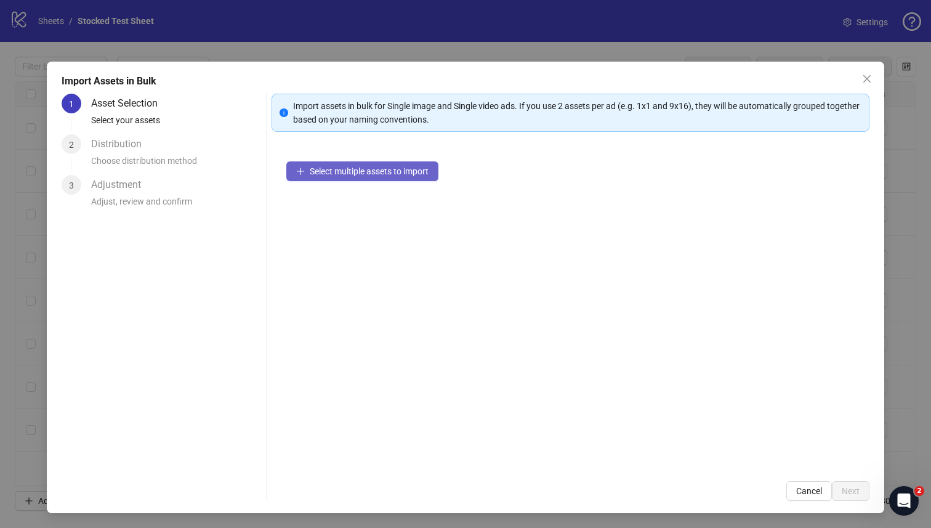
click at [374, 177] on button "Select multiple assets to import" at bounding box center [362, 171] width 152 height 20
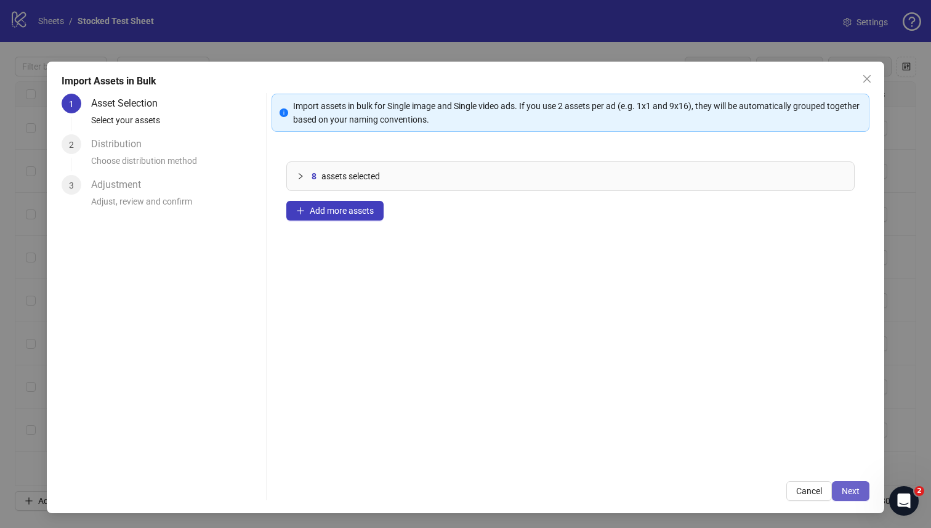
click at [855, 489] on span "Next" at bounding box center [850, 491] width 18 height 10
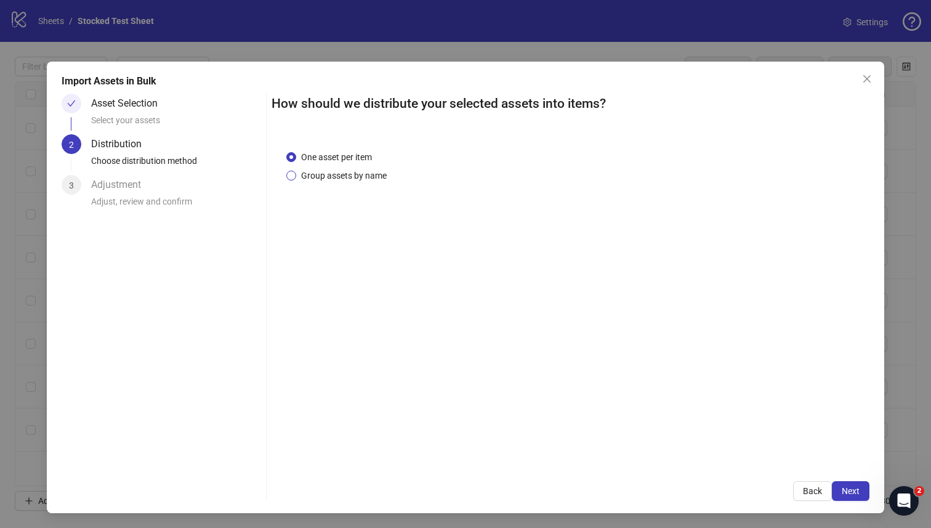
click at [324, 175] on span "Group assets by name" at bounding box center [343, 176] width 95 height 14
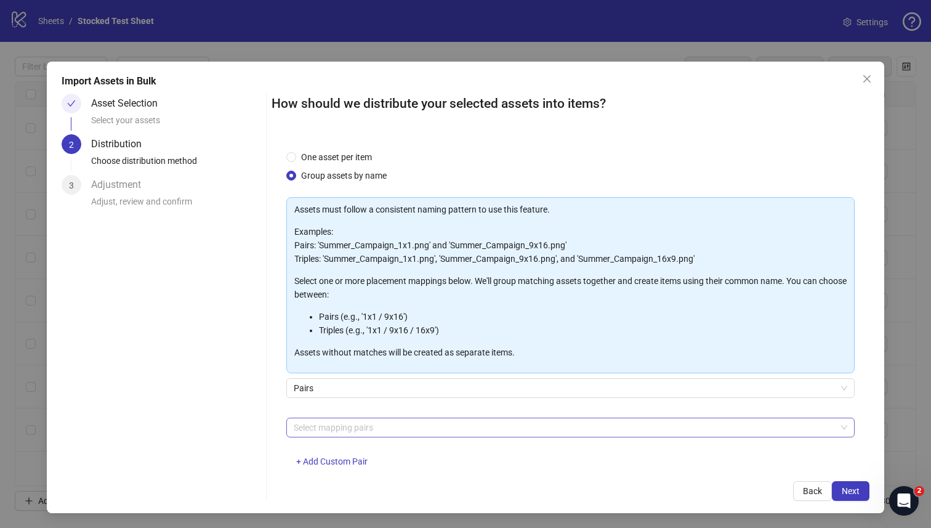
click at [404, 419] on div at bounding box center [564, 427] width 551 height 17
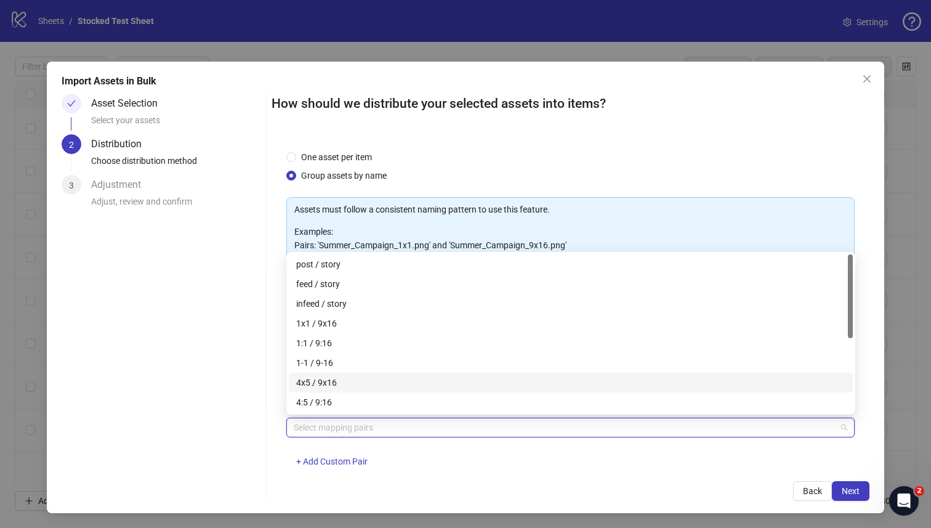
click at [369, 386] on div "4x5 / 9x16" at bounding box center [570, 382] width 549 height 14
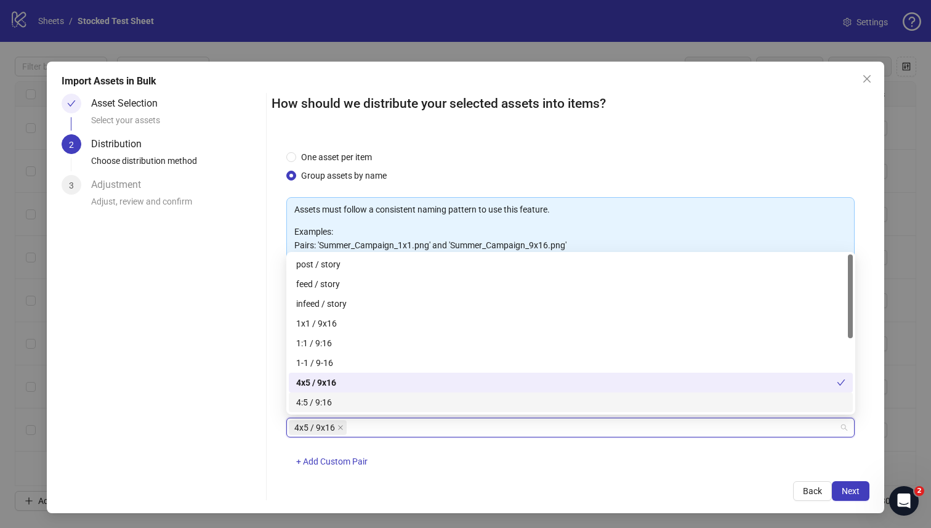
click at [710, 486] on div "Back Next" at bounding box center [570, 491] width 598 height 20
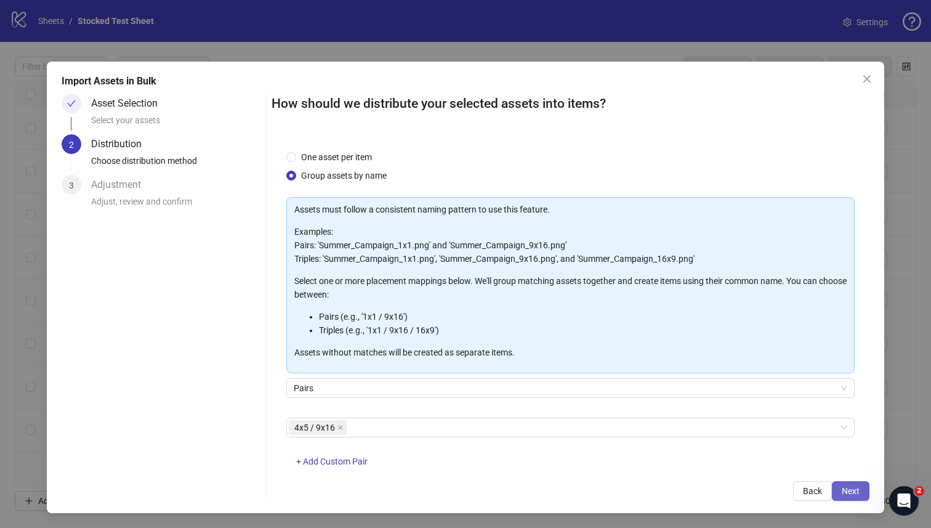
click at [848, 489] on span "Next" at bounding box center [850, 491] width 18 height 10
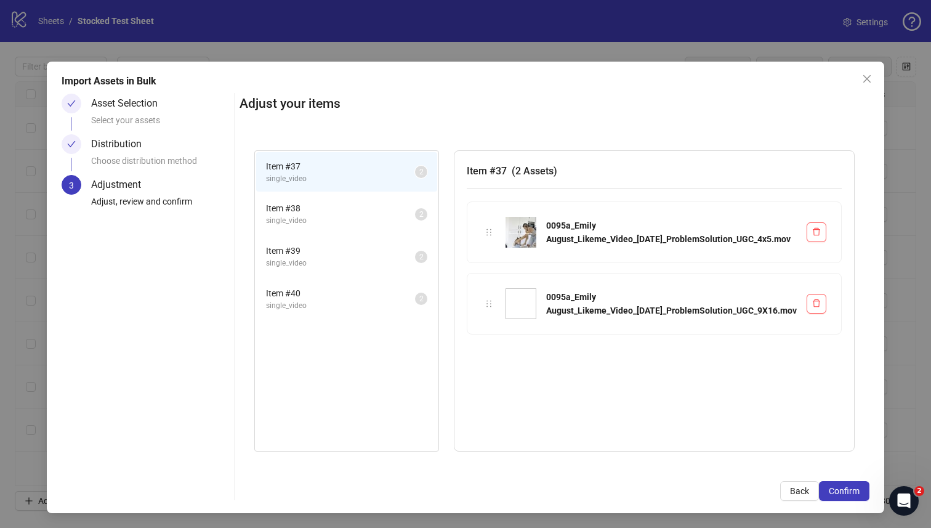
click at [377, 213] on span "Item # 38" at bounding box center [340, 208] width 149 height 14
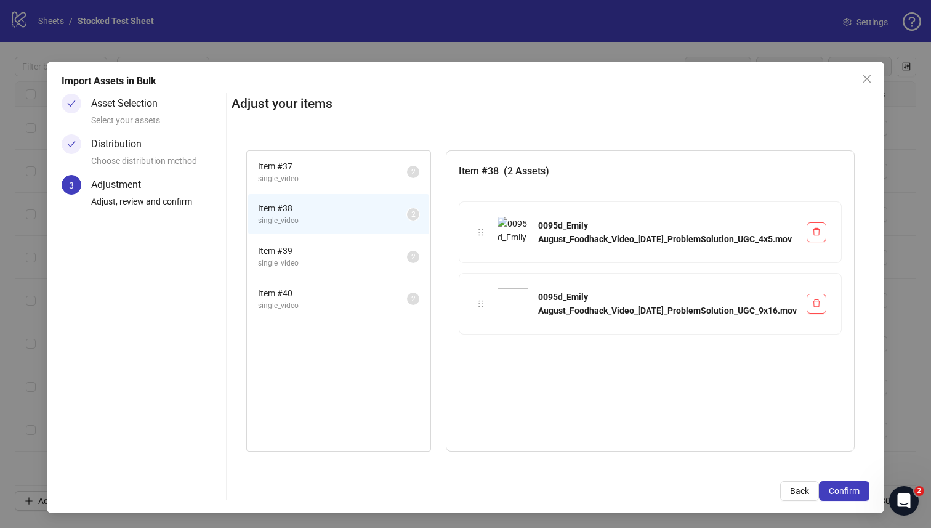
click at [362, 255] on span "Item # 39" at bounding box center [332, 251] width 149 height 14
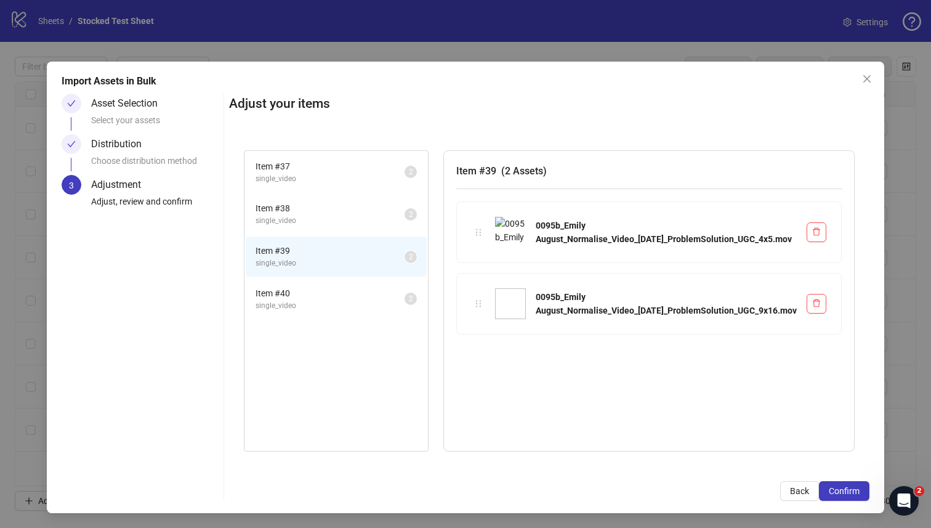
click at [366, 326] on div "Item # 37 single_video 2 Item # 38 single_video 2 Item # 39 single_video 2 Item…" at bounding box center [336, 301] width 185 height 302
click at [358, 309] on span "single_video" at bounding box center [329, 306] width 149 height 12
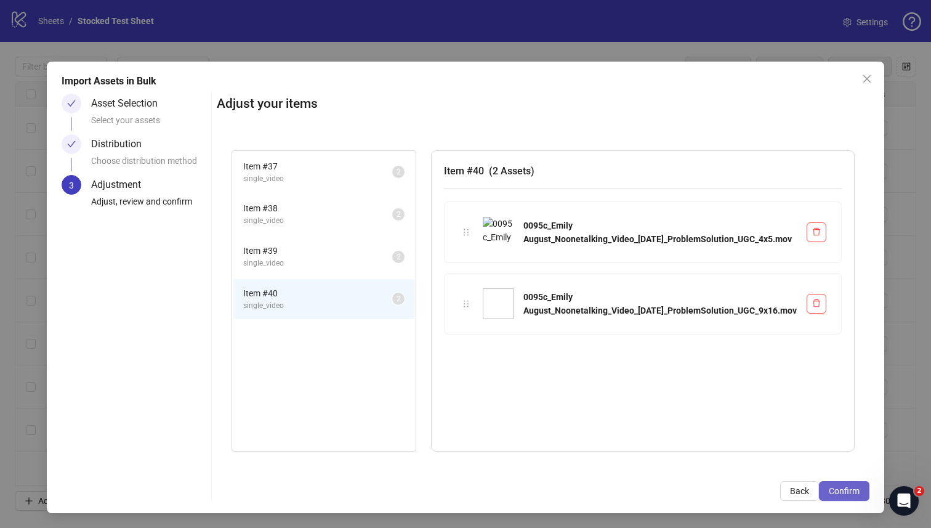
click at [851, 491] on span "Confirm" at bounding box center [844, 491] width 31 height 10
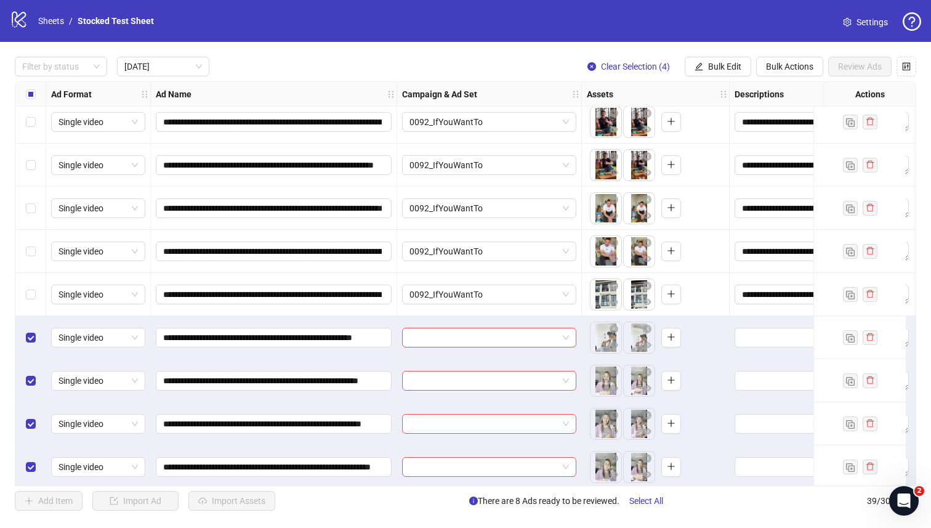
scroll to position [143, 0]
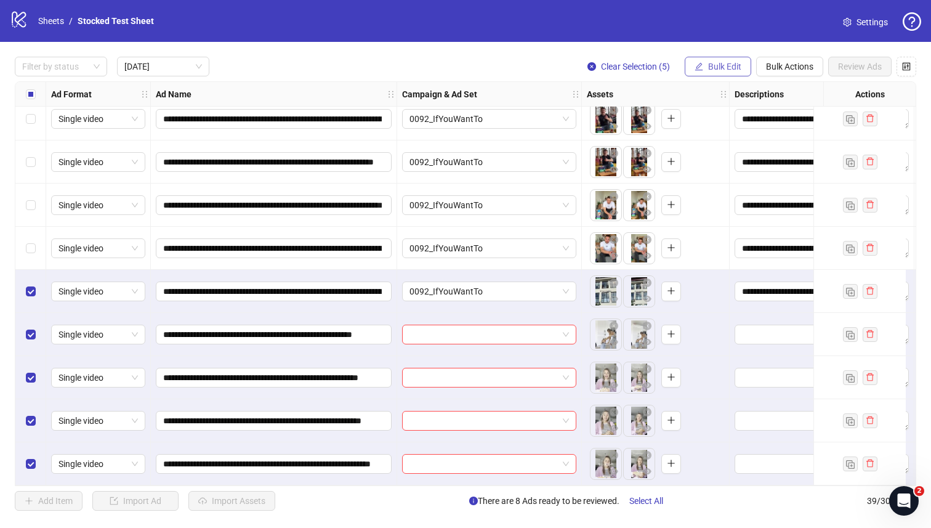
click at [711, 66] on span "Bulk Edit" at bounding box center [724, 67] width 33 height 10
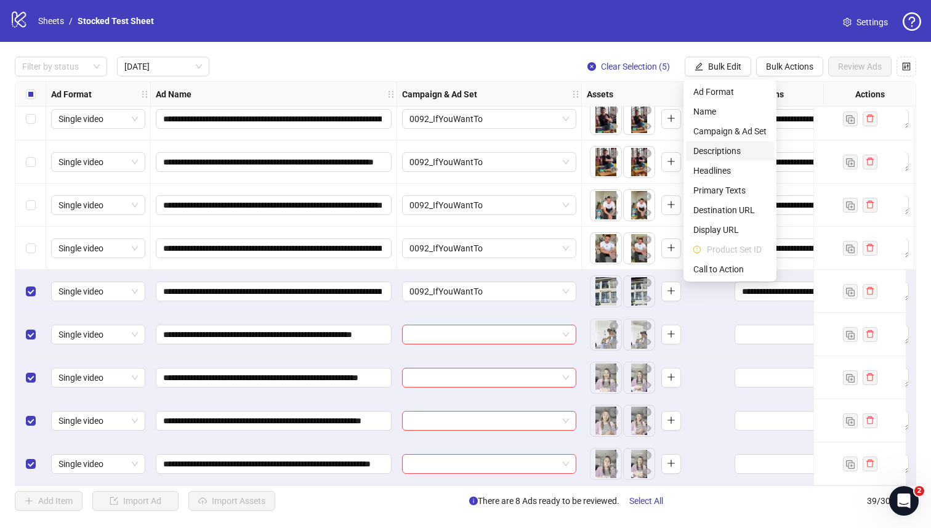
click at [729, 145] on span "Descriptions" at bounding box center [729, 151] width 73 height 14
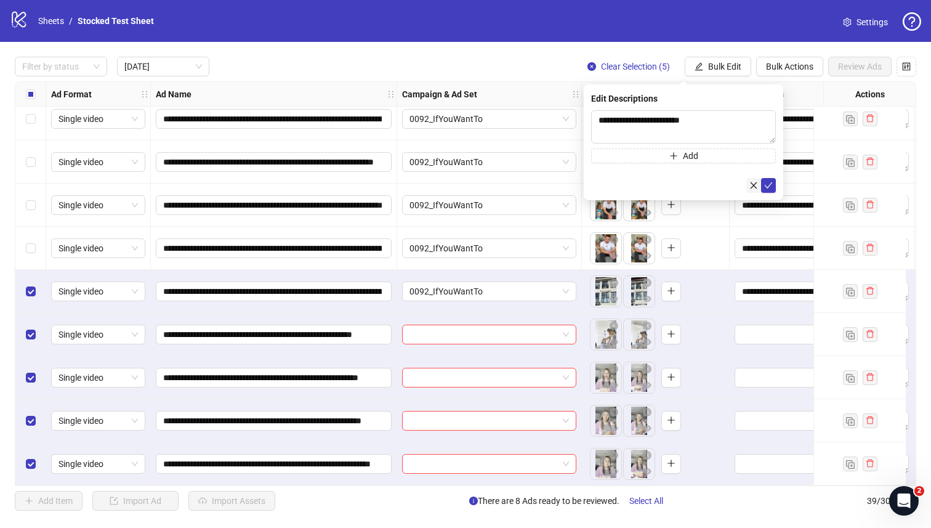
click at [755, 183] on icon "close" at bounding box center [753, 185] width 9 height 9
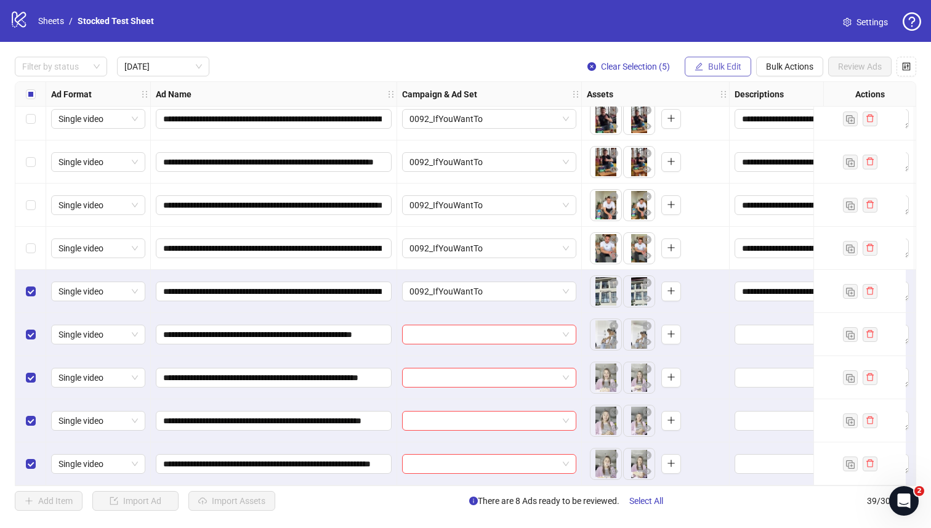
click at [709, 67] on span "Bulk Edit" at bounding box center [724, 67] width 33 height 10
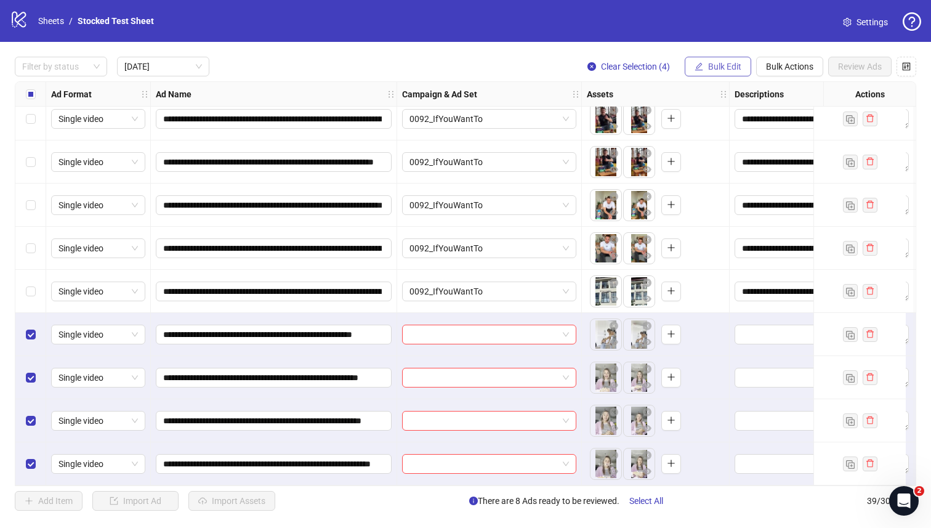
click at [728, 68] on span "Bulk Edit" at bounding box center [724, 67] width 33 height 10
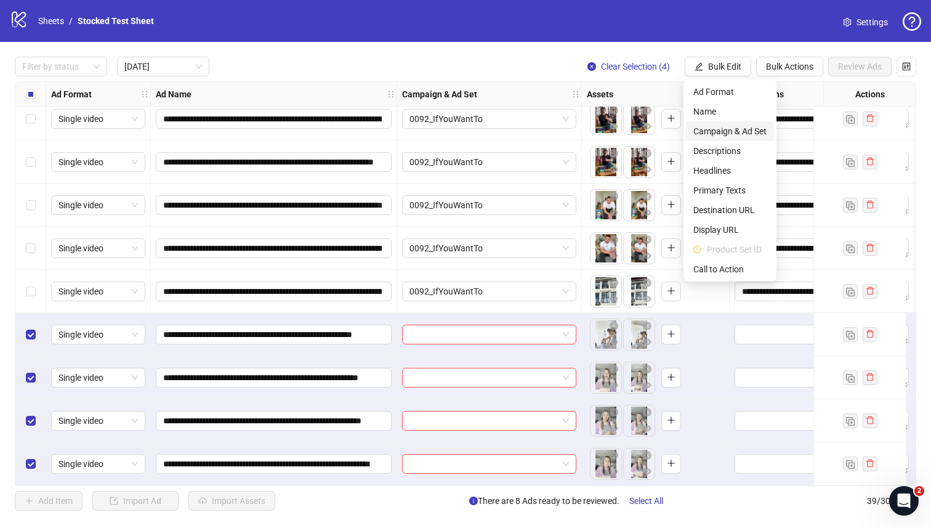
click at [727, 134] on span "Campaign & Ad Set" at bounding box center [729, 131] width 73 height 14
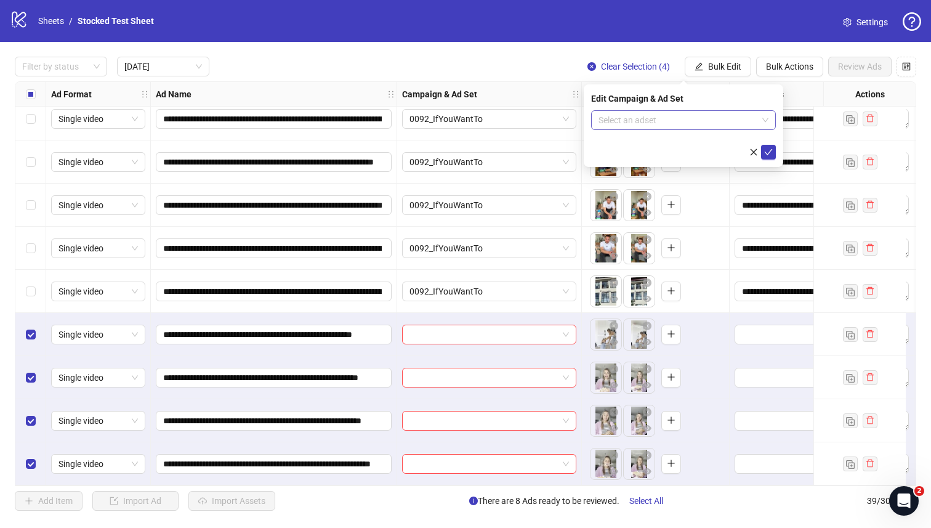
click at [665, 118] on input "search" at bounding box center [677, 120] width 159 height 18
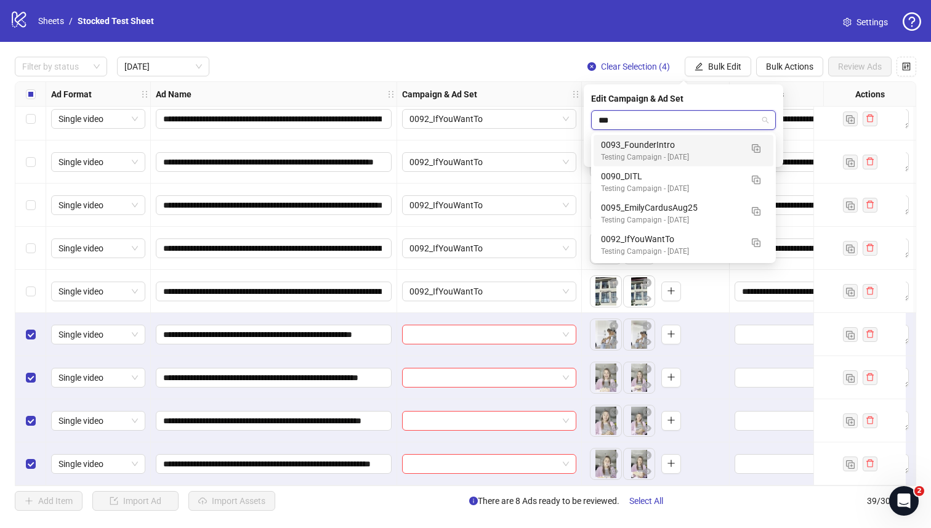
type input "****"
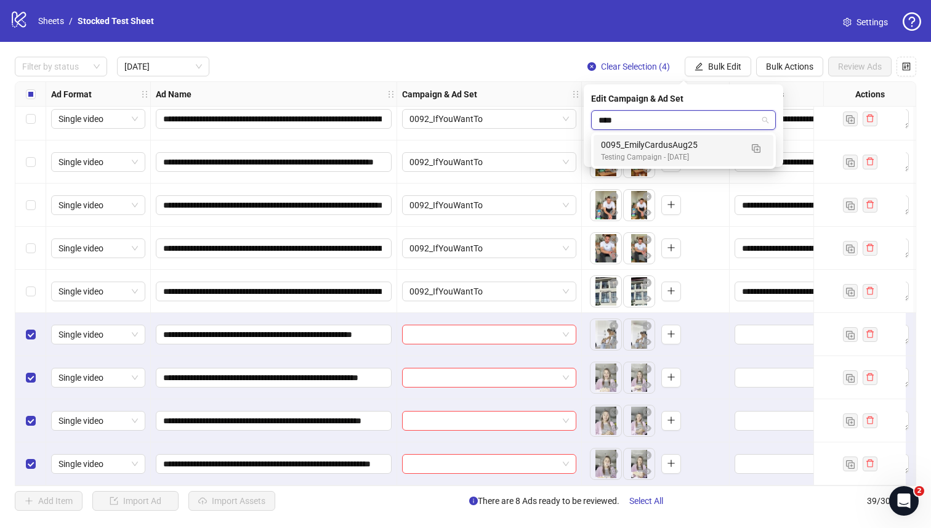
click at [699, 153] on div "Testing Campaign - [DATE]" at bounding box center [671, 157] width 140 height 12
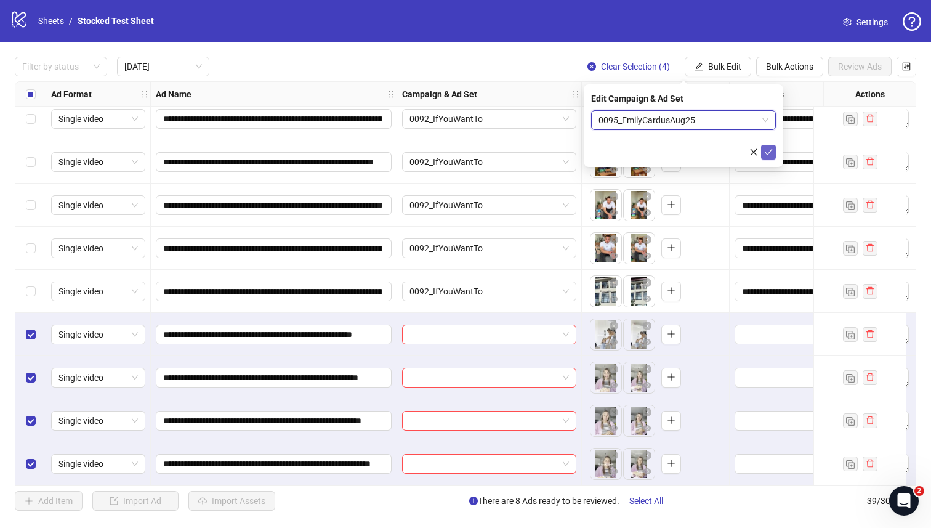
click at [768, 151] on icon "check" at bounding box center [768, 152] width 9 height 9
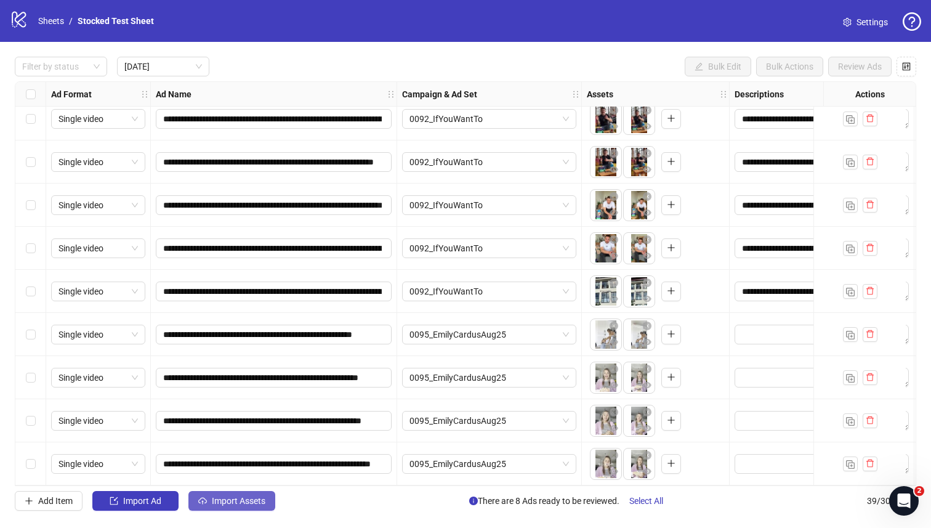
click at [212, 505] on button "Import Assets" at bounding box center [231, 501] width 87 height 20
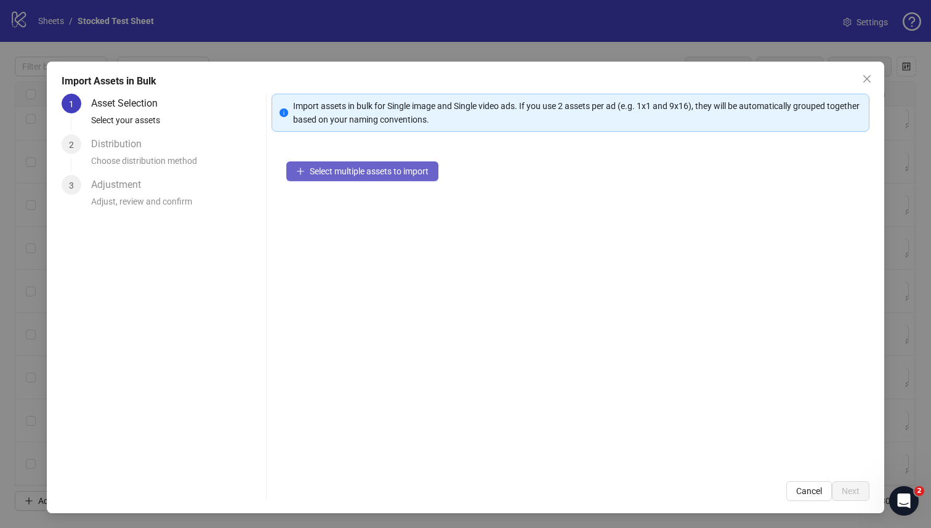
click at [343, 174] on span "Select multiple assets to import" at bounding box center [369, 171] width 119 height 10
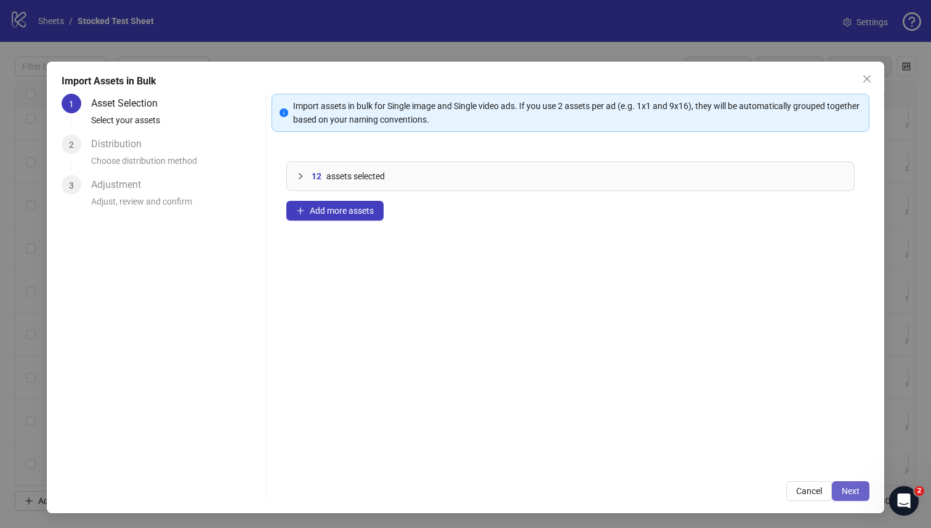
click at [846, 485] on button "Next" at bounding box center [851, 491] width 38 height 20
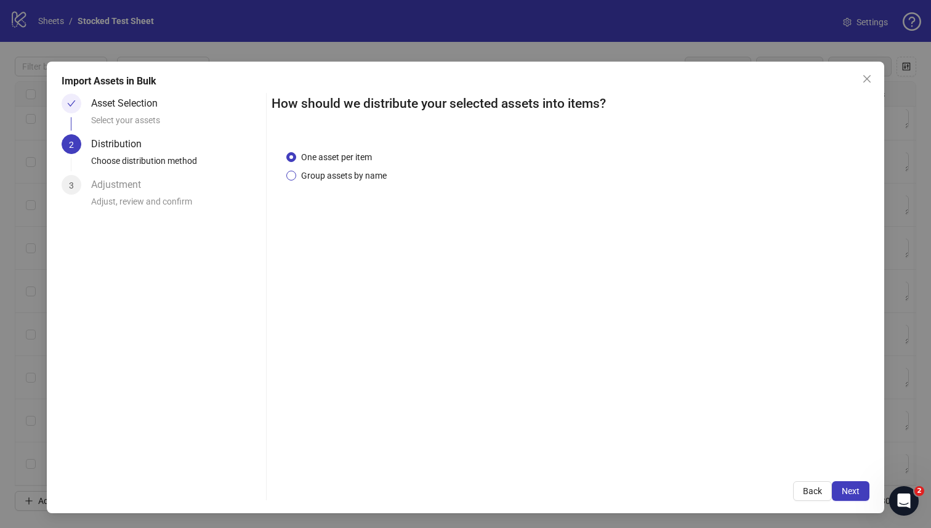
click at [356, 177] on span "Group assets by name" at bounding box center [343, 176] width 95 height 14
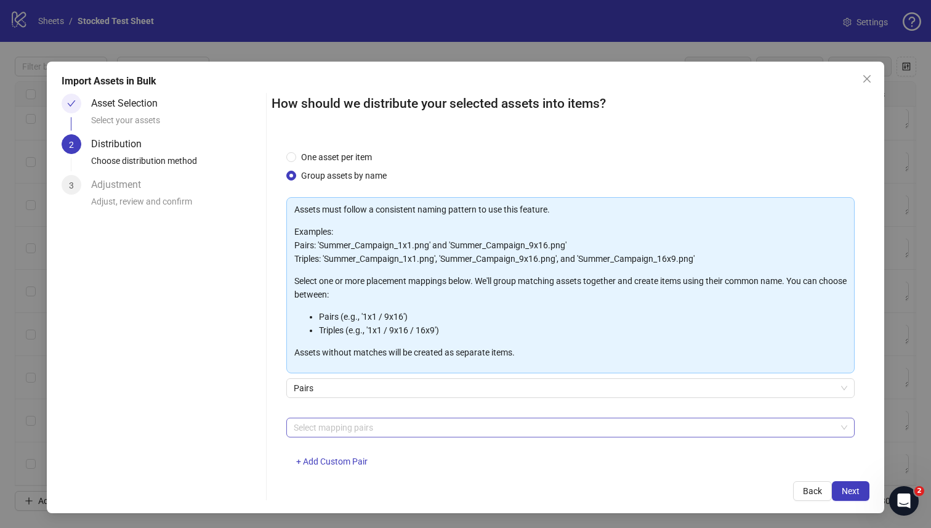
click at [382, 427] on div at bounding box center [564, 427] width 551 height 17
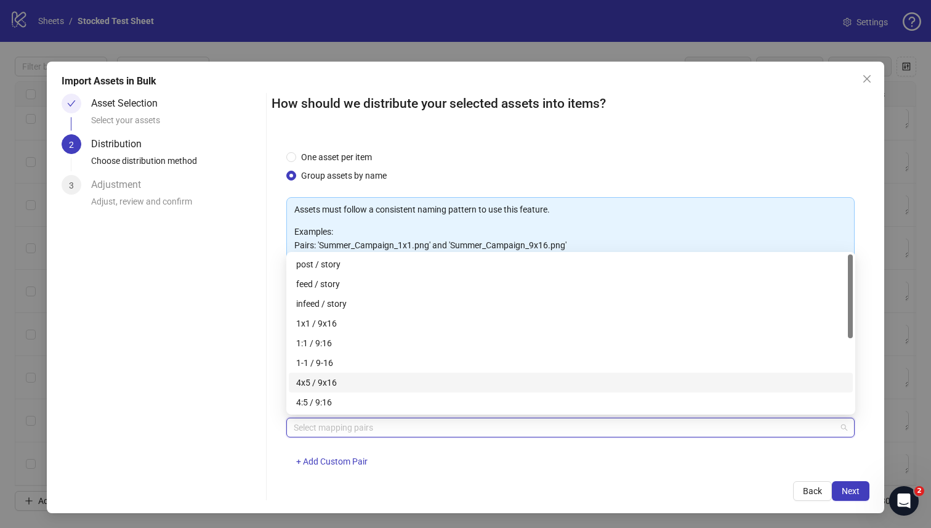
click at [342, 385] on div "4x5 / 9x16" at bounding box center [570, 382] width 549 height 14
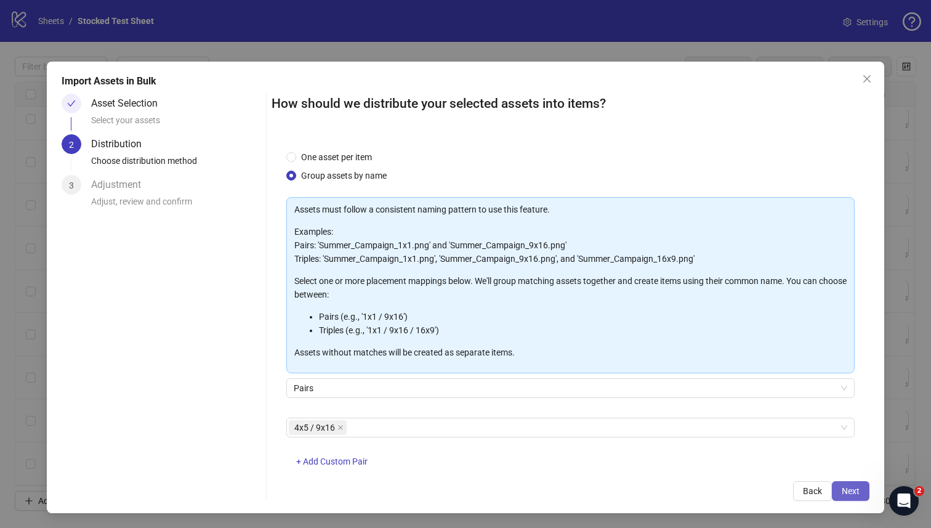
click at [847, 490] on span "Next" at bounding box center [850, 491] width 18 height 10
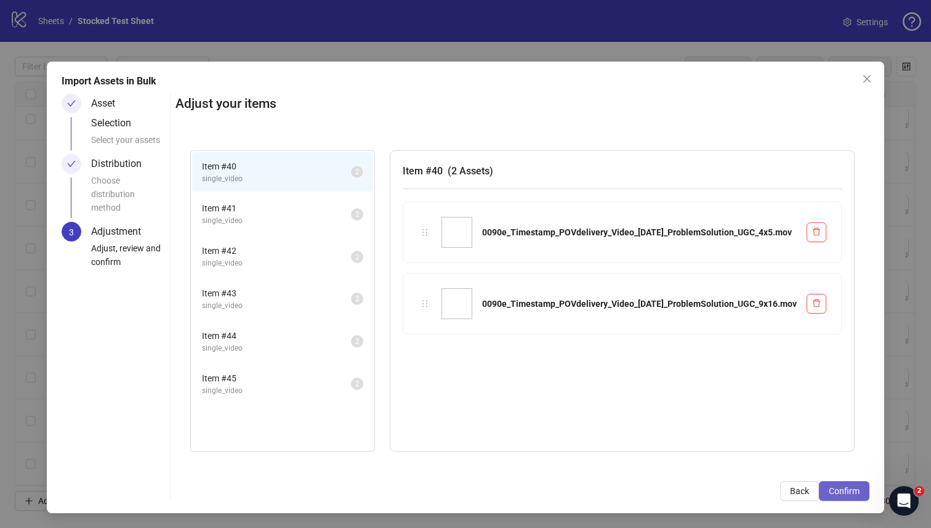
click at [847, 494] on span "Confirm" at bounding box center [844, 491] width 31 height 10
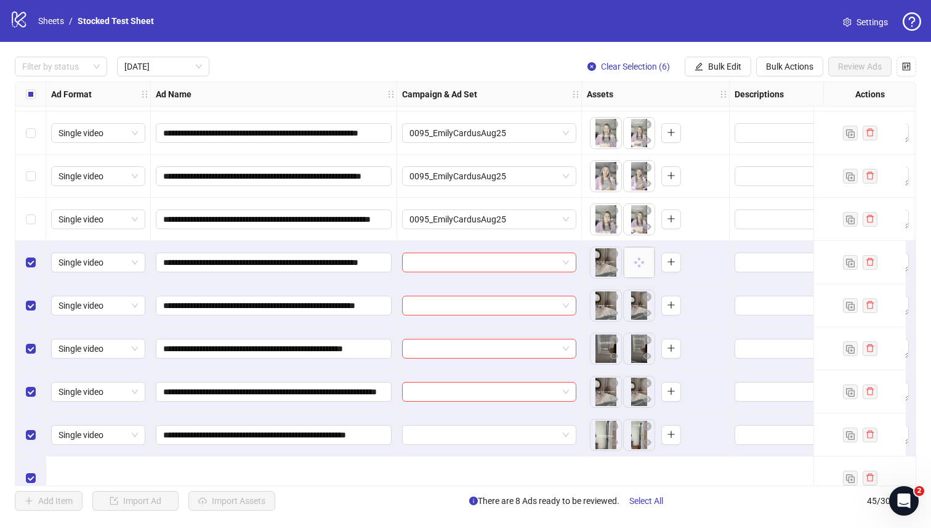
scroll to position [402, 0]
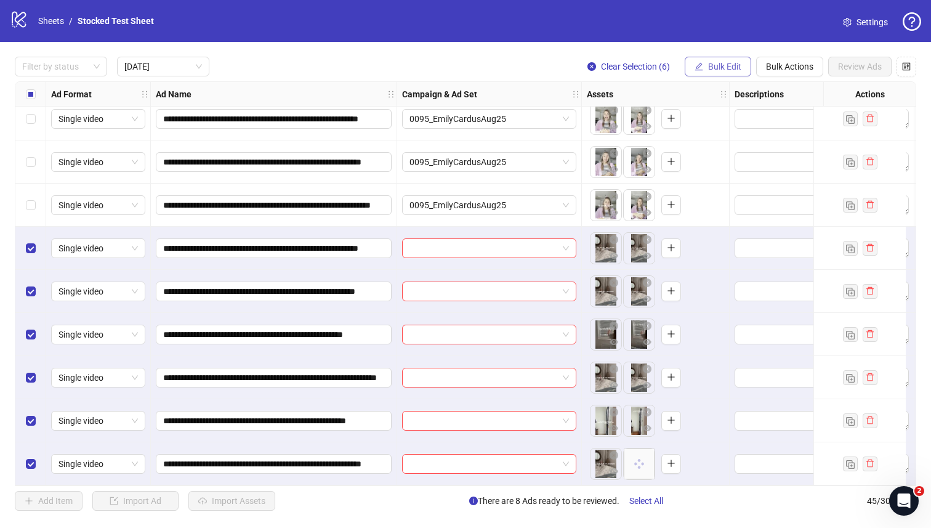
click at [712, 65] on span "Bulk Edit" at bounding box center [724, 67] width 33 height 10
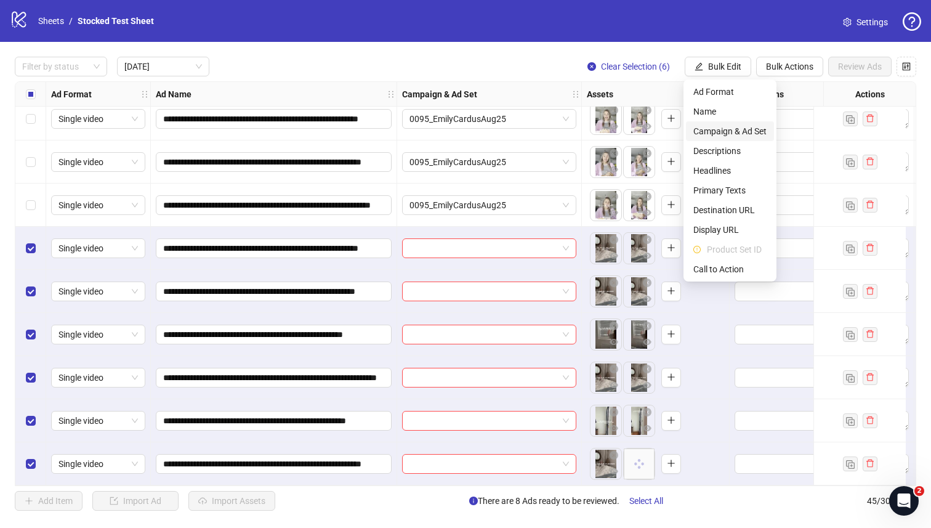
click at [728, 137] on span "Campaign & Ad Set" at bounding box center [729, 131] width 73 height 14
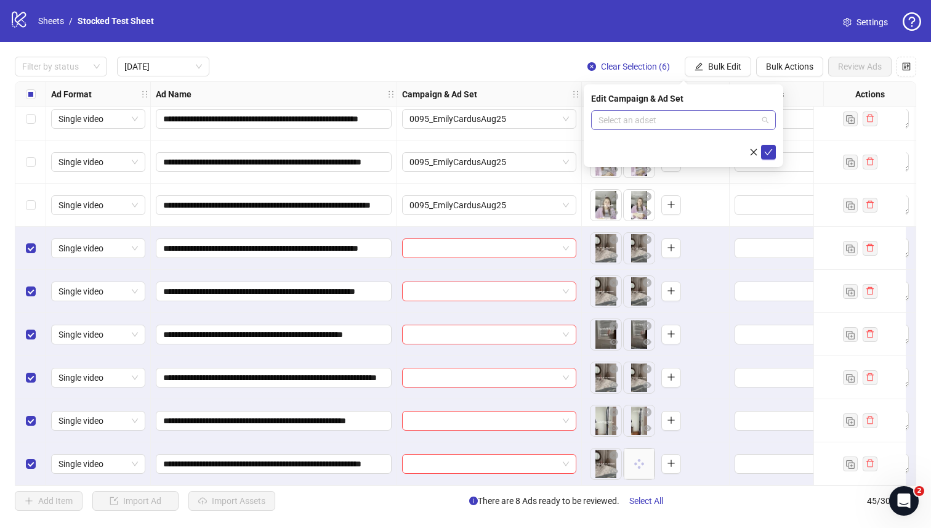
click at [680, 115] on input "search" at bounding box center [677, 120] width 159 height 18
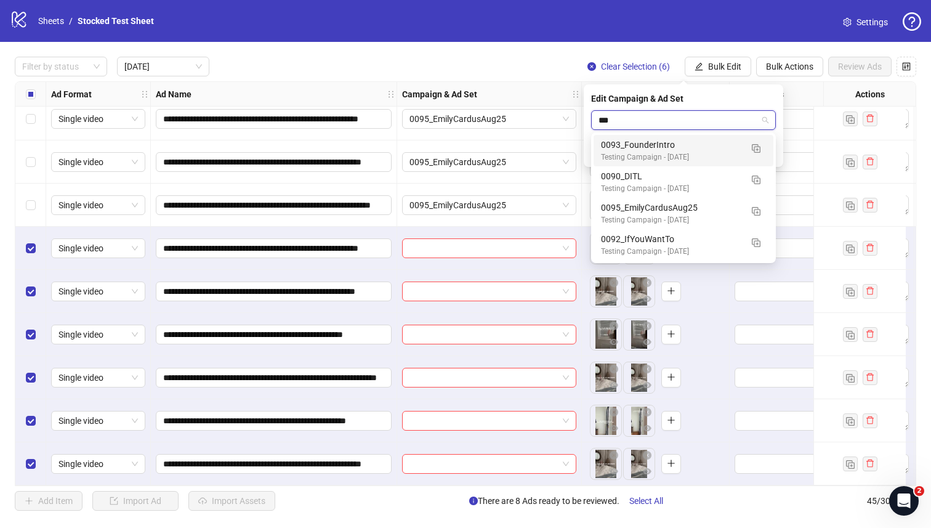
type input "****"
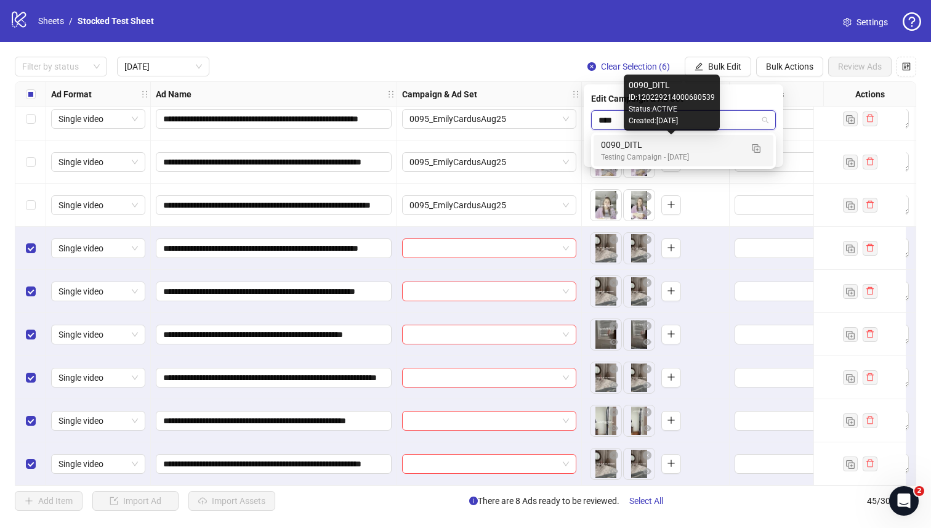
click at [704, 143] on div "0090_DITL" at bounding box center [671, 145] width 140 height 14
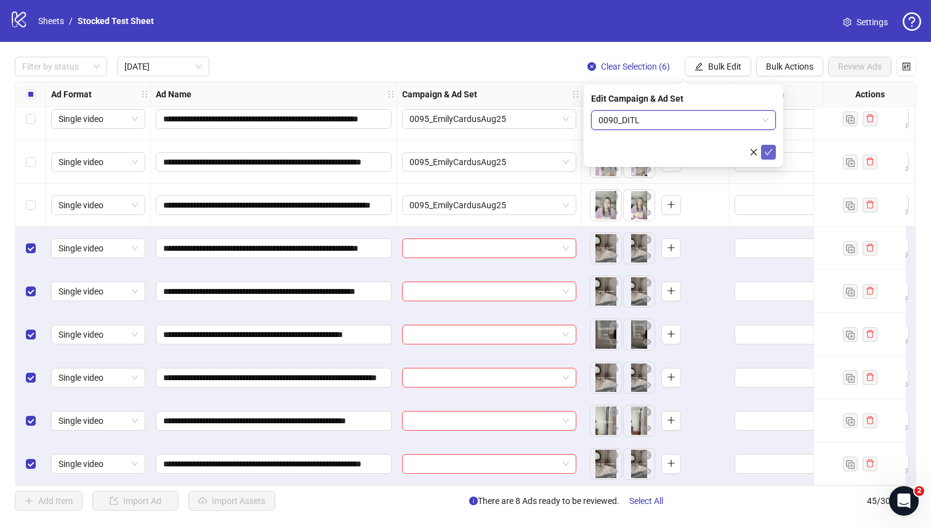
click at [771, 150] on icon "check" at bounding box center [768, 152] width 9 height 9
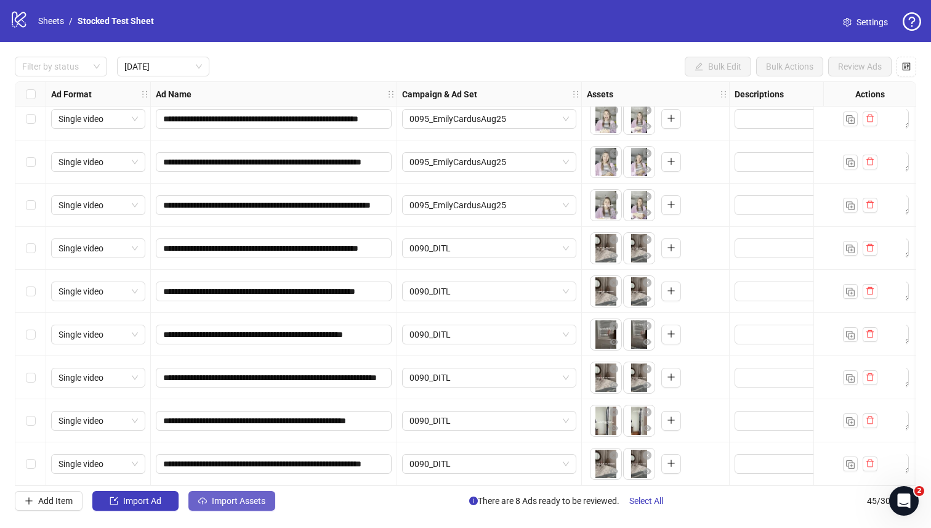
click at [229, 502] on span "Import Assets" at bounding box center [239, 501] width 54 height 10
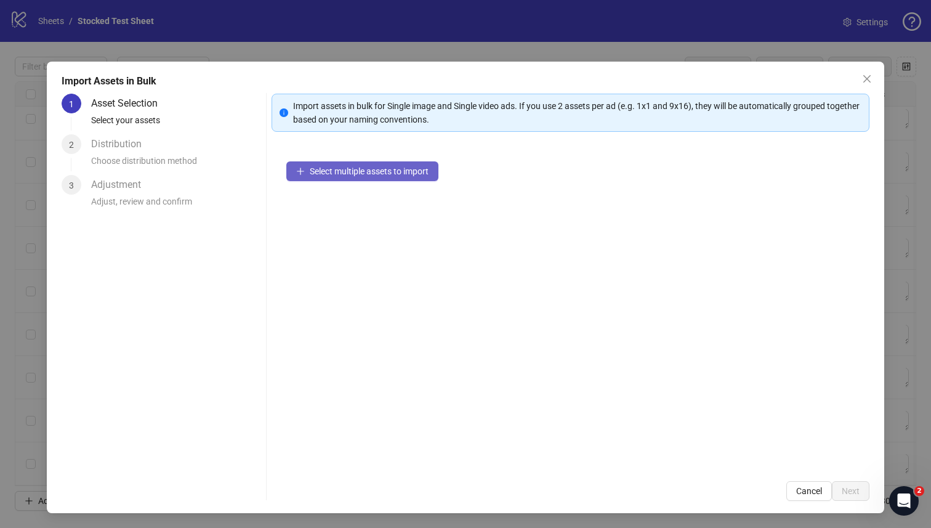
click at [358, 174] on span "Select multiple assets to import" at bounding box center [369, 171] width 119 height 10
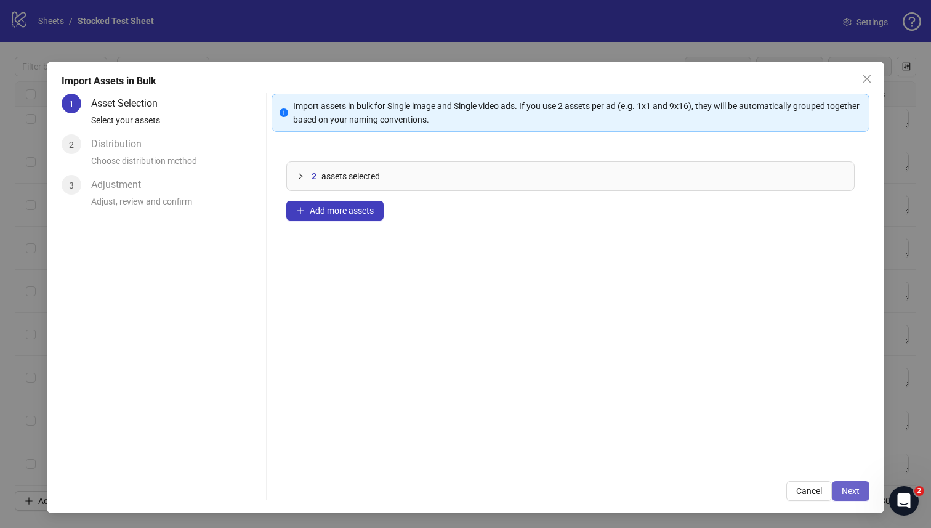
click at [853, 486] on span "Next" at bounding box center [850, 491] width 18 height 10
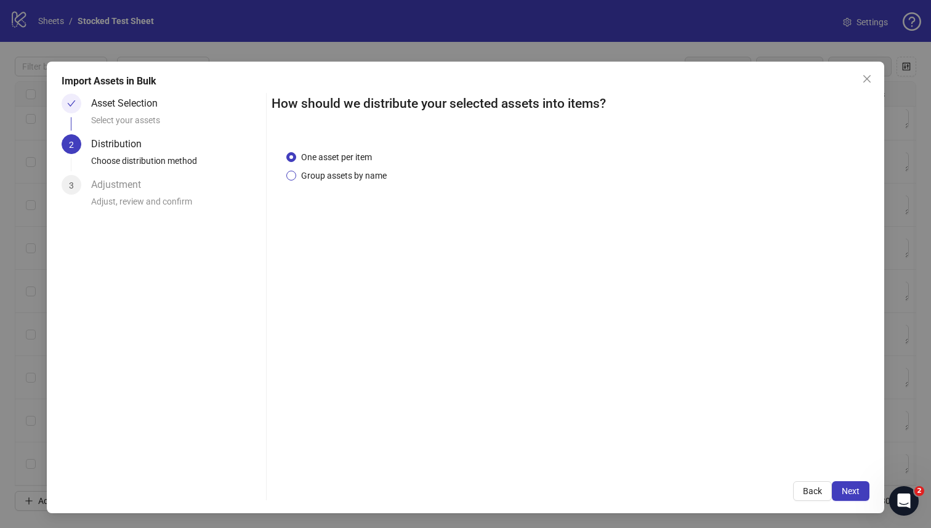
click at [323, 173] on span "Group assets by name" at bounding box center [343, 176] width 95 height 14
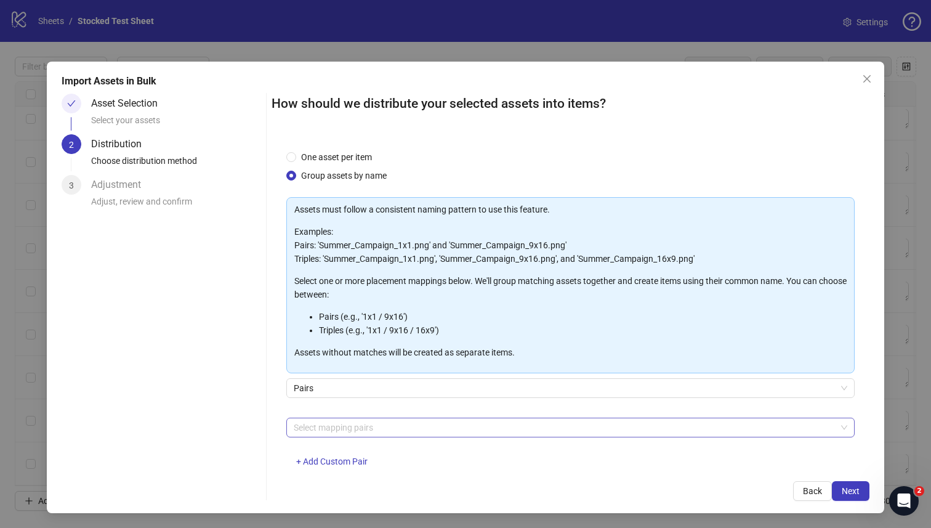
click at [399, 430] on div at bounding box center [564, 427] width 551 height 17
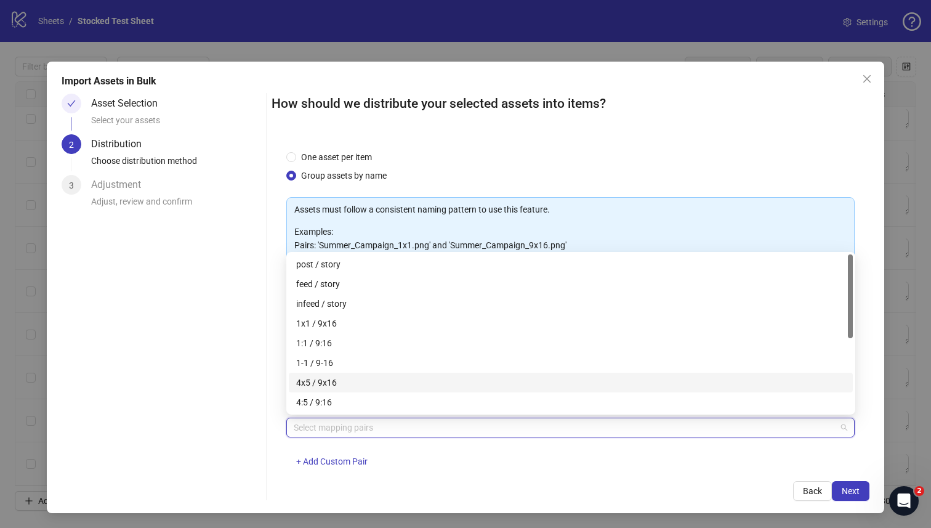
click at [353, 384] on div "4x5 / 9x16" at bounding box center [570, 382] width 549 height 14
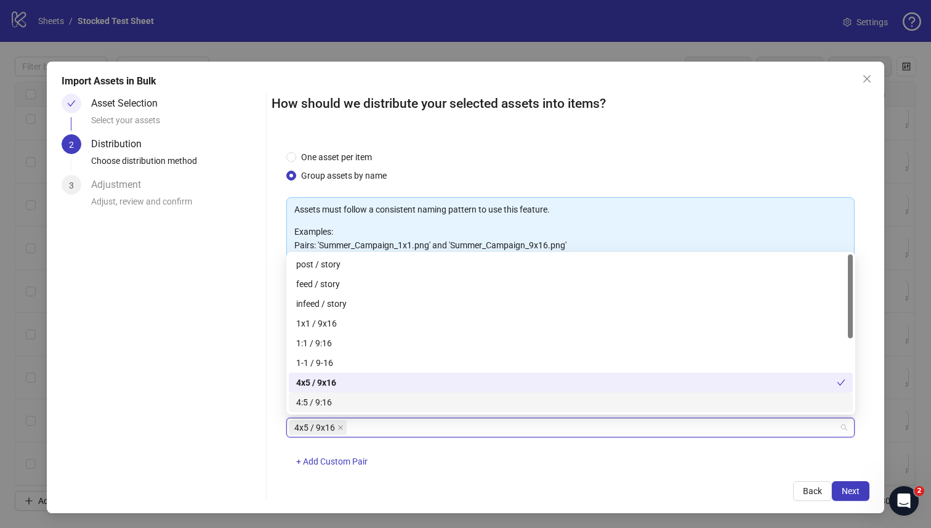
drag, startPoint x: 720, startPoint y: 504, endPoint x: 784, endPoint y: 489, distance: 66.2
click at [719, 503] on div "Import Assets in Bulk Asset Selection Select your assets 2 Distribution Choose …" at bounding box center [466, 287] width 838 height 451
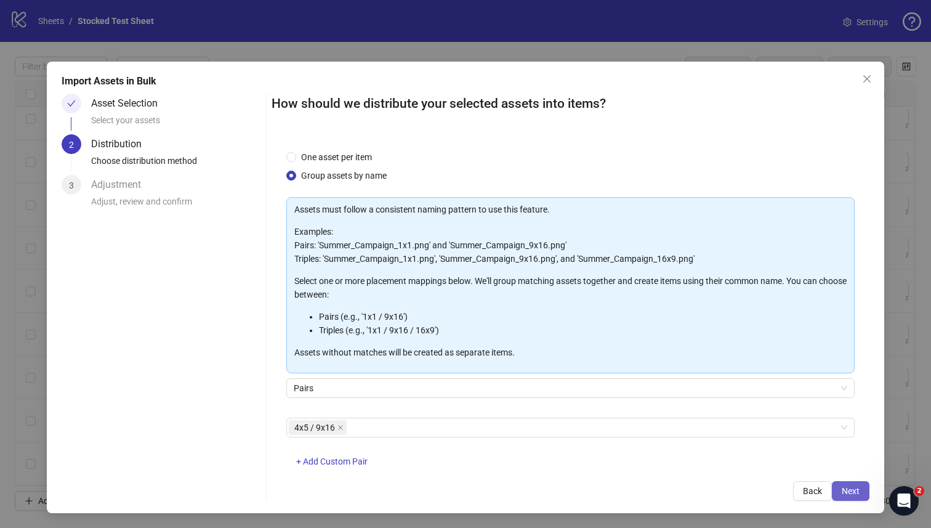
click at [851, 488] on span "Next" at bounding box center [850, 491] width 18 height 10
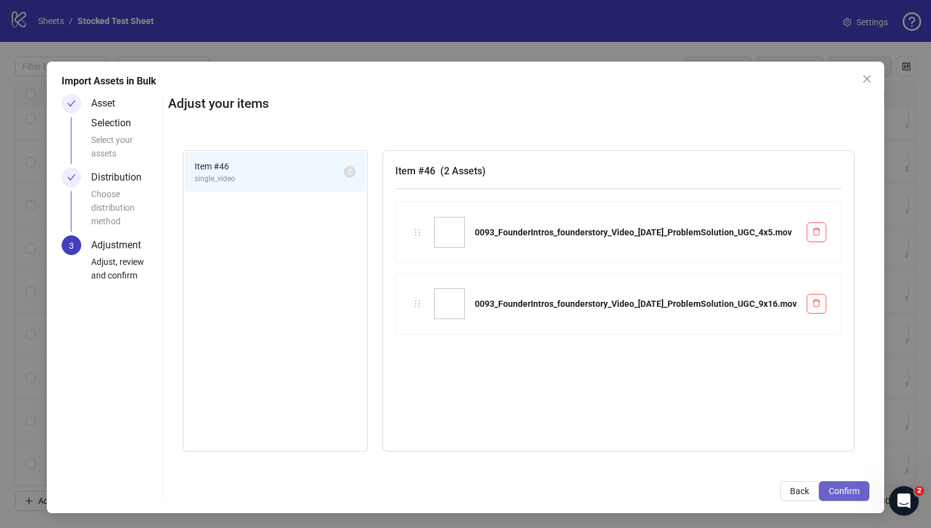
click at [851, 489] on span "Confirm" at bounding box center [844, 491] width 31 height 10
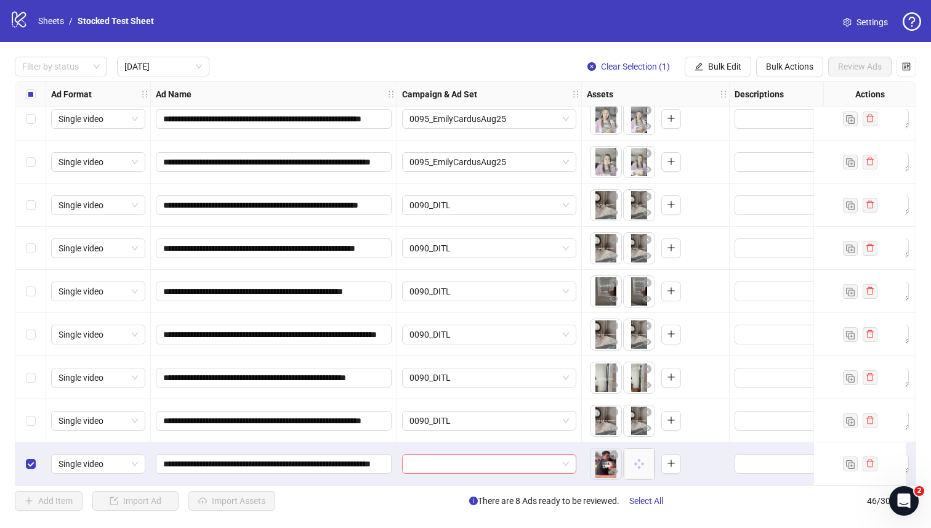
click at [556, 467] on input "search" at bounding box center [483, 463] width 148 height 18
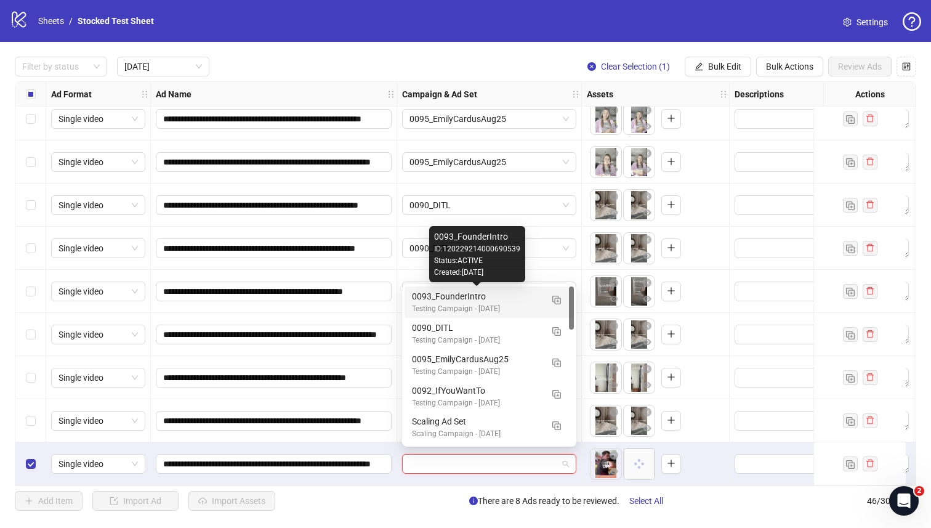
click at [449, 292] on div "0093_FounderIntro" at bounding box center [477, 296] width 130 height 14
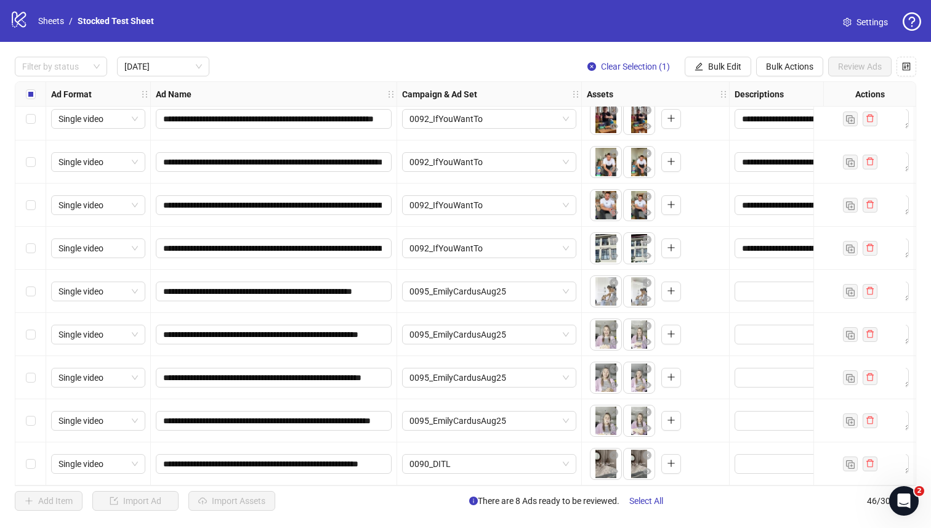
scroll to position [180, 0]
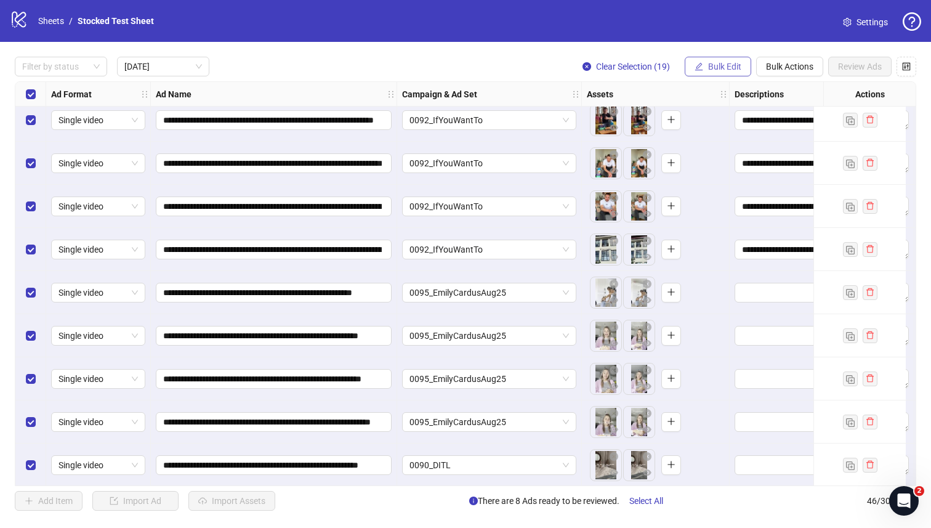
click at [726, 67] on span "Bulk Edit" at bounding box center [724, 67] width 33 height 10
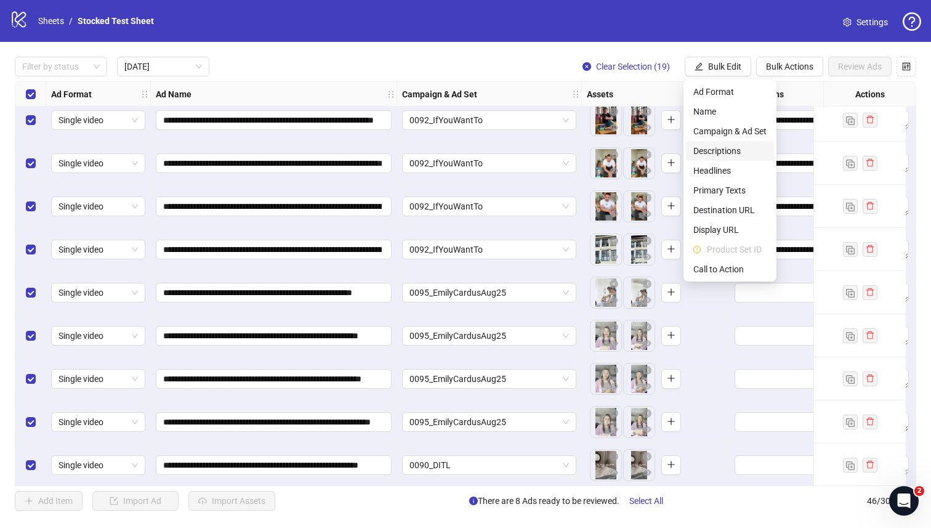
click at [742, 147] on span "Descriptions" at bounding box center [729, 151] width 73 height 14
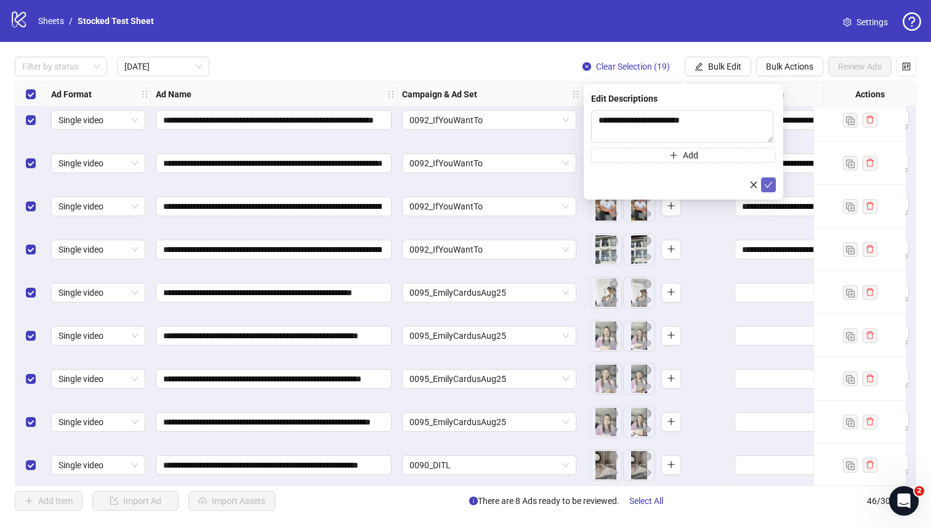
click at [770, 187] on icon "check" at bounding box center [768, 184] width 9 height 9
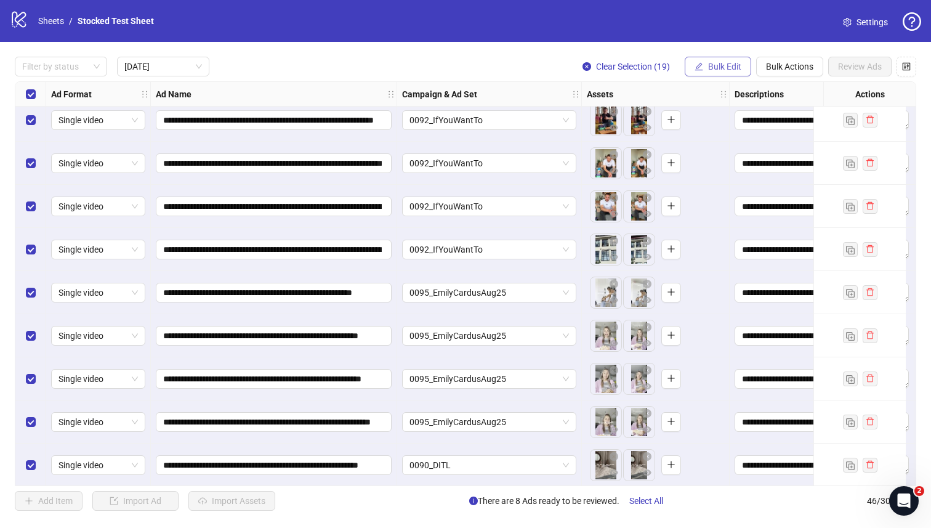
click at [717, 75] on button "Bulk Edit" at bounding box center [718, 67] width 66 height 20
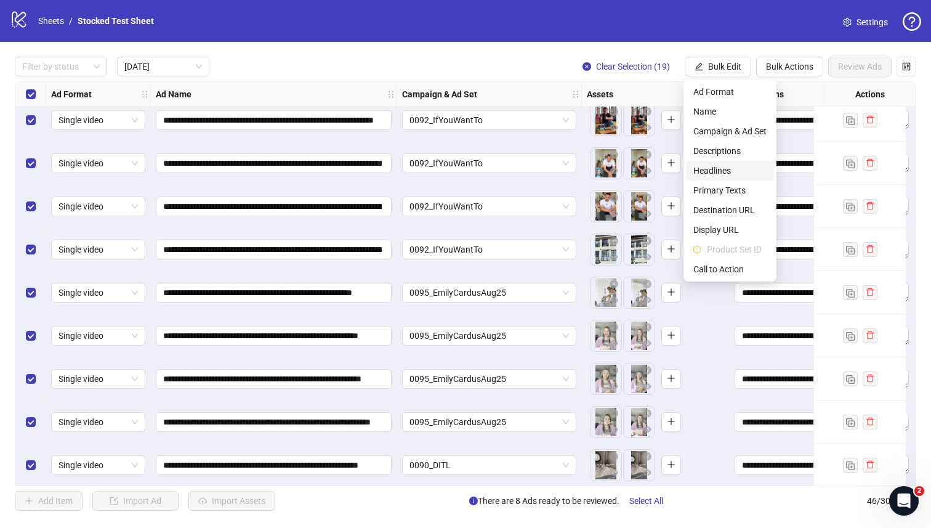
click at [731, 171] on span "Headlines" at bounding box center [729, 171] width 73 height 14
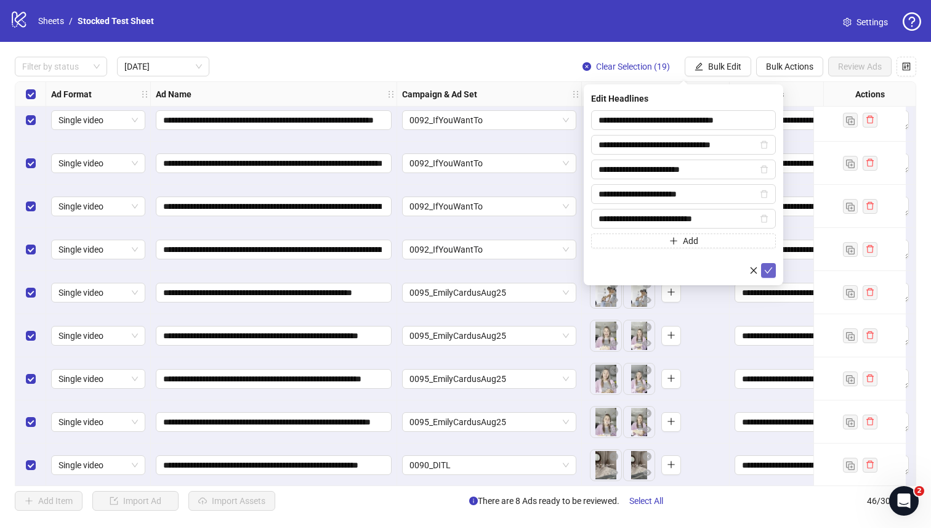
click at [768, 269] on icon "check" at bounding box center [768, 270] width 9 height 9
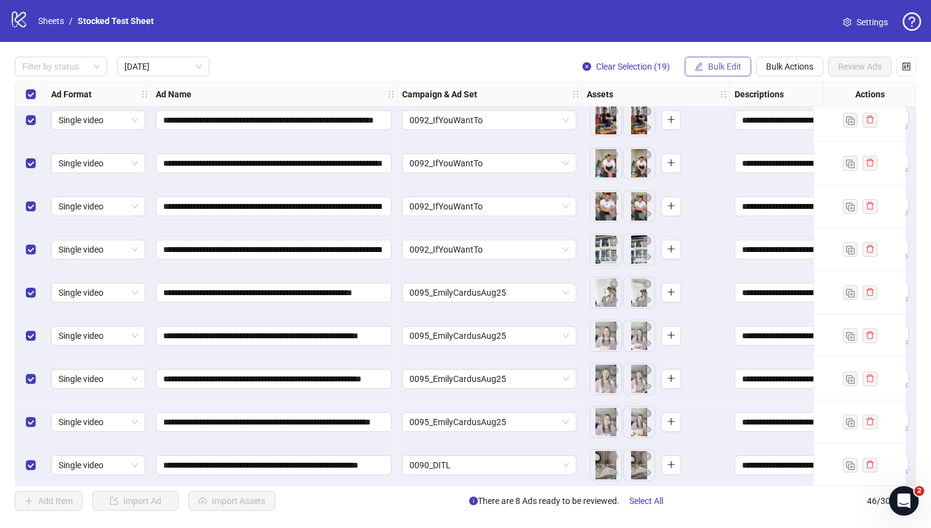
click at [724, 72] on button "Bulk Edit" at bounding box center [718, 67] width 66 height 20
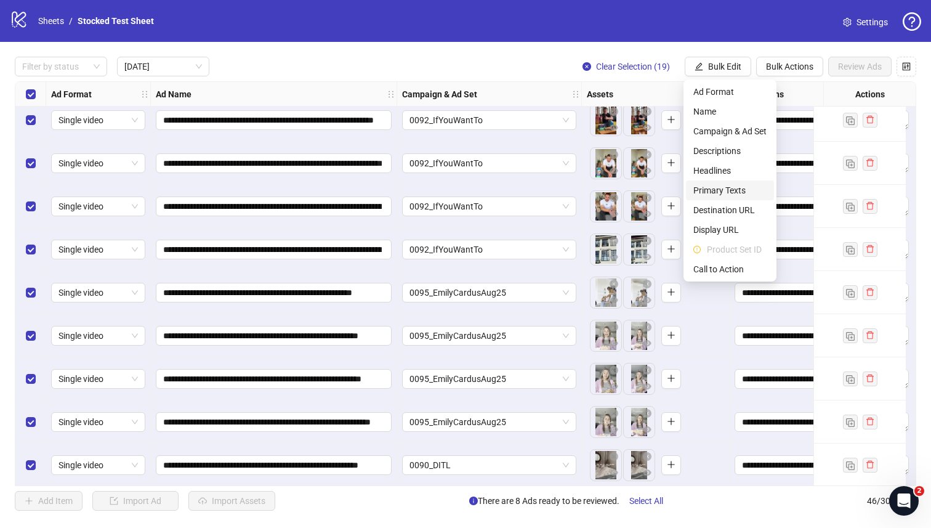
click at [733, 186] on span "Primary Texts" at bounding box center [729, 190] width 73 height 14
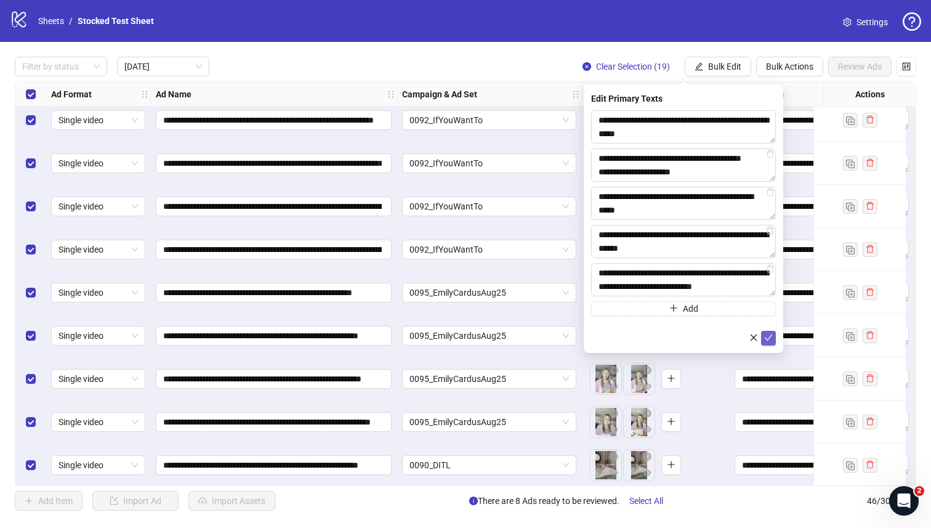
click at [768, 334] on icon "check" at bounding box center [768, 337] width 9 height 9
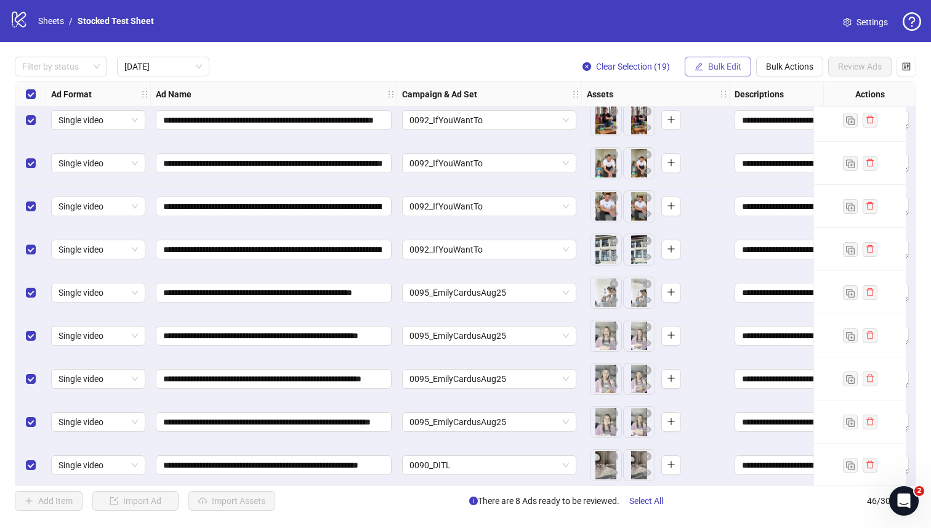
click at [699, 66] on icon "edit" at bounding box center [698, 66] width 9 height 9
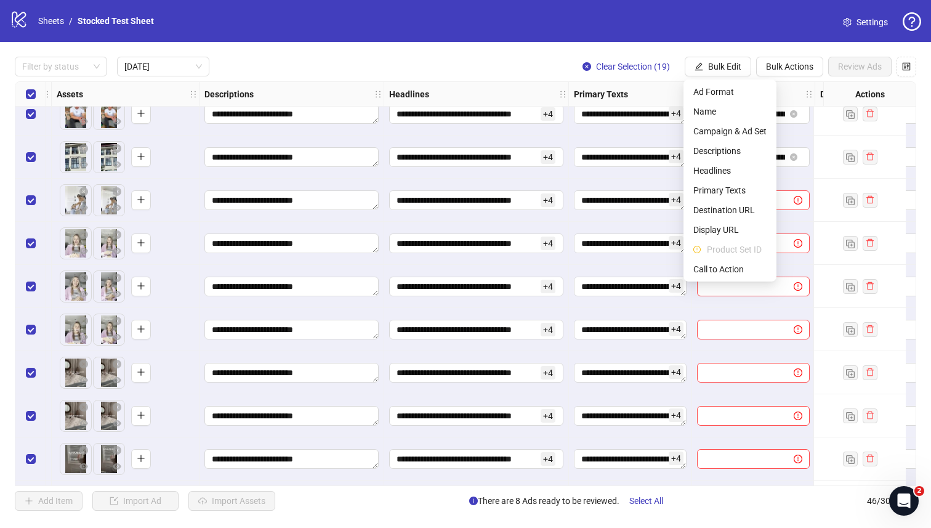
scroll to position [273, 862]
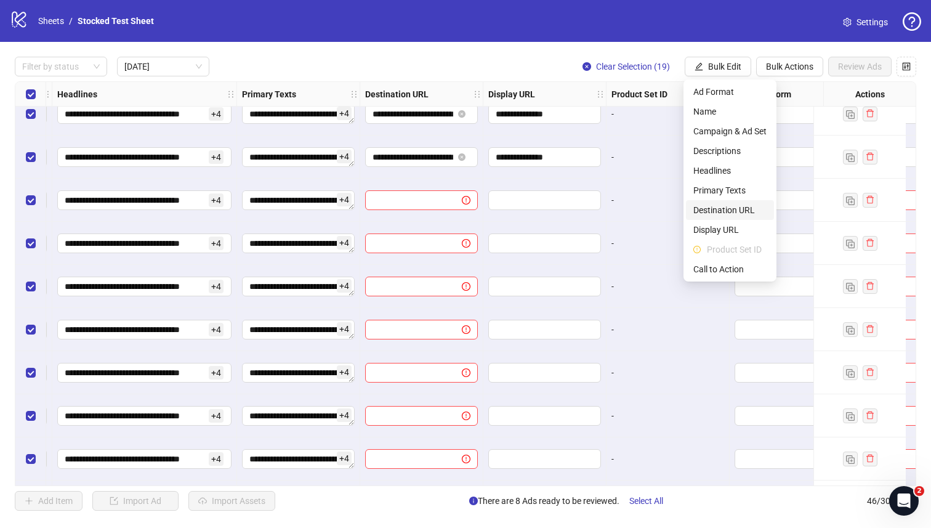
click at [734, 211] on span "Destination URL" at bounding box center [729, 210] width 73 height 14
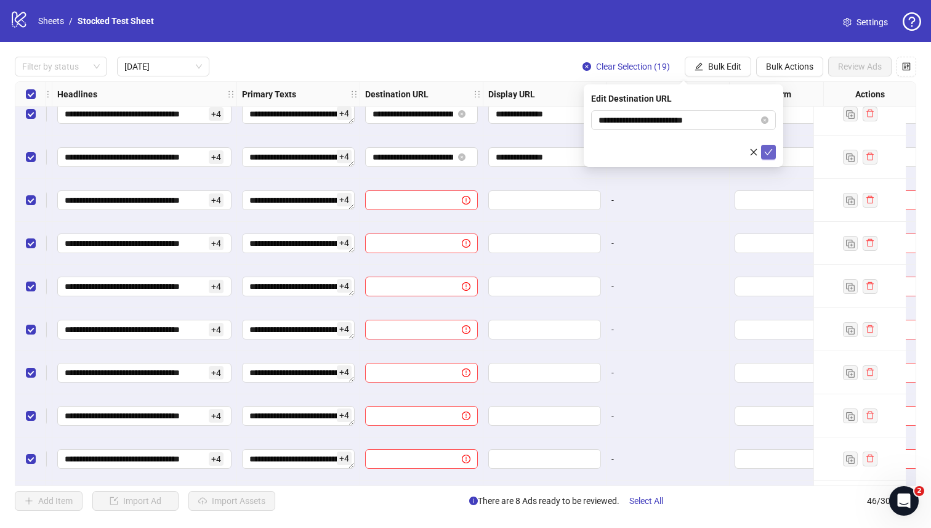
click at [769, 150] on icon "check" at bounding box center [768, 152] width 9 height 9
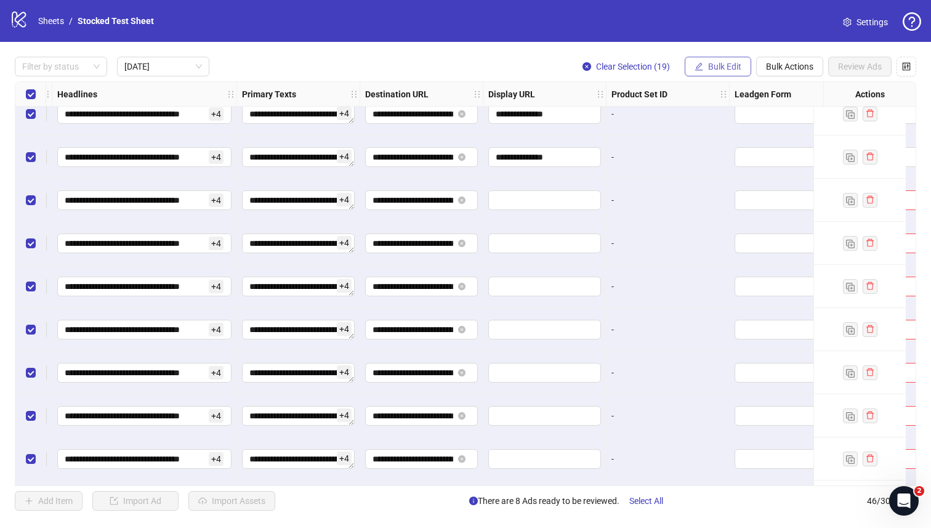
click at [715, 69] on span "Bulk Edit" at bounding box center [724, 67] width 33 height 10
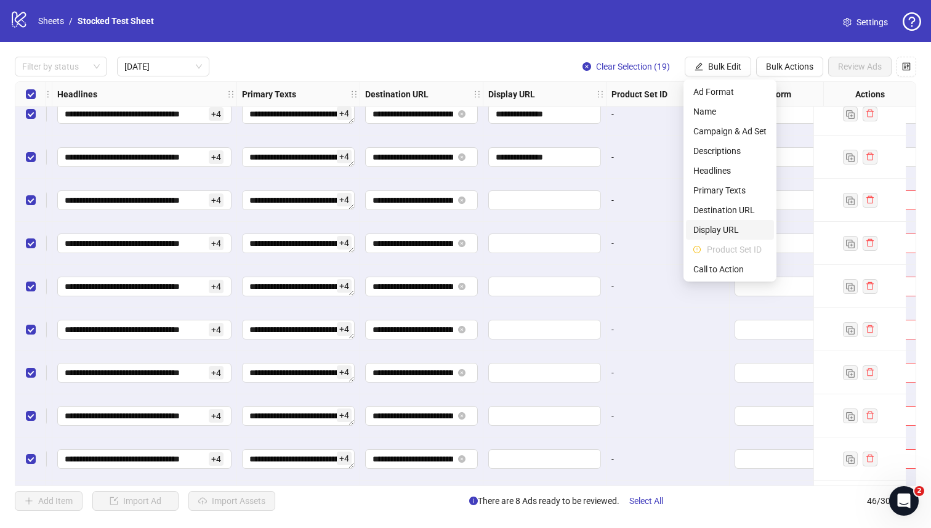
click at [743, 227] on span "Display URL" at bounding box center [729, 230] width 73 height 14
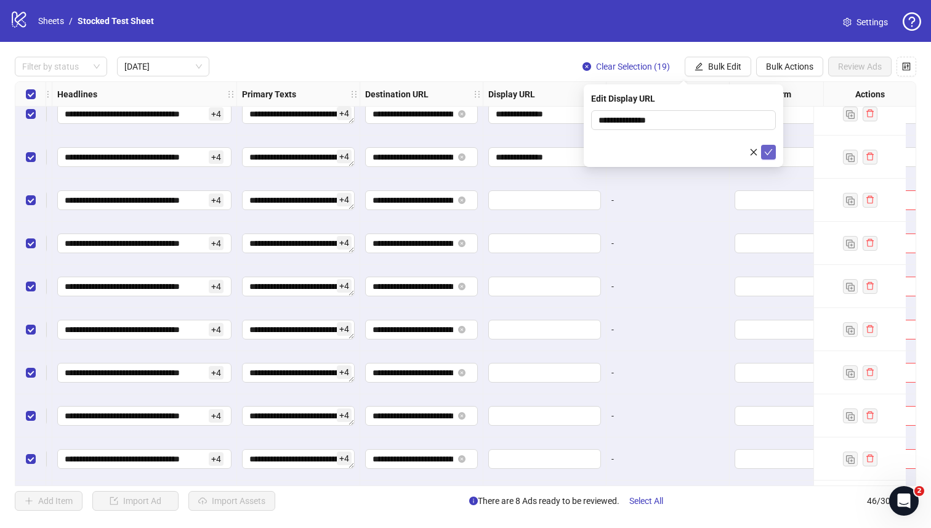
click at [766, 151] on icon "check" at bounding box center [768, 152] width 9 height 9
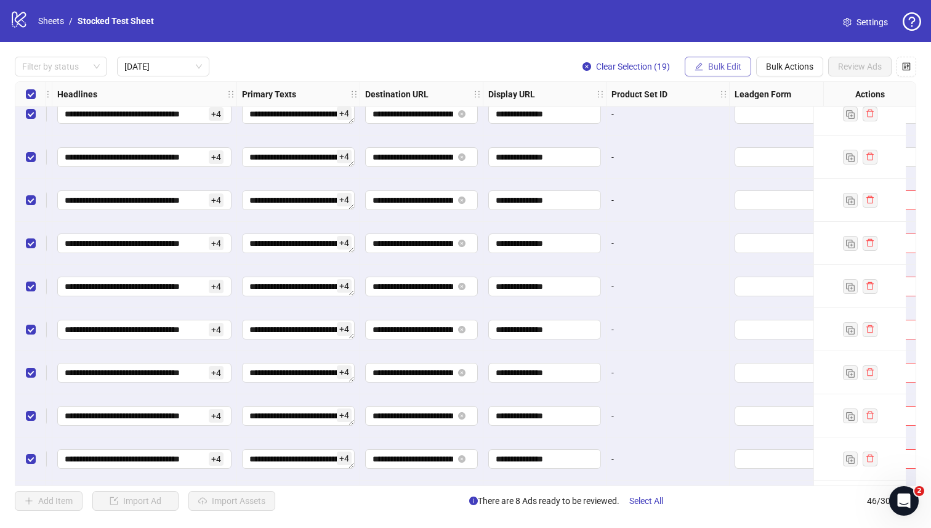
click at [710, 70] on span "Bulk Edit" at bounding box center [724, 67] width 33 height 10
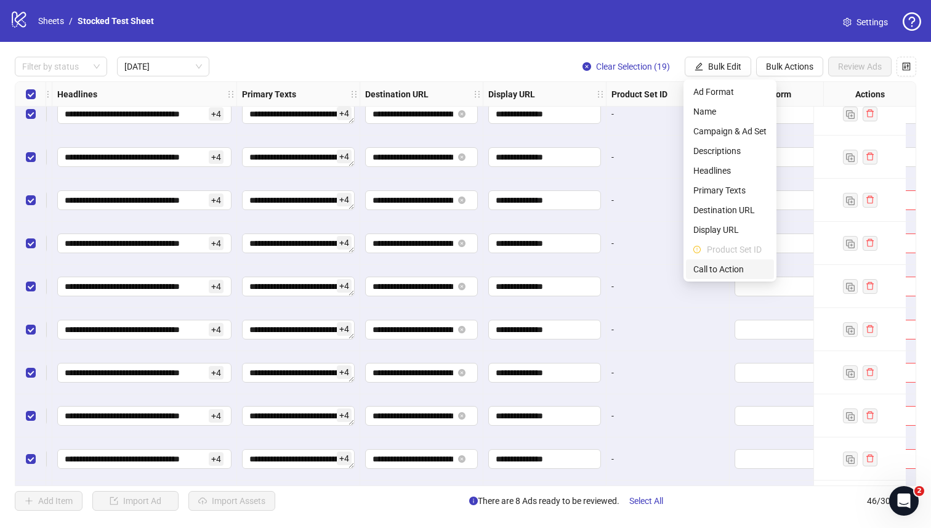
click at [730, 270] on span "Call to Action" at bounding box center [729, 269] width 73 height 14
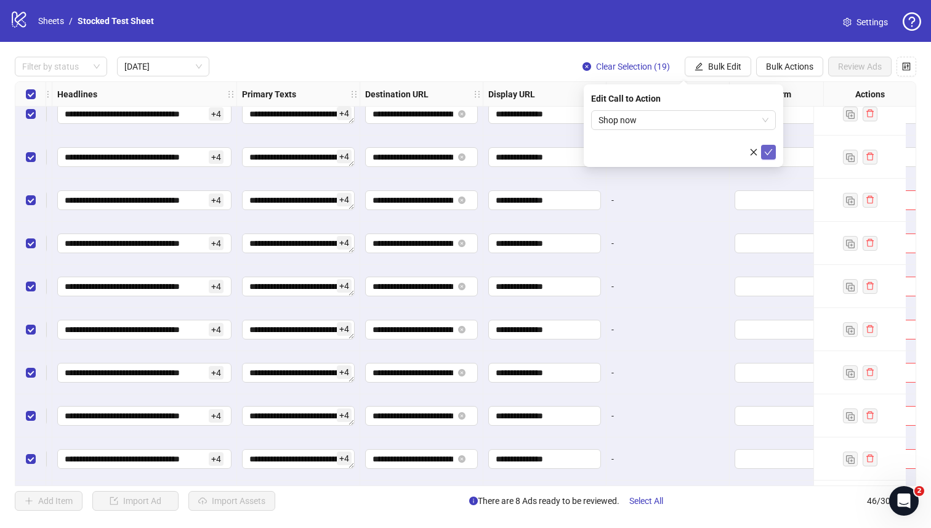
click at [768, 153] on icon "check" at bounding box center [769, 152] width 8 height 6
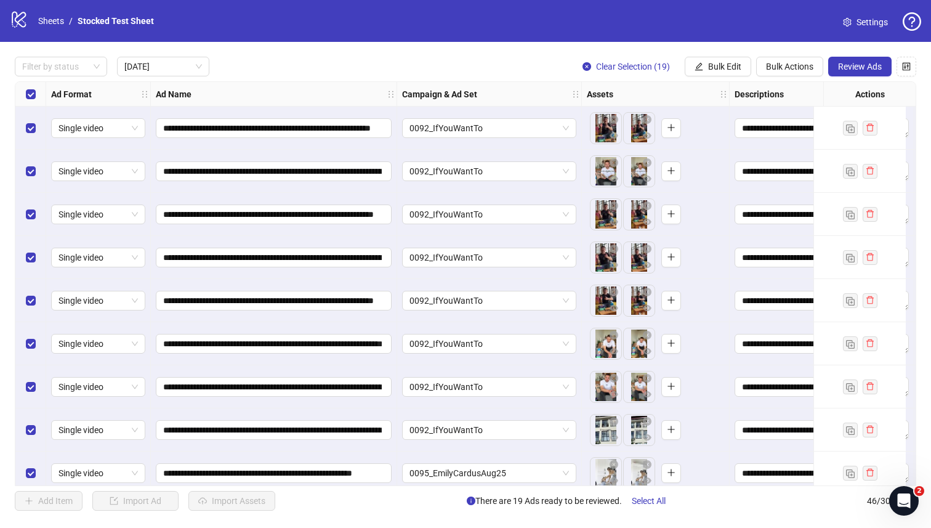
scroll to position [445, 0]
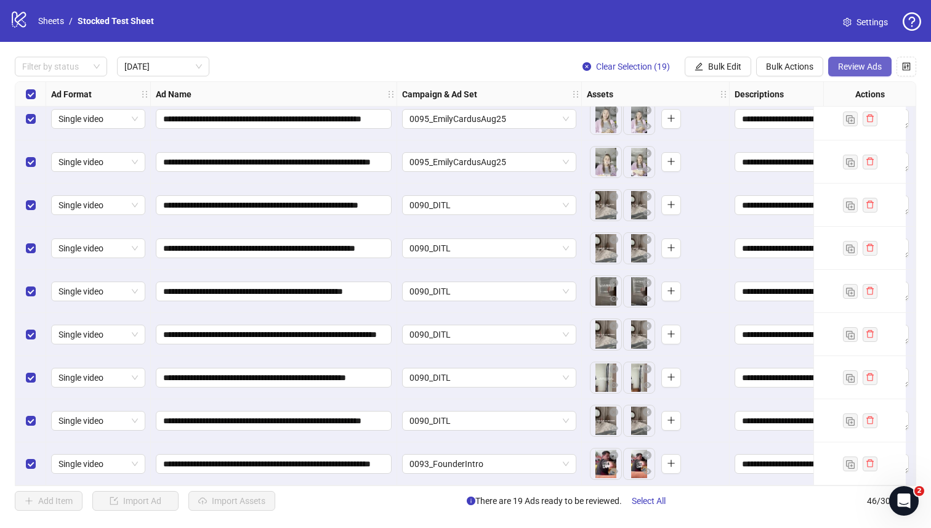
click at [861, 65] on span "Review Ads" at bounding box center [860, 67] width 44 height 10
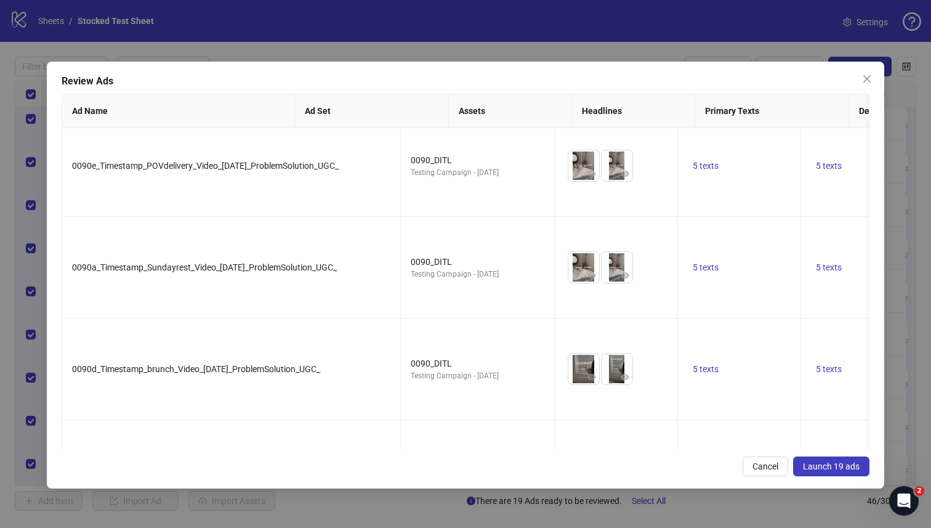
scroll to position [1608, 0]
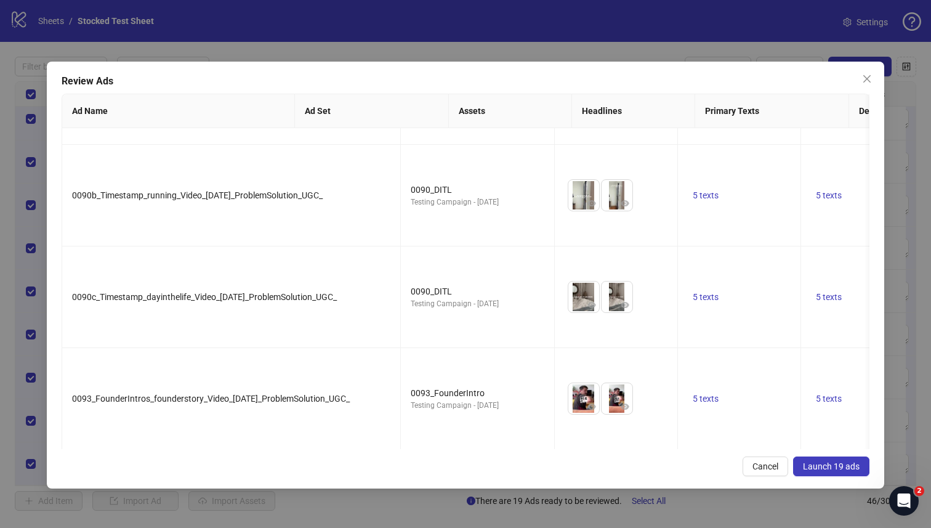
click at [838, 469] on span "Launch 19 ads" at bounding box center [831, 466] width 57 height 10
